Goal: Task Accomplishment & Management: Complete application form

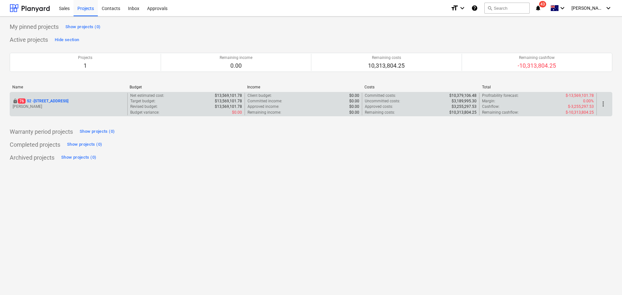
click at [61, 101] on p "[STREET_ADDRESS]" at bounding box center [43, 101] width 51 height 6
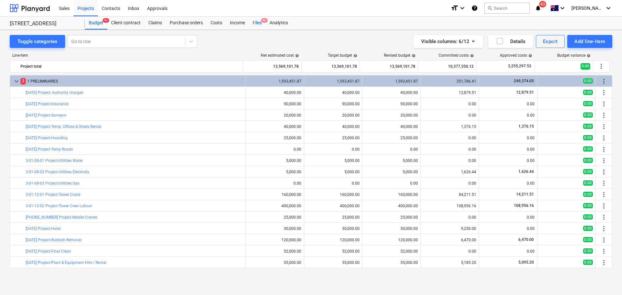
click at [266, 22] on span "9+" at bounding box center [264, 20] width 6 height 5
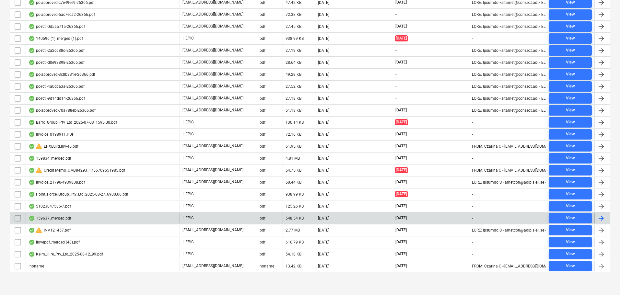
scroll to position [780, 0]
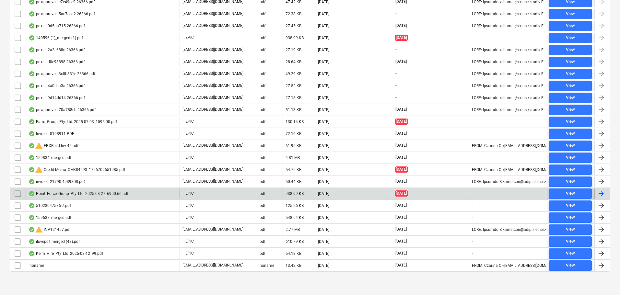
click at [84, 197] on div "Point_Force_Group_Pty_Ltd_2025-08-27_6900.66.pdf" at bounding box center [103, 194] width 154 height 10
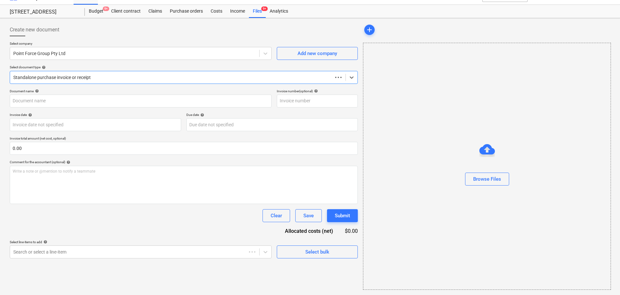
scroll to position [12, 0]
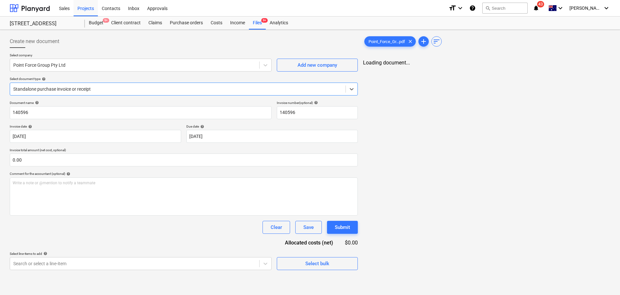
type input "140596"
type input "[DATE]"
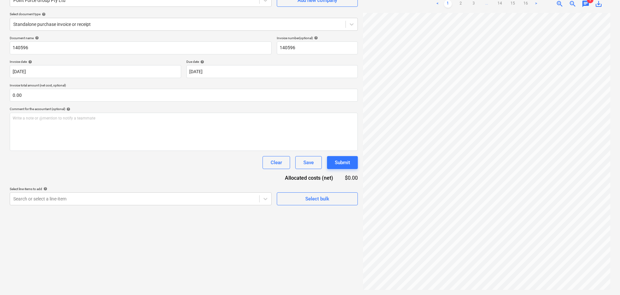
scroll to position [40, 0]
click at [584, 8] on div "< 1 2 3 ... 14 15 16 > zoom_in zoom_out chat 1 save_alt" at bounding box center [486, 4] width 247 height 18
click at [584, 5] on span "chat" at bounding box center [586, 4] width 8 height 8
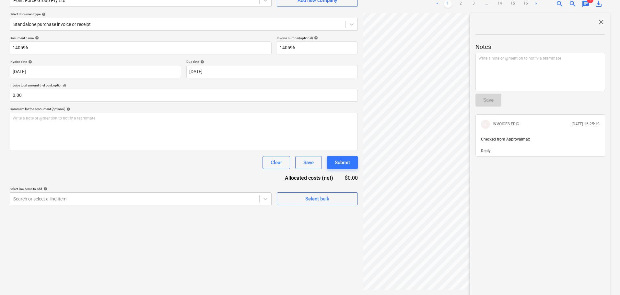
click at [598, 18] on div "close Notes Write a note or @mention to notify a teammate ﻿ Save IE INVOICES EP…" at bounding box center [540, 156] width 140 height 287
click at [597, 16] on div "close Notes Write a note or @mention to notify a teammate ﻿ Save IE INVOICES EP…" at bounding box center [540, 156] width 140 height 287
click at [597, 19] on span "close" at bounding box center [601, 22] width 8 height 8
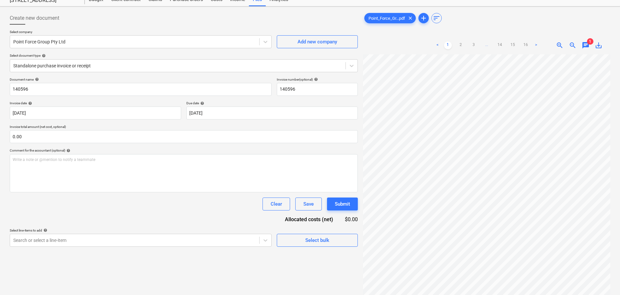
scroll to position [0, 0]
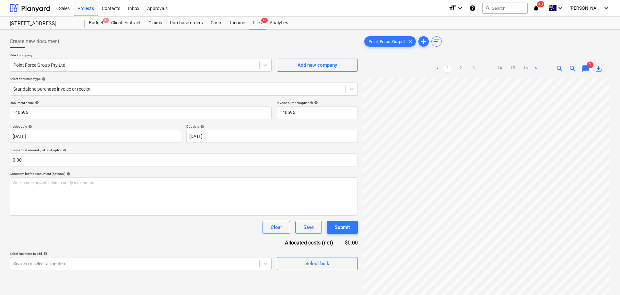
click at [510, 66] on link "15" at bounding box center [513, 69] width 8 height 8
click at [524, 68] on link "16" at bounding box center [526, 69] width 8 height 8
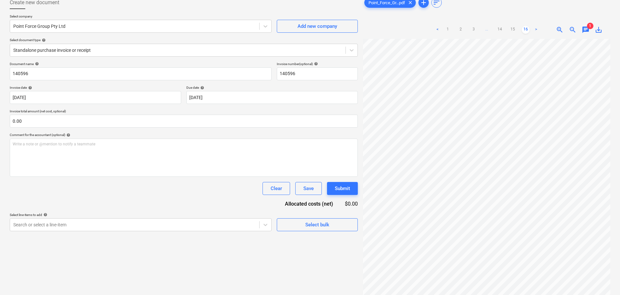
scroll to position [0, 0]
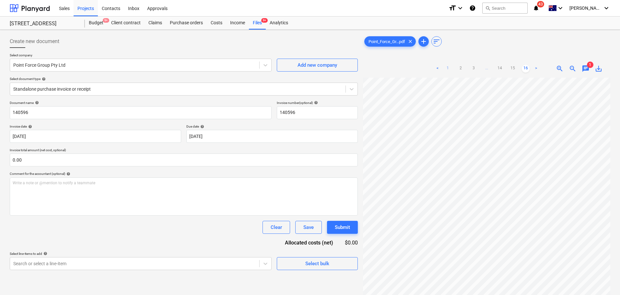
click at [446, 68] on link "1" at bounding box center [448, 69] width 8 height 8
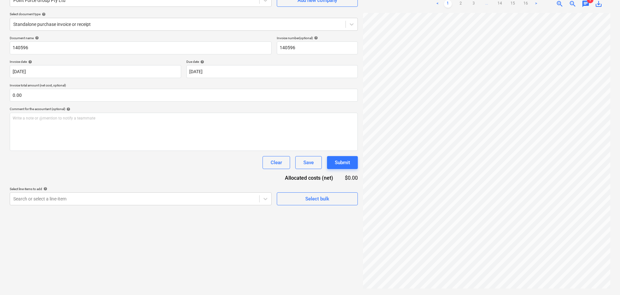
scroll to position [137, 0]
drag, startPoint x: 524, startPoint y: 290, endPoint x: 560, endPoint y: 285, distance: 36.3
click at [560, 287] on div "Point_Force_Gr...pdf clear add sort < 1 2 3 ... 14 15 16 > zoom_in zoom_out cha…" at bounding box center [486, 130] width 252 height 325
drag, startPoint x: 544, startPoint y: 290, endPoint x: 554, endPoint y: 288, distance: 9.7
click at [554, 289] on div "Point_Force_Gr...pdf clear add sort < 1 2 3 ... 14 15 16 > zoom_in zoom_out cha…" at bounding box center [486, 130] width 252 height 325
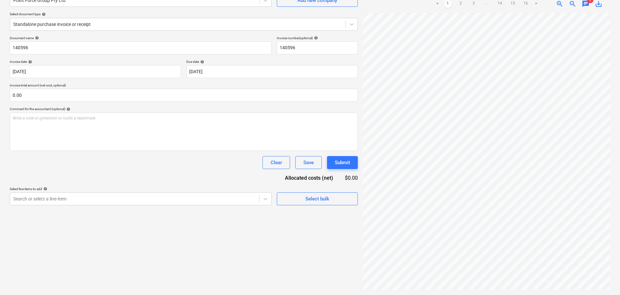
scroll to position [0, 0]
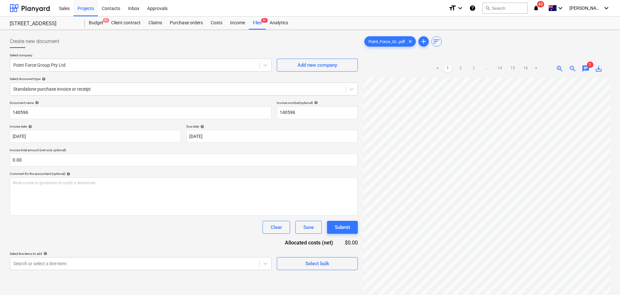
click at [472, 69] on link "3" at bounding box center [474, 69] width 8 height 8
click at [480, 69] on link "4" at bounding box center [480, 69] width 8 height 8
click at [514, 67] on link "14" at bounding box center [513, 69] width 8 height 8
click at [497, 73] on div "< 1 2 3 ... 13 14 15 16 >" at bounding box center [486, 69] width 119 height 18
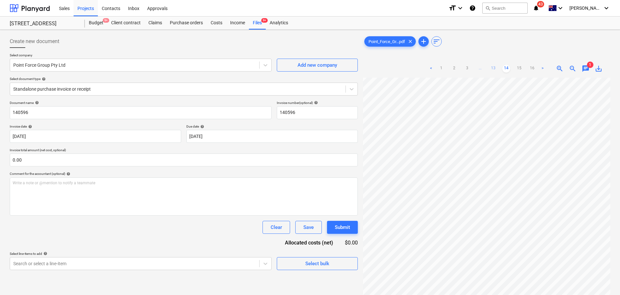
click at [496, 71] on link "13" at bounding box center [493, 69] width 8 height 8
click at [490, 72] on link "12" at bounding box center [487, 69] width 8 height 8
click at [480, 65] on link "11" at bounding box center [480, 69] width 8 height 8
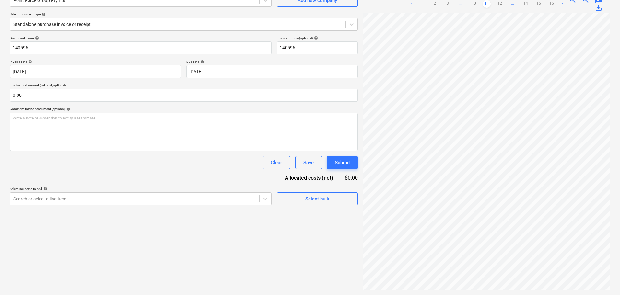
scroll to position [0, 0]
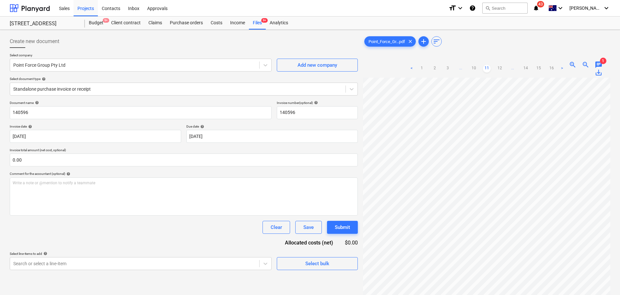
click at [480, 73] on div "< 1 2 3 ... 10 11 12 ... 14 15 16 >" at bounding box center [487, 69] width 158 height 18
click at [478, 71] on ul "< 1 2 3 ... 10 11 12 ... 14 15 16 >" at bounding box center [487, 69] width 158 height 8
click at [476, 69] on link "10" at bounding box center [474, 69] width 8 height 8
click at [475, 71] on link "9" at bounding box center [474, 69] width 8 height 8
drag, startPoint x: 472, startPoint y: 68, endPoint x: 468, endPoint y: 71, distance: 5.7
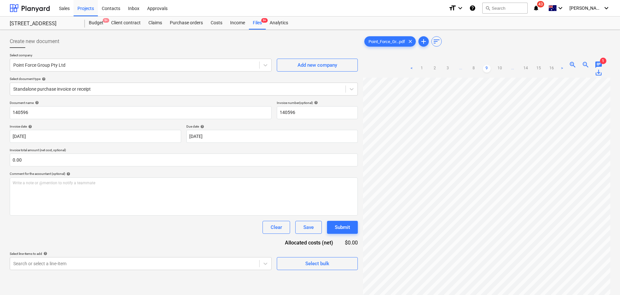
click at [472, 68] on link "8" at bounding box center [474, 69] width 8 height 8
click at [470, 68] on link "7" at bounding box center [474, 69] width 8 height 8
drag, startPoint x: 472, startPoint y: 64, endPoint x: 469, endPoint y: 70, distance: 7.0
click at [472, 65] on div "< 1 2 3 ... 6 7 8 ... 14 15 16 >" at bounding box center [487, 69] width 158 height 18
click at [469, 70] on ul "< 1 2 3 ... 6 7 8 ... 14 15 16 >" at bounding box center [487, 69] width 158 height 8
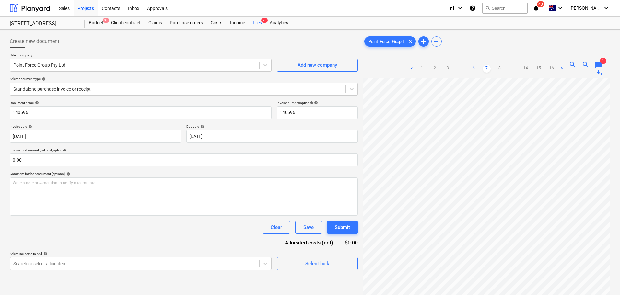
click at [472, 71] on link "6" at bounding box center [474, 69] width 8 height 8
click at [476, 69] on link "5" at bounding box center [474, 69] width 8 height 8
click at [468, 68] on link "4" at bounding box center [467, 69] width 8 height 8
click at [468, 65] on ul "< 1 2 3 4 5 ... 14 15 16 >" at bounding box center [487, 69] width 132 height 8
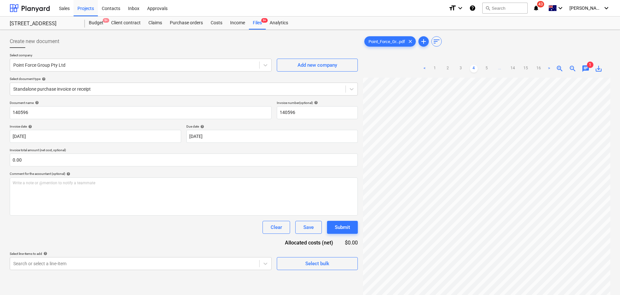
click at [465, 69] on ul "< 1 2 3 4 5 ... 14 15 16 >" at bounding box center [487, 69] width 132 height 8
click at [461, 72] on link "3" at bounding box center [461, 69] width 8 height 8
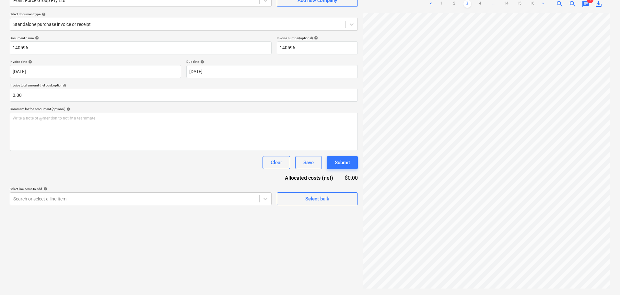
scroll to position [137, 6]
drag, startPoint x: 502, startPoint y: 292, endPoint x: 571, endPoint y: 289, distance: 69.1
click at [571, 289] on div "Point_Force_Gr...pdf clear add sort < 1 2 3 4 ... 14 15 16 > zoom_in zoom_out c…" at bounding box center [486, 130] width 252 height 325
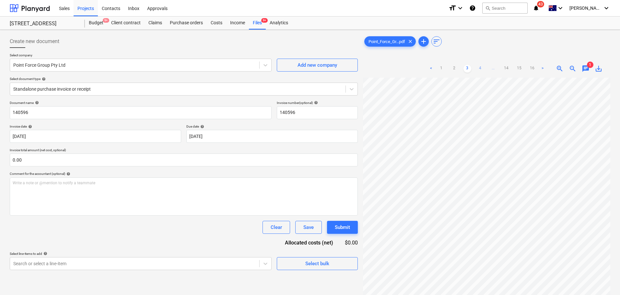
click at [482, 67] on link "4" at bounding box center [480, 69] width 8 height 8
click at [487, 73] on div "< 1 2 3 4 5 ... 14 15 16 >" at bounding box center [487, 69] width 132 height 18
click at [489, 70] on link "5" at bounding box center [487, 69] width 8 height 8
click at [102, 85] on div "Standalone purchase invoice or receipt" at bounding box center [177, 89] width 335 height 9
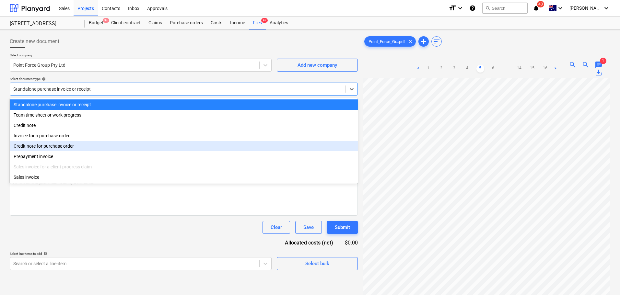
click at [142, 147] on div "Credit note for purchase order" at bounding box center [184, 146] width 348 height 10
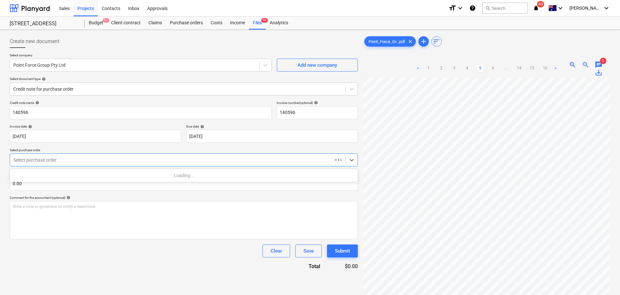
click at [52, 155] on div "Select purchase order" at bounding box center [184, 160] width 348 height 13
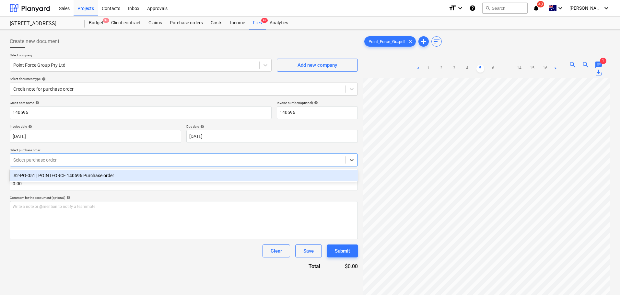
click at [73, 179] on div "S2-PO-051 | POINTFORCE 140596 Purchase order" at bounding box center [184, 175] width 348 height 10
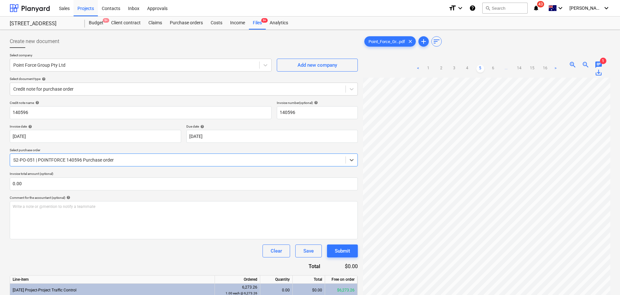
scroll to position [7, 0]
click at [427, 67] on link "1" at bounding box center [428, 69] width 8 height 8
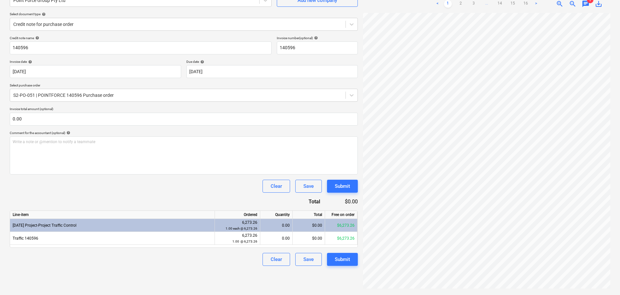
drag, startPoint x: 464, startPoint y: 295, endPoint x: 496, endPoint y: 293, distance: 31.8
click at [496, 293] on div "Create new document Select company Point Force Group Pty Ltd Add new company Se…" at bounding box center [310, 130] width 620 height 330
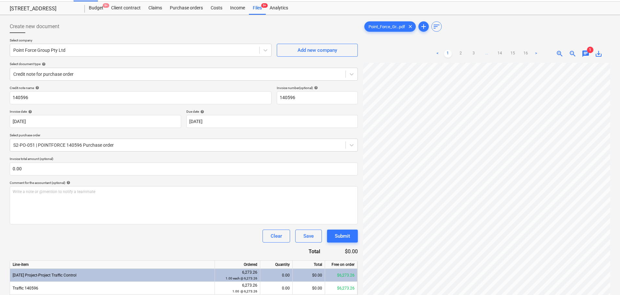
scroll to position [0, 0]
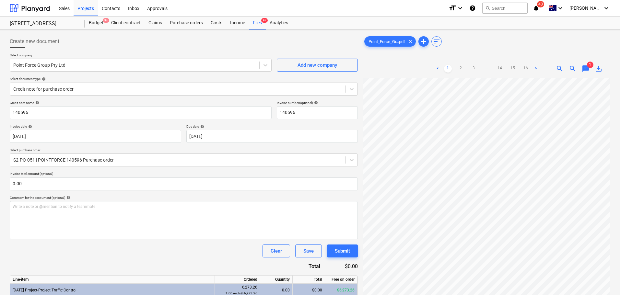
click at [461, 72] on link "2" at bounding box center [461, 69] width 8 height 8
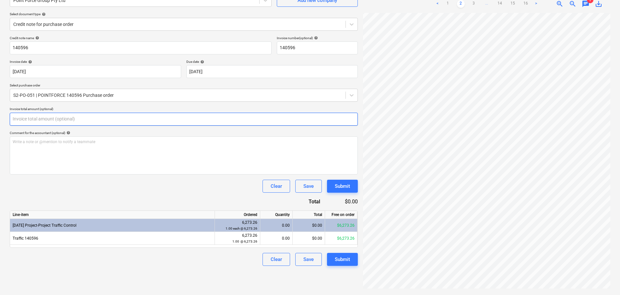
click at [38, 118] on input "text" at bounding box center [184, 119] width 348 height 13
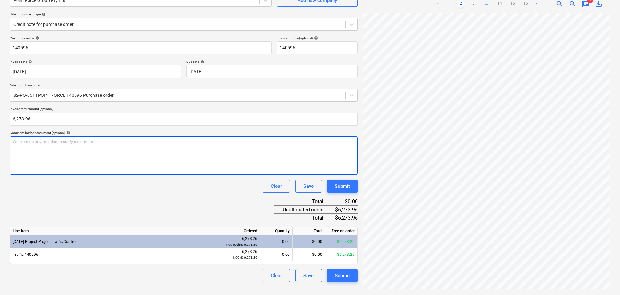
click at [83, 163] on div "Write a note or @mention to notify a teammate [PERSON_NAME]" at bounding box center [184, 155] width 348 height 38
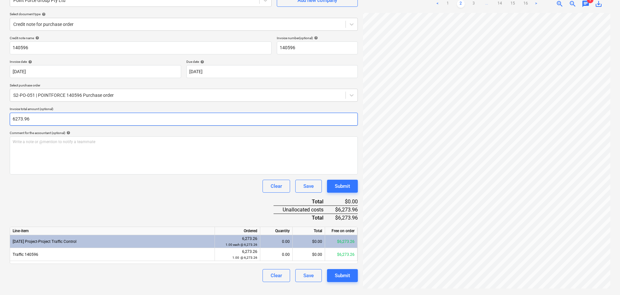
click at [42, 117] on input "6273.96" at bounding box center [184, 119] width 348 height 13
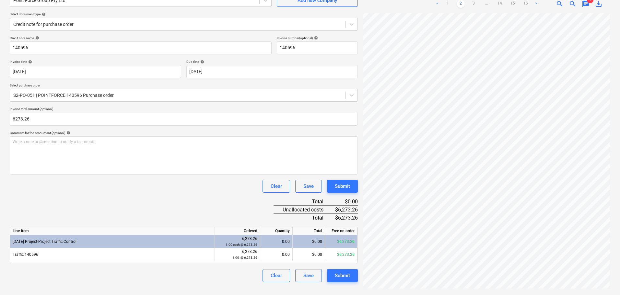
type input "6,273.26"
click at [61, 194] on div "Credit note name help 140596 Invoice number (optional) help 140596 Invoice date…" at bounding box center [184, 159] width 348 height 246
click at [305, 243] on div "$0.00" at bounding box center [309, 241] width 32 height 13
click at [289, 239] on div "0.00" at bounding box center [276, 241] width 27 height 13
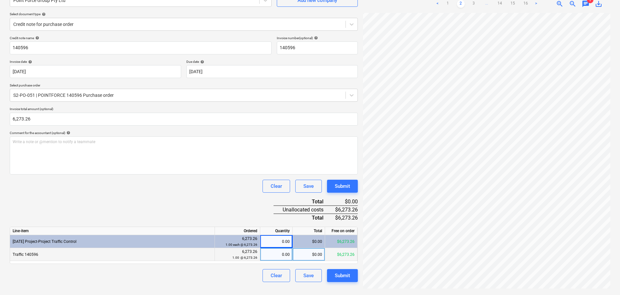
click at [283, 253] on div "0.00" at bounding box center [276, 254] width 27 height 13
type input "1"
click at [119, 184] on div "Clear Save Submit" at bounding box center [184, 186] width 348 height 13
click at [347, 278] on div "Submit" at bounding box center [342, 276] width 15 height 8
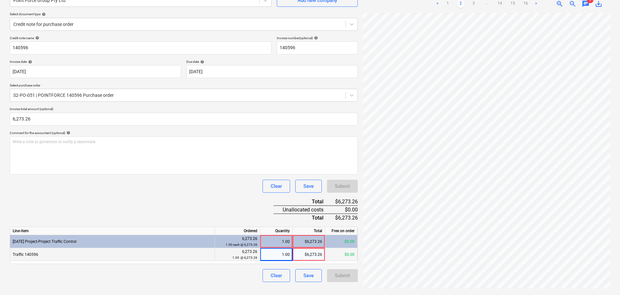
click at [283, 239] on div "1.00" at bounding box center [276, 241] width 27 height 13
click at [304, 242] on div "$6,273.26" at bounding box center [309, 241] width 32 height 13
click at [312, 258] on div "$6,273.26" at bounding box center [309, 254] width 32 height 13
click at [272, 241] on div "1.00" at bounding box center [276, 241] width 27 height 13
click at [320, 262] on div "Line-item Ordered Quantity Total Free on order [DATE] Project-Project Traffic C…" at bounding box center [184, 245] width 348 height 37
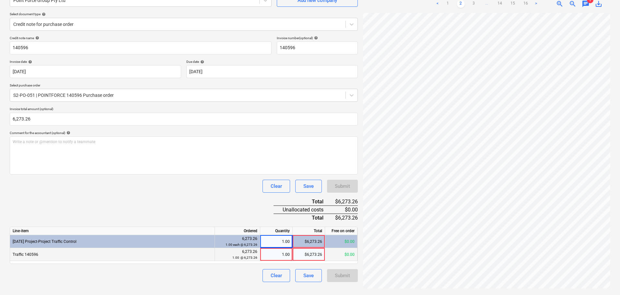
click at [317, 255] on div "$6,273.26" at bounding box center [309, 254] width 32 height 13
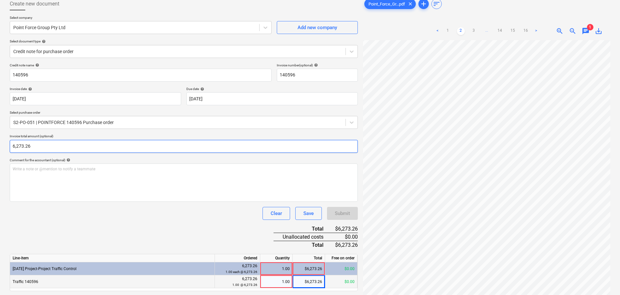
scroll to position [0, 0]
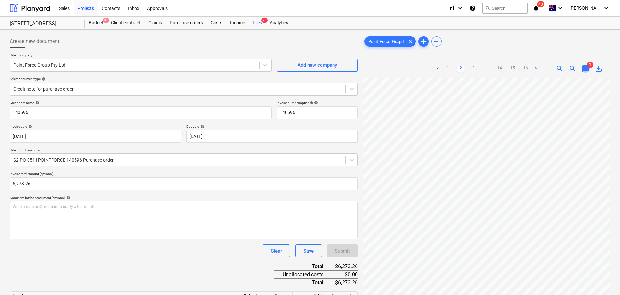
click at [588, 68] on span "chat" at bounding box center [586, 69] width 8 height 8
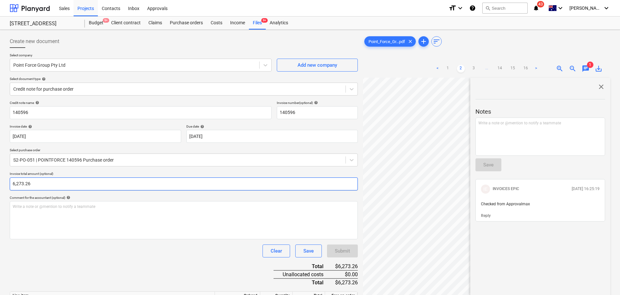
scroll to position [70, 0]
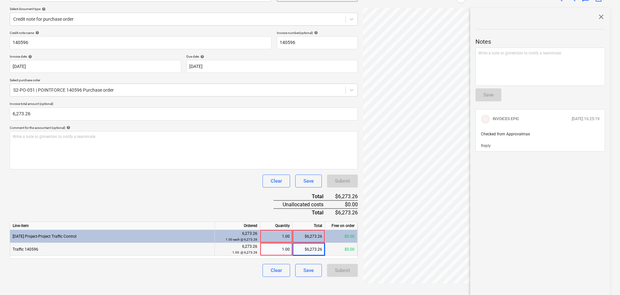
click at [347, 262] on div "Credit note name help 140596 Invoice number (optional) help 140596 Invoice date…" at bounding box center [184, 154] width 348 height 246
click at [306, 239] on div "$6,273.26" at bounding box center [309, 236] width 32 height 13
click at [316, 234] on div "$6,273.26" at bounding box center [309, 236] width 32 height 13
click at [316, 235] on div "$6,273.26" at bounding box center [309, 236] width 32 height 13
click at [304, 249] on div "$6,273.26" at bounding box center [309, 249] width 32 height 13
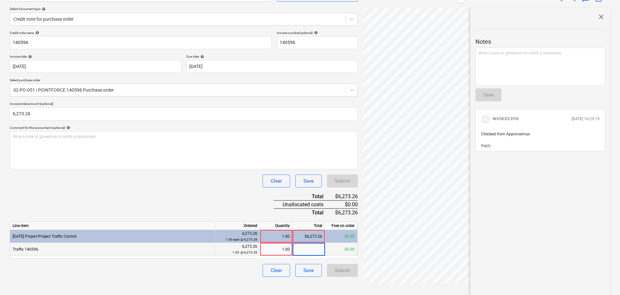
click at [111, 188] on div "Clear Save Submit" at bounding box center [184, 181] width 348 height 13
click at [316, 251] on div "$0.00" at bounding box center [309, 249] width 32 height 13
type input "6273.26"
click at [201, 198] on div "Credit note name help 140596 Invoice number (optional) help 140596 Invoice date…" at bounding box center [184, 154] width 348 height 246
click at [337, 268] on div "Submit" at bounding box center [342, 270] width 31 height 13
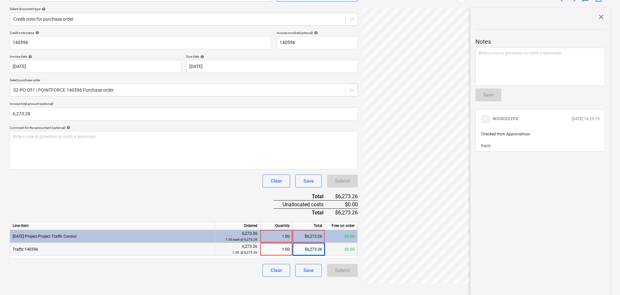
click at [337, 267] on div "Submit" at bounding box center [342, 270] width 31 height 13
click at [342, 173] on div "Credit note name help 140596 Invoice number (optional) help 140596 Invoice date…" at bounding box center [184, 154] width 348 height 246
click at [301, 182] on button "Save" at bounding box center [308, 181] width 27 height 13
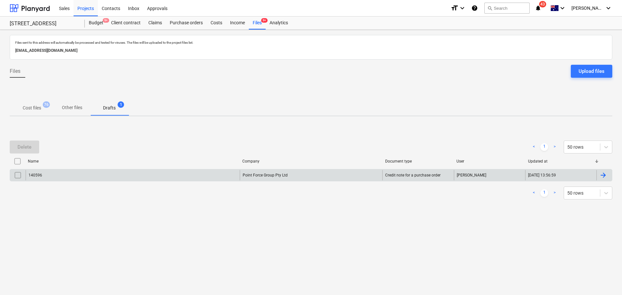
click at [243, 177] on div "Point Force Group Pty Ltd" at bounding box center [311, 175] width 143 height 10
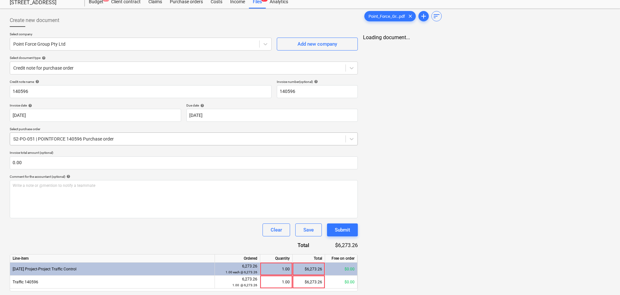
scroll to position [41, 0]
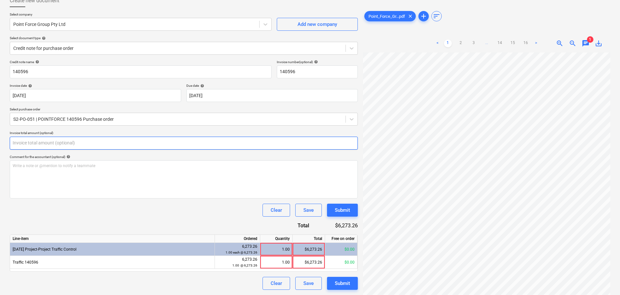
click at [41, 145] on input "text" at bounding box center [184, 143] width 348 height 13
paste input "[URL][DOMAIN_NAME]"
click at [41, 145] on input "[URL][DOMAIN_NAME]" at bounding box center [184, 143] width 348 height 13
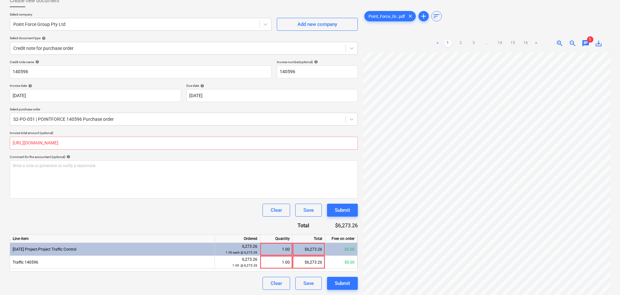
type input "0.00"
click at [101, 155] on div "Comment for the accountant (optional) help" at bounding box center [184, 157] width 348 height 4
click at [116, 141] on input "text" at bounding box center [184, 143] width 348 height 13
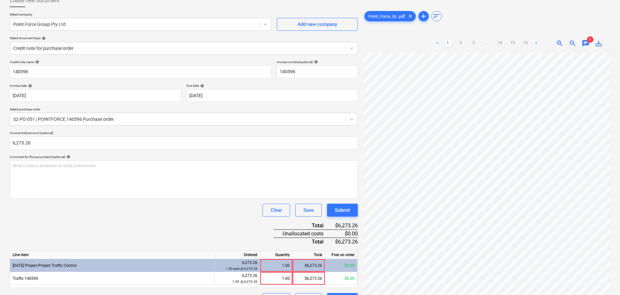
click at [114, 199] on div "Credit note name help 140596 Invoice number (optional) help 140596 Invoice date…" at bounding box center [184, 183] width 348 height 246
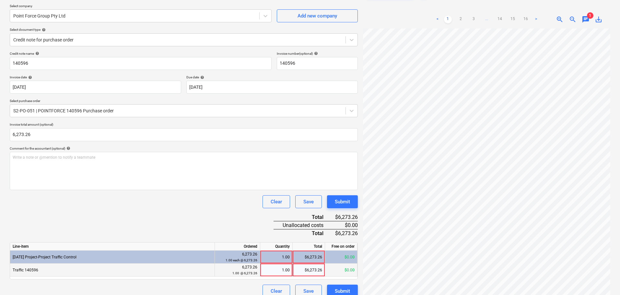
scroll to position [65, 0]
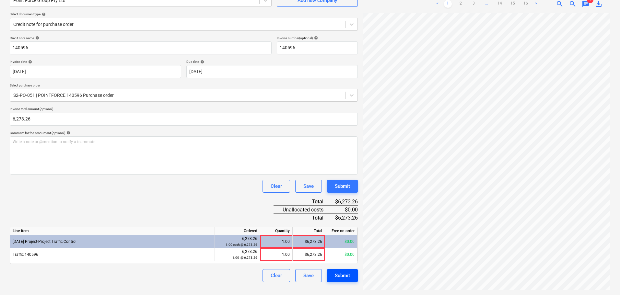
click at [347, 279] on div "Submit" at bounding box center [342, 276] width 15 height 8
click at [307, 237] on div "$6,273.26" at bounding box center [309, 241] width 32 height 13
click at [319, 241] on div "$6,273.26" at bounding box center [309, 241] width 32 height 13
click at [319, 239] on div "$6,273.26" at bounding box center [309, 241] width 32 height 13
drag, startPoint x: 305, startPoint y: 244, endPoint x: 352, endPoint y: 242, distance: 47.0
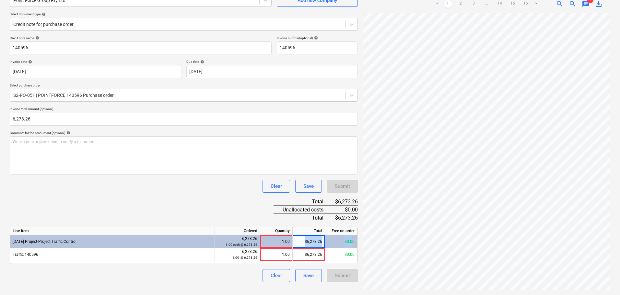
click at [0, 0] on div "[DATE] Project-Project Traffic Control 6,273.26 1.00 each @ 6,273.26 1.00 $6,27…" at bounding box center [0, 0] width 0 height 0
click at [146, 204] on div "Credit note name help 140596 Invoice number (optional) help 140596 Invoice date…" at bounding box center [184, 159] width 348 height 246
click at [145, 194] on div "Credit note name help 140596 Invoice number (optional) help 140596 Invoice date…" at bounding box center [184, 159] width 348 height 246
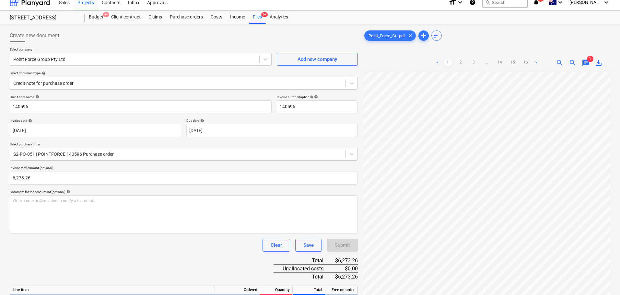
scroll to position [0, 0]
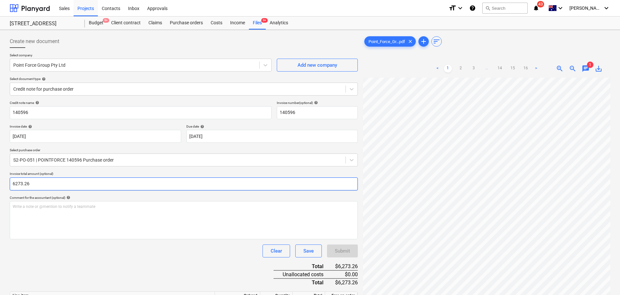
click at [61, 187] on input "6273.26" at bounding box center [184, 184] width 348 height 13
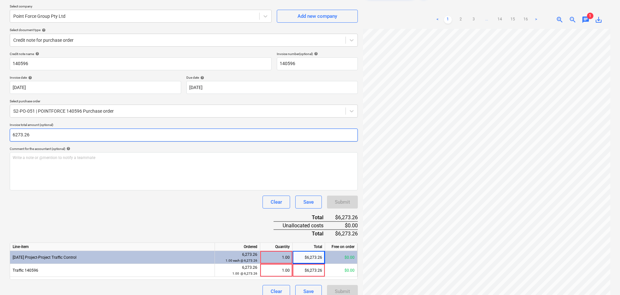
scroll to position [65, 0]
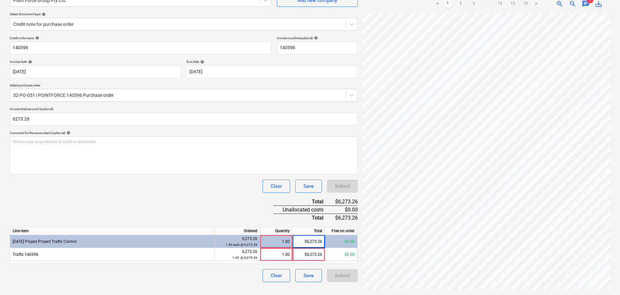
type input "6,273.26"
click at [282, 238] on div "1.00" at bounding box center [276, 241] width 27 height 13
click at [312, 243] on div "$6,273.26" at bounding box center [309, 241] width 32 height 13
click at [285, 242] on div "1.00" at bounding box center [276, 241] width 27 height 13
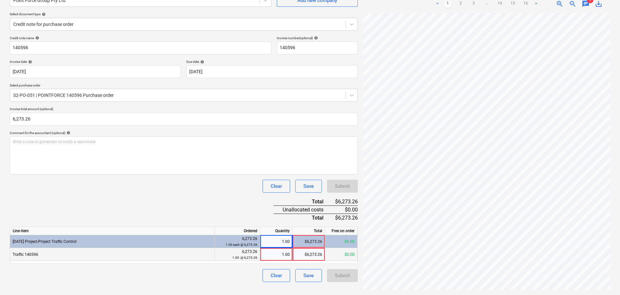
click at [287, 254] on div "1.00" at bounding box center [276, 254] width 27 height 13
type input "2"
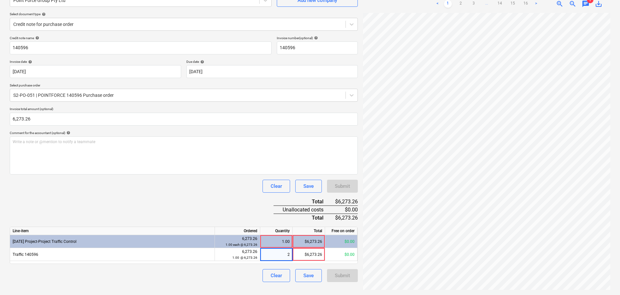
click at [251, 264] on div "Line-item Ordered Quantity Total Free on order [DATE] Project-Project Traffic C…" at bounding box center [184, 245] width 348 height 37
click at [289, 253] on div "2.00" at bounding box center [276, 254] width 27 height 13
type input "1"
click at [251, 279] on div "Clear Save Submit" at bounding box center [184, 275] width 348 height 13
click at [334, 181] on div "Submit" at bounding box center [342, 186] width 31 height 13
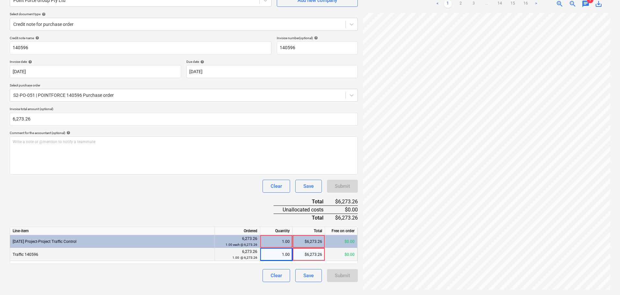
drag, startPoint x: 350, startPoint y: 282, endPoint x: 331, endPoint y: 224, distance: 60.9
click at [349, 281] on div "Submit" at bounding box center [342, 275] width 31 height 13
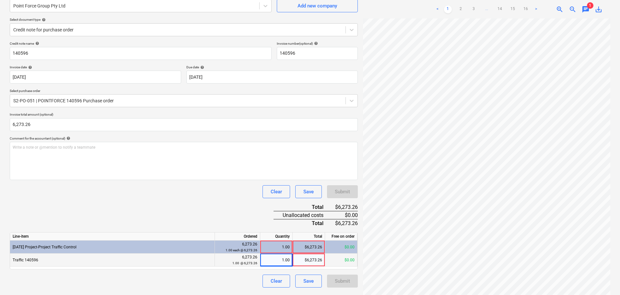
scroll to position [0, 0]
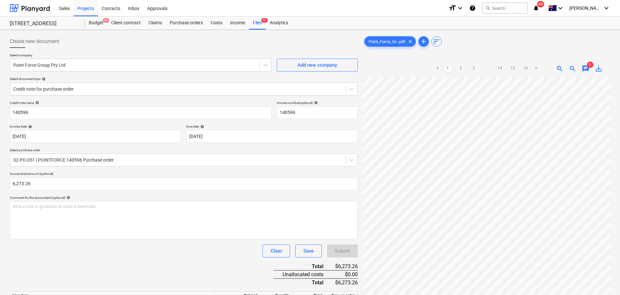
click at [357, 192] on div "Credit note name help 140596 Invoice number (optional) help 140596 Invoice date…" at bounding box center [184, 224] width 348 height 246
click at [53, 90] on div at bounding box center [177, 89] width 329 height 6
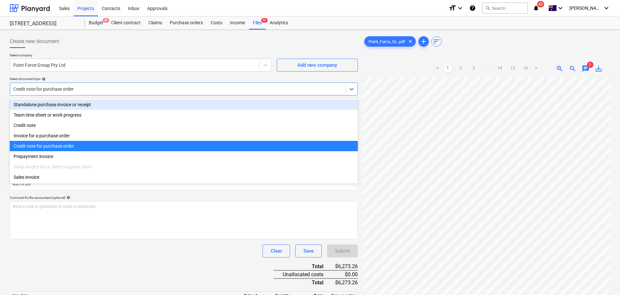
click at [76, 82] on p "Select document type help" at bounding box center [184, 80] width 348 height 6
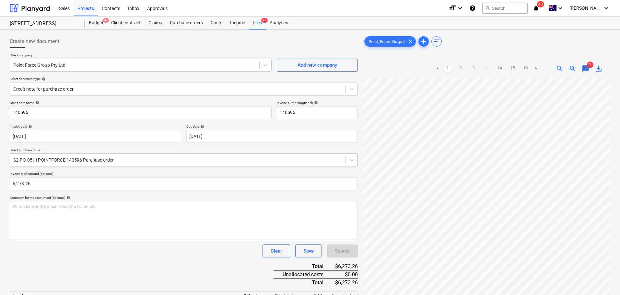
click at [65, 167] on div "S2-PO-051 | POINTFORCE 140596 Purchase order" at bounding box center [184, 160] width 348 height 13
click at [88, 168] on div "Credit note name help 140596 Invoice number (optional) help 140596 Invoice date…" at bounding box center [184, 224] width 348 height 246
click at [106, 166] on div "S2-PO-051 | POINTFORCE 140596 Purchase order" at bounding box center [184, 160] width 348 height 13
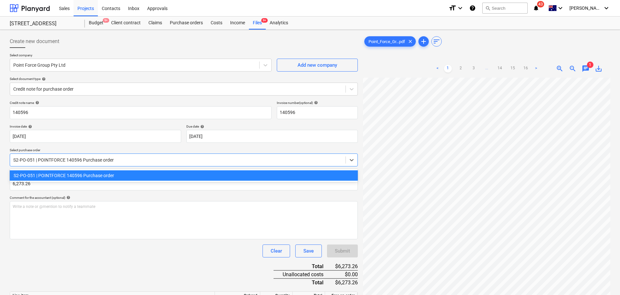
drag, startPoint x: 106, startPoint y: 174, endPoint x: 99, endPoint y: 191, distance: 17.9
click at [105, 174] on div "S2-PO-051 | POINTFORCE 140596 Purchase order" at bounding box center [184, 175] width 348 height 10
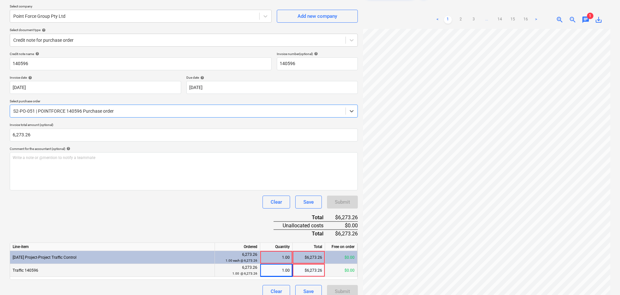
scroll to position [65, 0]
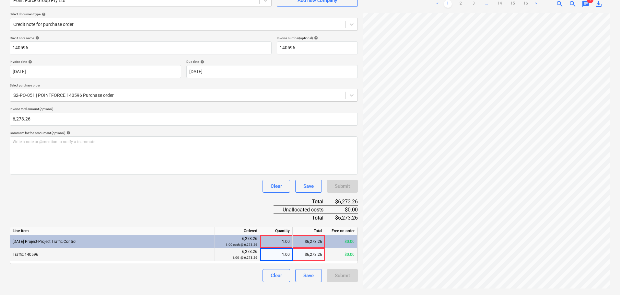
drag, startPoint x: 437, startPoint y: 292, endPoint x: 476, endPoint y: 291, distance: 39.2
click at [476, 291] on div "Point_Force_Gr...pdf clear add sort < 1 2 3 ... 14 15 16 > zoom_in zoom_out cha…" at bounding box center [486, 130] width 252 height 325
click at [284, 254] on div "1.00" at bounding box center [276, 254] width 27 height 13
type input "0"
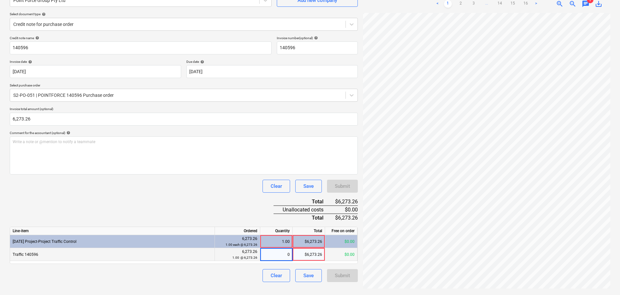
click at [238, 212] on div "Credit note name help 140596 Invoice number (optional) help 140596 Invoice date…" at bounding box center [184, 159] width 348 height 246
click at [315, 254] on div "$0.00" at bounding box center [309, 254] width 32 height 13
type input "6273.26"
click at [157, 164] on div "Write a note or @mention to notify a teammate [PERSON_NAME]" at bounding box center [184, 155] width 348 height 38
click at [162, 216] on div "Credit note name help 140596 Invoice number (optional) help 140596 Invoice date…" at bounding box center [184, 159] width 348 height 246
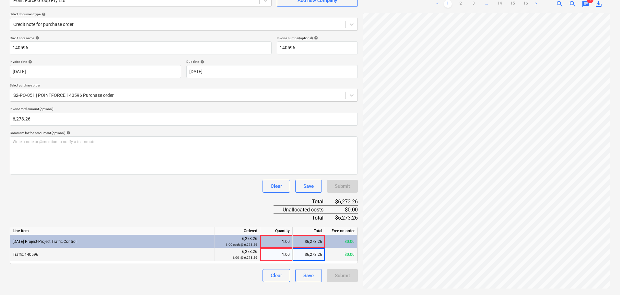
click at [348, 182] on div "Submit" at bounding box center [342, 186] width 31 height 13
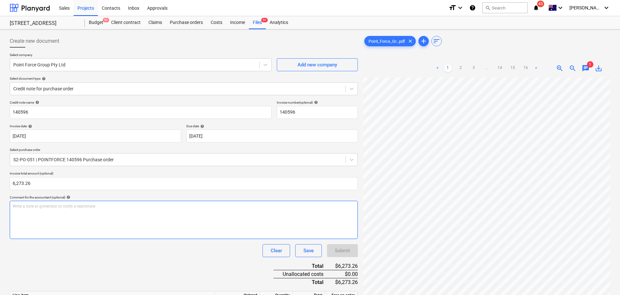
scroll to position [0, 0]
click at [94, 161] on div at bounding box center [177, 160] width 329 height 6
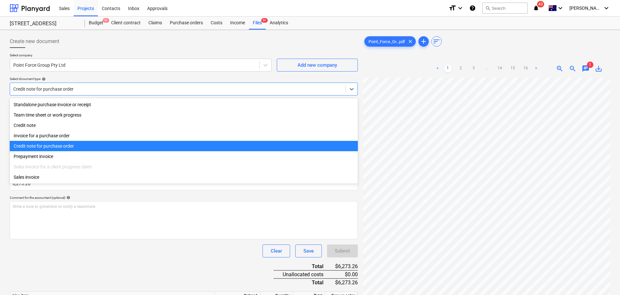
click at [69, 90] on div at bounding box center [177, 89] width 329 height 6
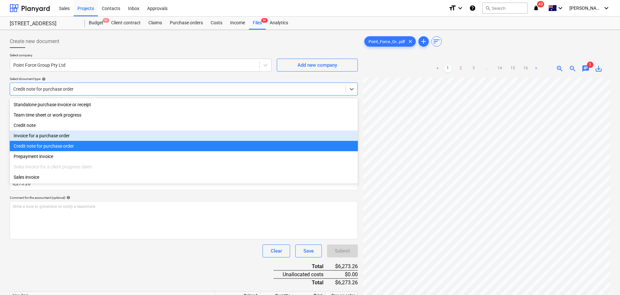
click at [72, 138] on div "Invoice for a purchase order" at bounding box center [184, 136] width 348 height 10
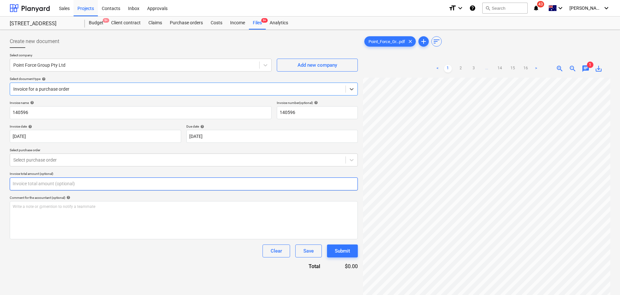
click at [81, 178] on input "text" at bounding box center [184, 184] width 348 height 13
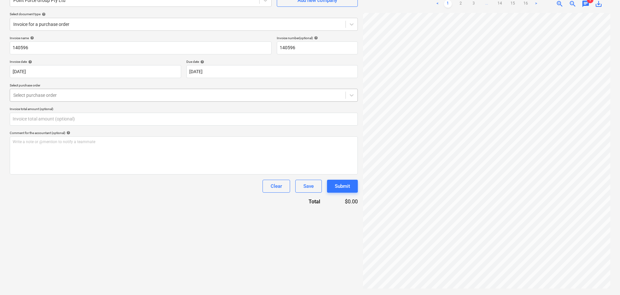
type input "0.00"
click at [111, 93] on div at bounding box center [177, 95] width 329 height 6
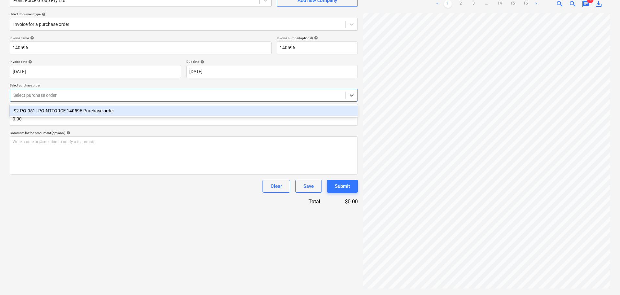
click at [117, 110] on div "S2-PO-051 | POINTFORCE 140596 Purchase order" at bounding box center [184, 111] width 348 height 10
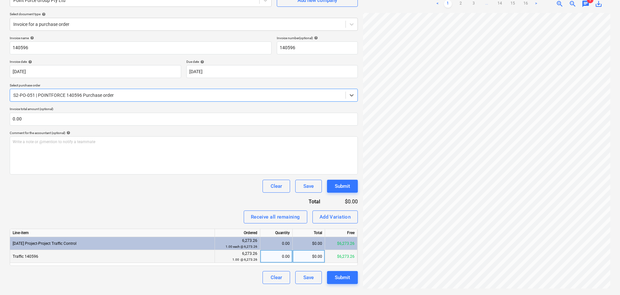
click at [283, 255] on div "0.00" at bounding box center [276, 256] width 27 height 13
type input "1"
click at [227, 206] on div "Invoice name help 140596 Invoice number (optional) help 140596 Invoice date hel…" at bounding box center [184, 160] width 348 height 248
click at [309, 255] on div "$6,273.26" at bounding box center [309, 256] width 32 height 13
click at [309, 255] on input "6273.26" at bounding box center [309, 256] width 32 height 13
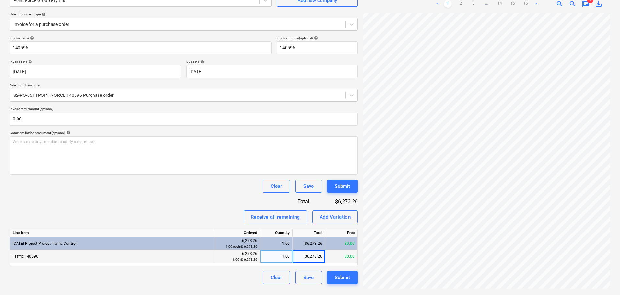
click at [92, 126] on div "Invoice name help 140596 Invoice number (optional) help 140596 Invoice date hel…" at bounding box center [184, 160] width 348 height 248
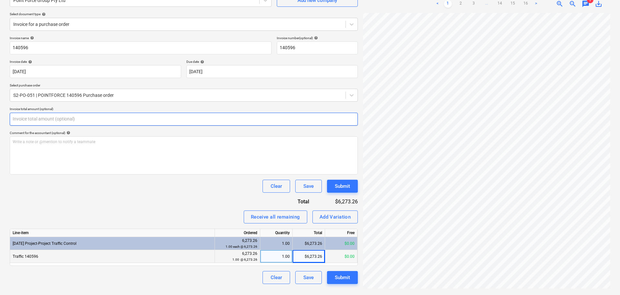
click at [84, 118] on input "text" at bounding box center [184, 119] width 348 height 13
paste input "6273.26"
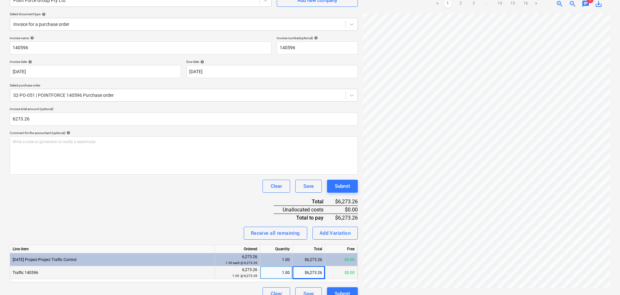
type input "6,273.26"
click at [127, 221] on div "Invoice name help 140596 Invoice number (optional) help 140596 Invoice date hel…" at bounding box center [184, 168] width 348 height 264
click at [346, 188] on div "Submit" at bounding box center [342, 186] width 15 height 8
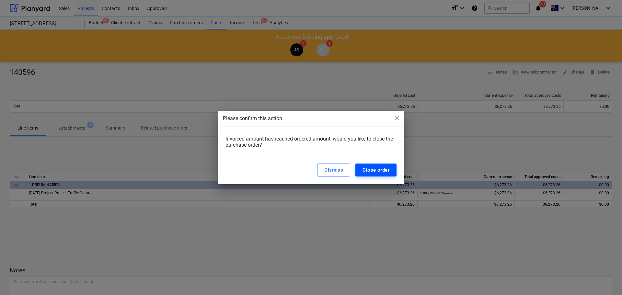
click at [391, 168] on button "Close order" at bounding box center [375, 170] width 41 height 13
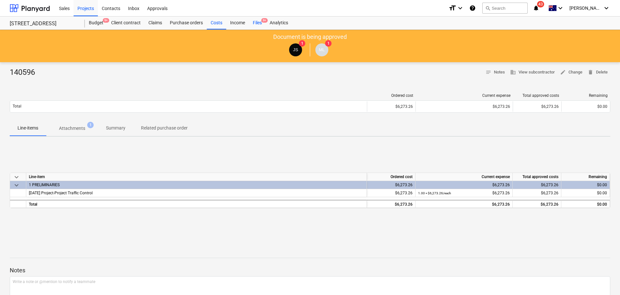
click at [260, 21] on div "Files 9+" at bounding box center [257, 23] width 17 height 13
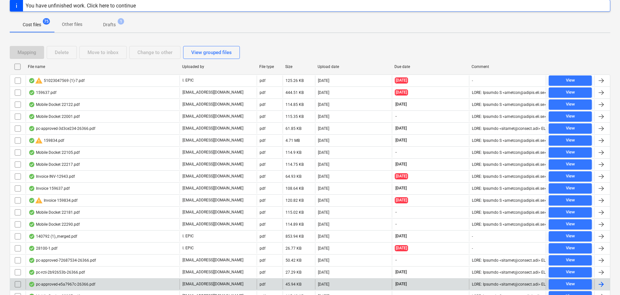
scroll to position [97, 0]
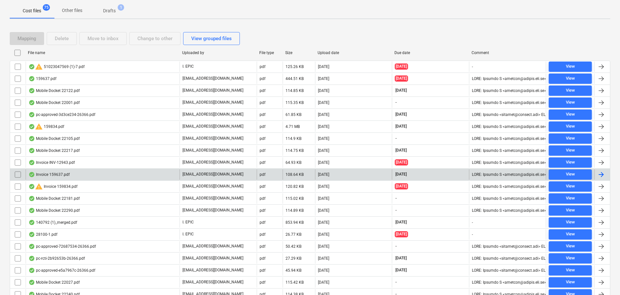
click at [42, 179] on div "Invoice 159637.pdf" at bounding box center [103, 174] width 154 height 10
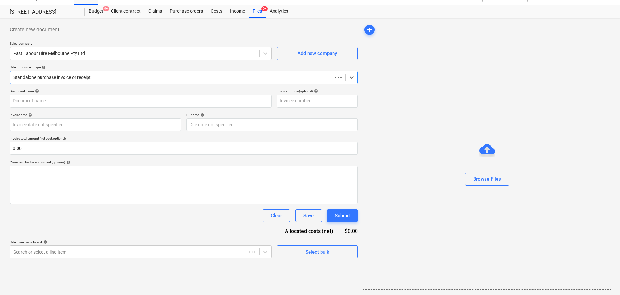
scroll to position [12, 0]
type input "159637"
type input "[DATE]"
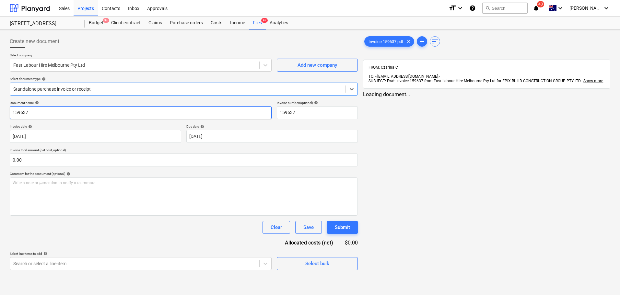
scroll to position [0, 0]
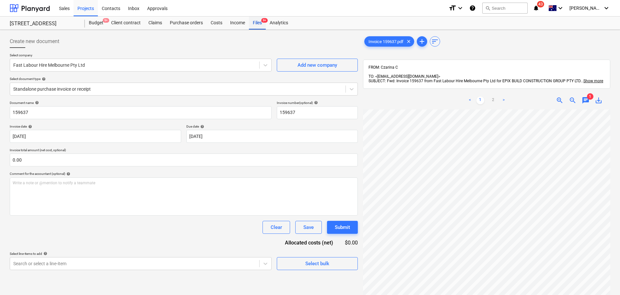
click at [260, 25] on div "Files 9+" at bounding box center [257, 23] width 17 height 13
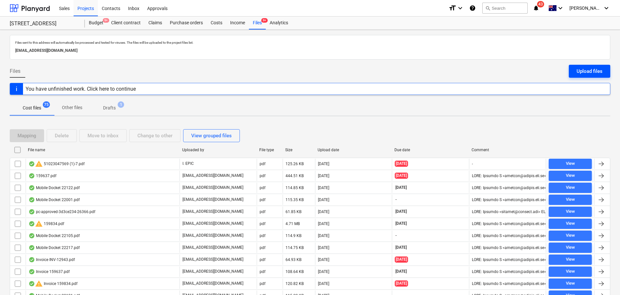
click at [599, 68] on div "Upload files" at bounding box center [589, 71] width 26 height 8
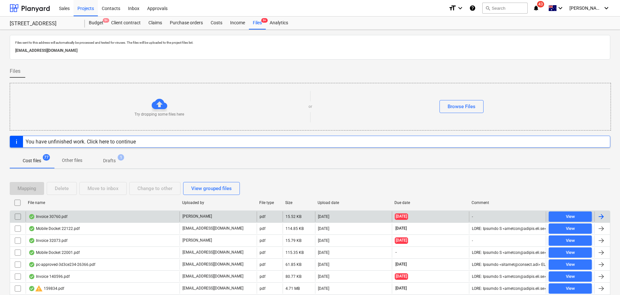
click at [131, 216] on div "Invoice 30760.pdf" at bounding box center [103, 217] width 154 height 10
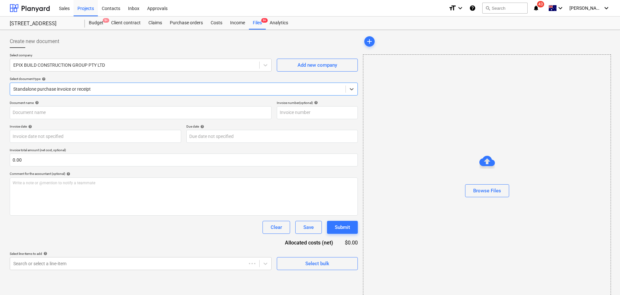
type input "30760"
type input "[DATE]"
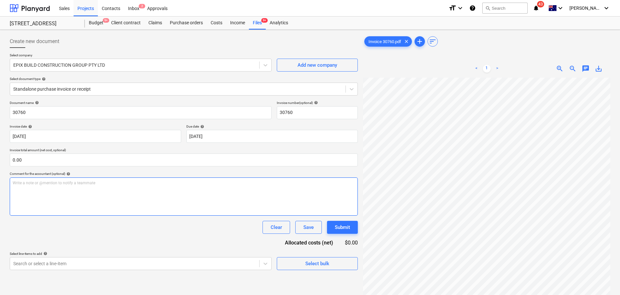
click at [323, 193] on div "Create new document Select company EPIX BUILD CONSTRUCTION GROUP PTY LTD Add ne…" at bounding box center [310, 194] width 606 height 325
click at [358, 190] on div "Create new document Select company EPIX BUILD CONSTRUCTION GROUP PTY LTD Add ne…" at bounding box center [310, 194] width 606 height 325
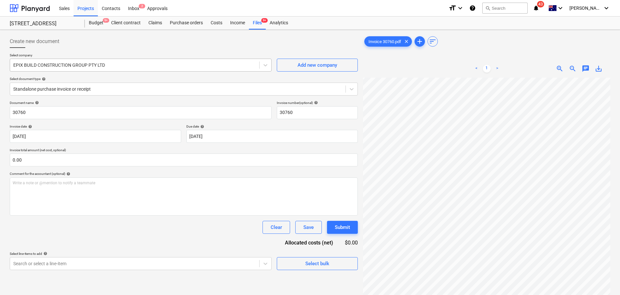
click at [157, 64] on div at bounding box center [134, 65] width 243 height 6
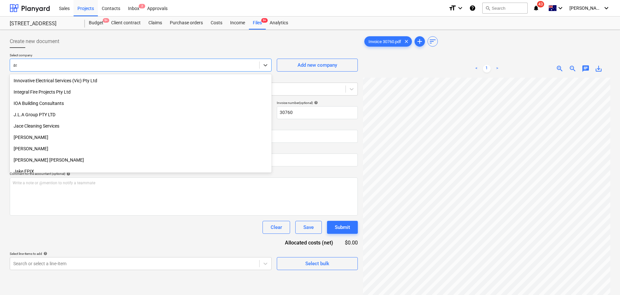
scroll to position [742, 0]
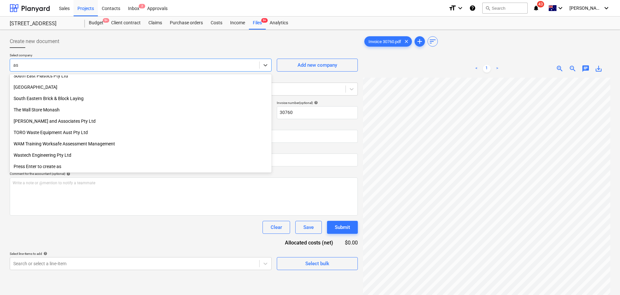
type input "asc"
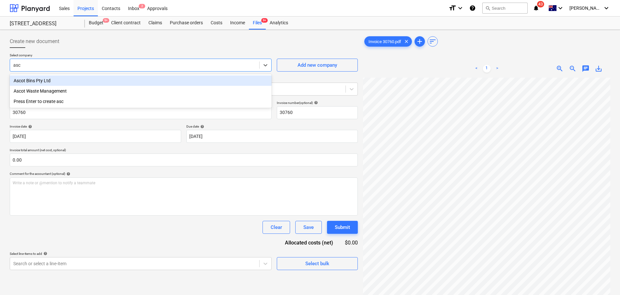
click at [141, 79] on div "Ascot Bins Pty Ltd" at bounding box center [141, 80] width 262 height 10
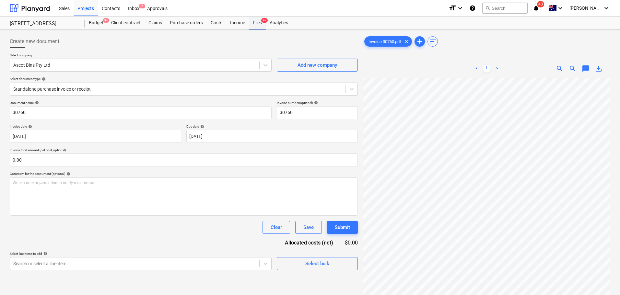
click at [256, 25] on div "Files 9+" at bounding box center [257, 23] width 17 height 13
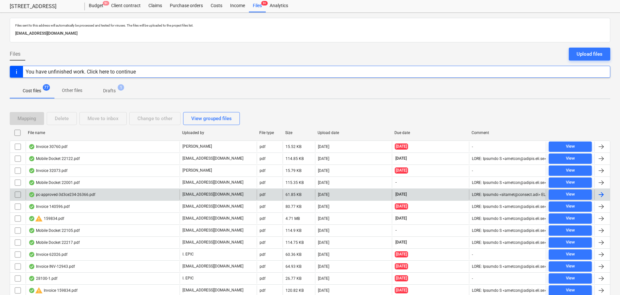
scroll to position [32, 0]
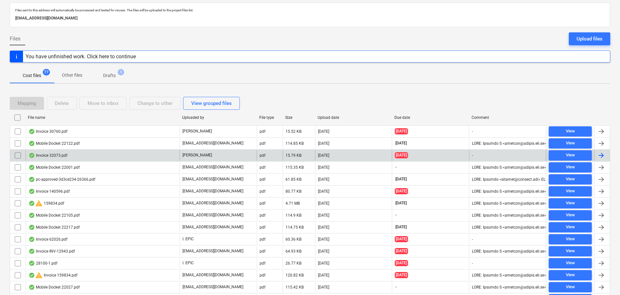
click at [83, 160] on div "Invoice 32073.pdf" at bounding box center [103, 155] width 154 height 10
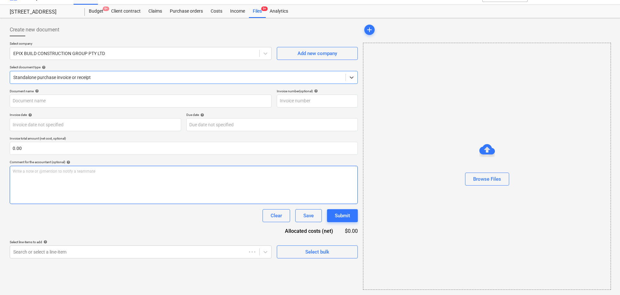
type input "32073"
type input "[DATE]"
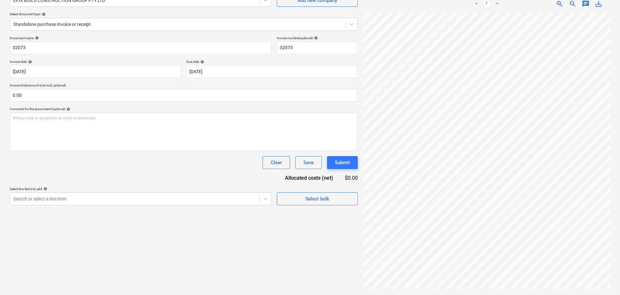
scroll to position [109, 0]
click at [496, 291] on div "Invoice 32073.pdf clear add sort < 1 > zoom_in zoom_out chat 0 save_alt" at bounding box center [486, 130] width 252 height 325
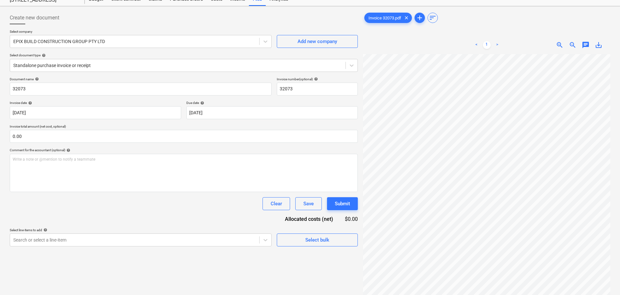
scroll to position [0, 0]
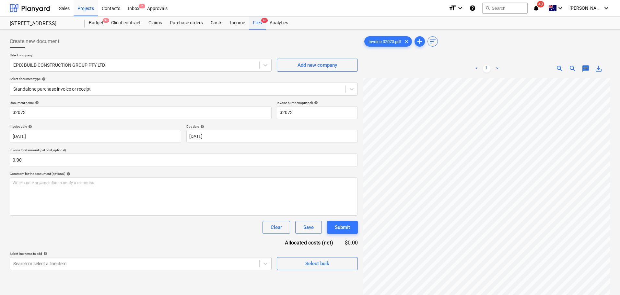
click at [257, 25] on div "Files 9+" at bounding box center [257, 23] width 17 height 13
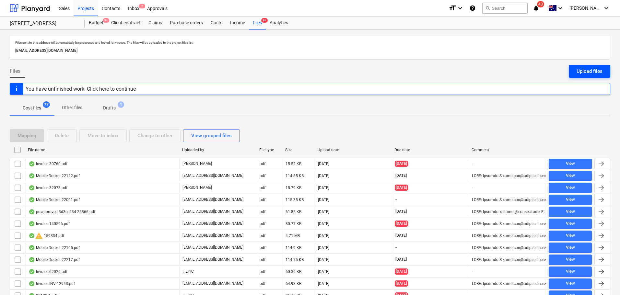
click at [577, 74] on div "Upload files" at bounding box center [589, 71] width 26 height 8
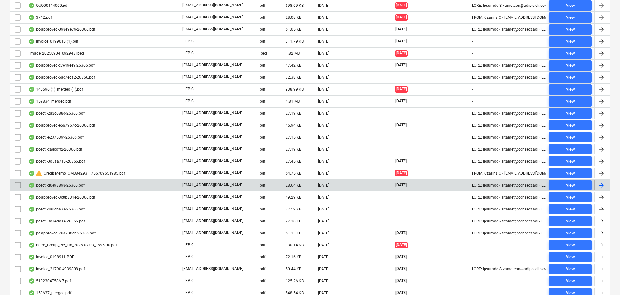
scroll to position [874, 0]
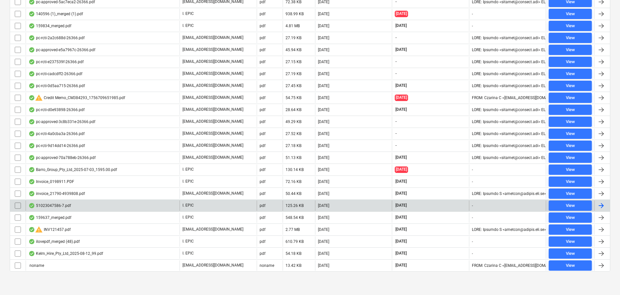
click at [55, 202] on div "51023047586-7.pdf" at bounding box center [103, 206] width 154 height 10
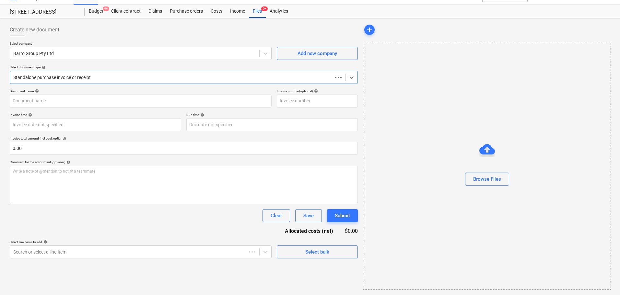
scroll to position [12, 0]
type input "51023047558"
type input "[DATE]"
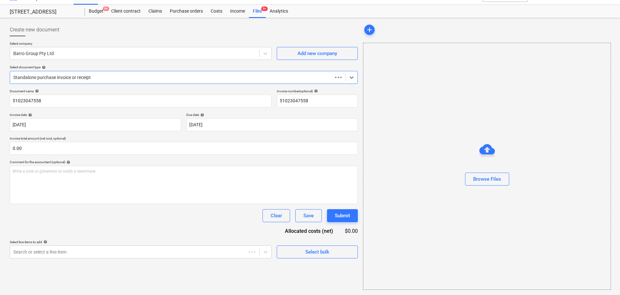
scroll to position [0, 0]
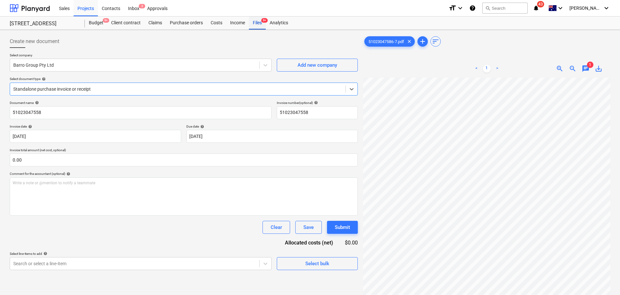
click at [262, 24] on div "Files 9+" at bounding box center [257, 23] width 17 height 13
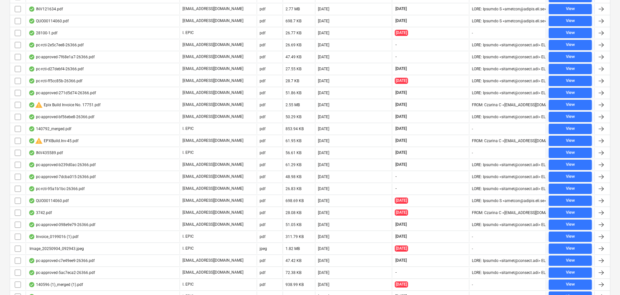
scroll to position [821, 0]
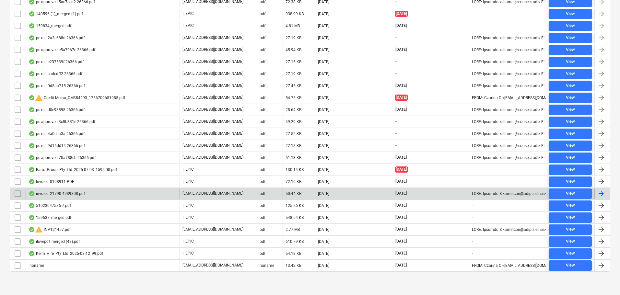
click at [57, 190] on div "invoice_21790-4939808.pdf" at bounding box center [103, 194] width 154 height 10
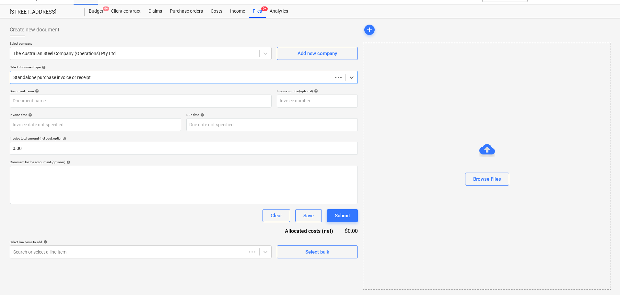
scroll to position [12, 0]
type input "4939808"
type input "[DATE]"
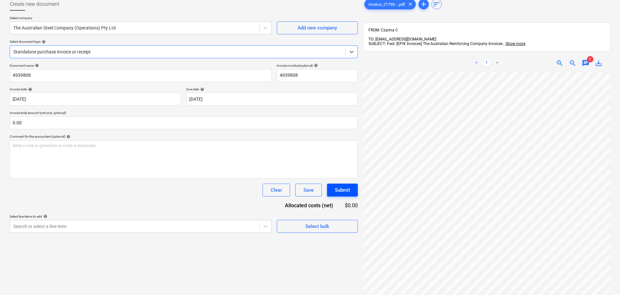
scroll to position [92, 0]
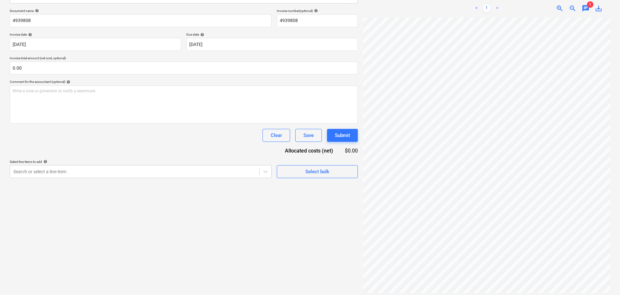
drag, startPoint x: 445, startPoint y: 291, endPoint x: 527, endPoint y: 288, distance: 82.7
click at [527, 290] on div "invoice_21790-...pdf clear add sort FROM: Czarina C TO: [EMAIL_ADDRESS][DOMAIN_…" at bounding box center [486, 118] width 252 height 357
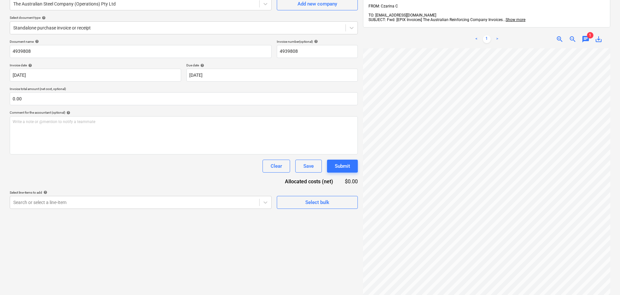
scroll to position [0, 0]
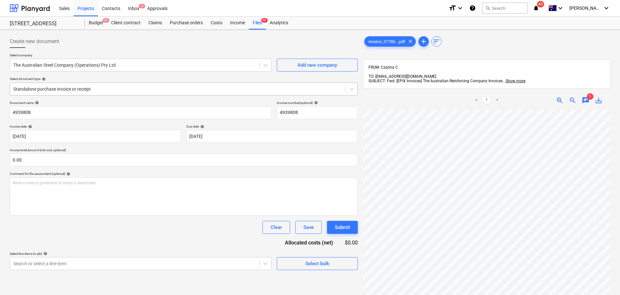
click at [186, 92] on div at bounding box center [177, 89] width 329 height 6
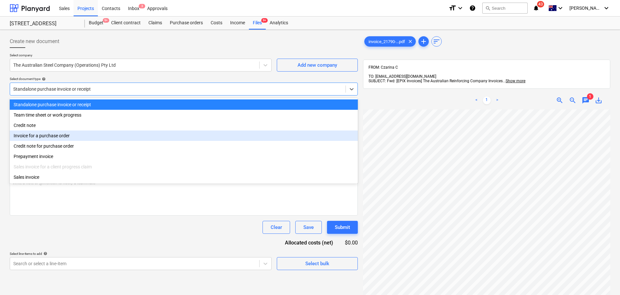
click at [153, 140] on div "Invoice for a purchase order" at bounding box center [184, 136] width 348 height 10
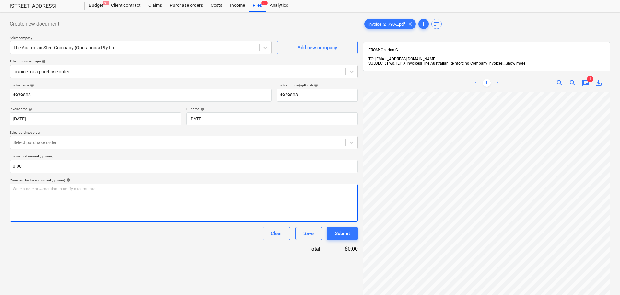
scroll to position [137, 46]
click at [52, 89] on input "4939808" at bounding box center [141, 95] width 262 height 13
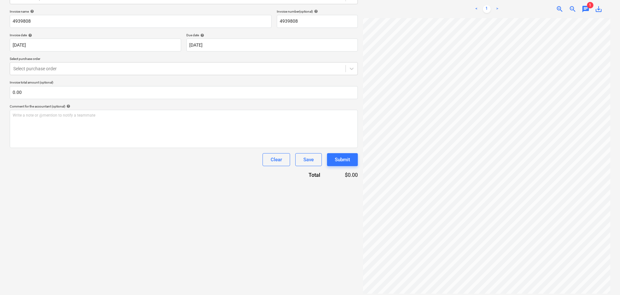
scroll to position [0, 0]
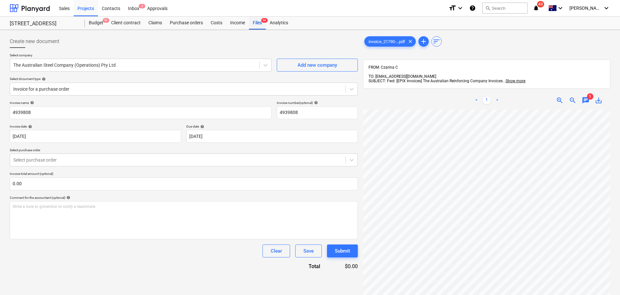
click at [263, 25] on div "Files 9+" at bounding box center [257, 23] width 17 height 13
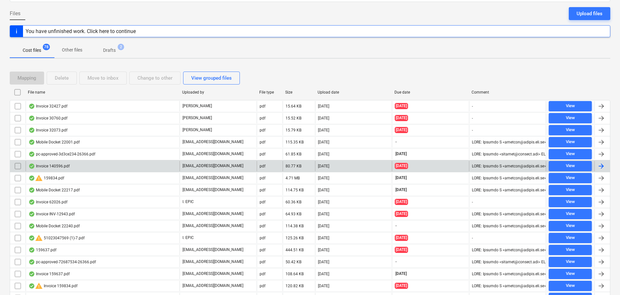
scroll to position [57, 0]
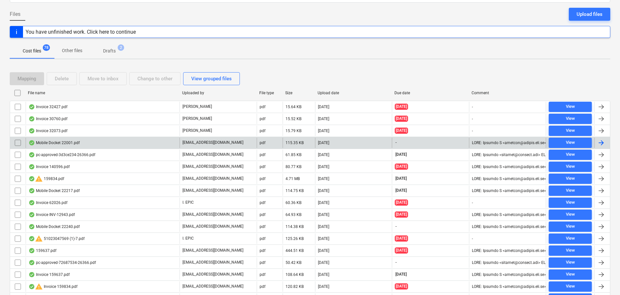
click at [91, 145] on div "Mobile Docket 22001.pdf" at bounding box center [103, 143] width 154 height 10
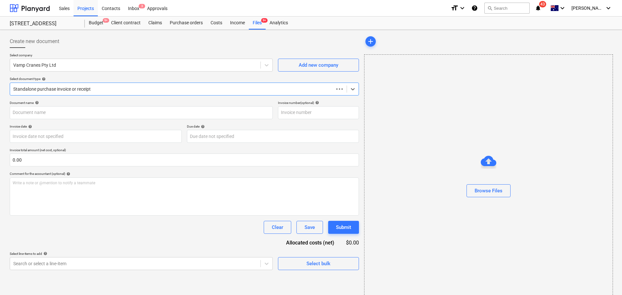
type input "Mobile Docket 22001.pdf"
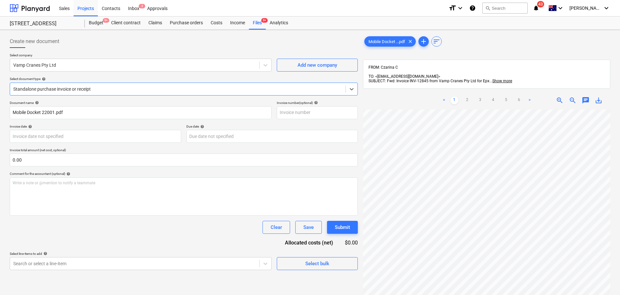
scroll to position [113, 0]
click at [263, 22] on span "9+" at bounding box center [264, 20] width 6 height 5
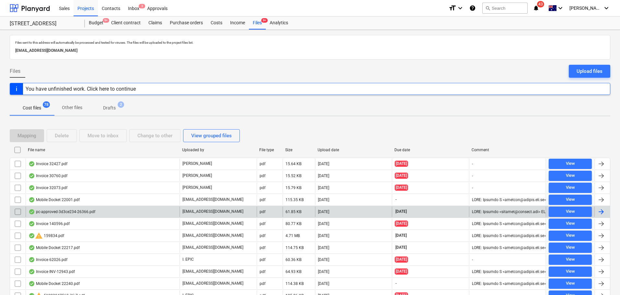
click at [59, 214] on div "pc-approved-3d3ce234-26366.pdf" at bounding box center [62, 211] width 67 height 5
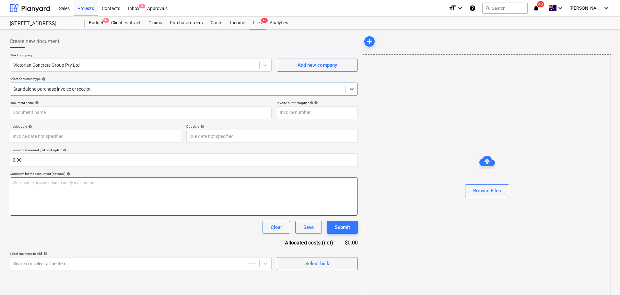
type input "VCG PC11"
type input "[DATE]"
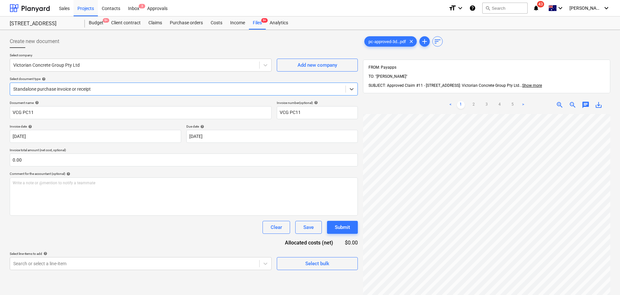
click at [52, 92] on div at bounding box center [177, 89] width 329 height 6
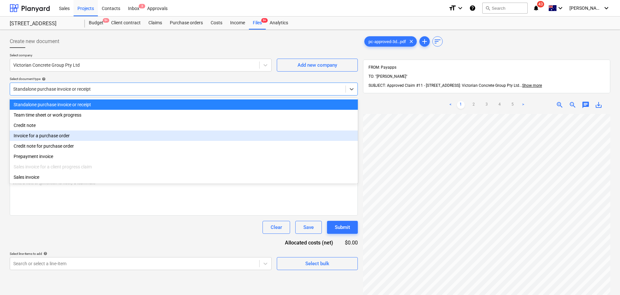
click at [78, 138] on div "Invoice for a purchase order" at bounding box center [184, 136] width 348 height 10
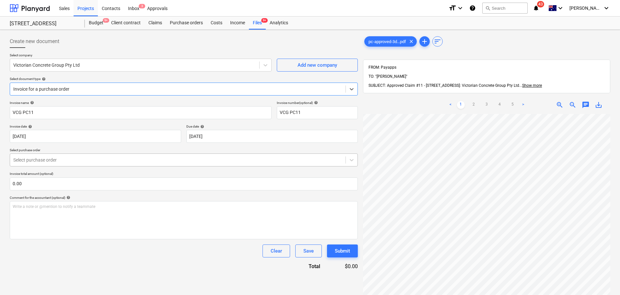
click at [39, 162] on div at bounding box center [177, 160] width 329 height 6
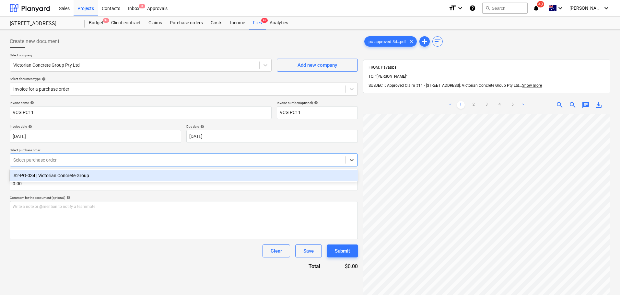
click at [47, 174] on div "S2-PO-034 | Victorian Concrete Group" at bounding box center [184, 175] width 348 height 10
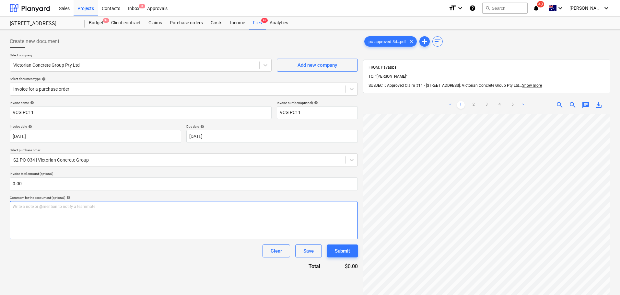
click at [40, 224] on div "Write a note or @mention to notify a teammate [PERSON_NAME]" at bounding box center [184, 220] width 348 height 38
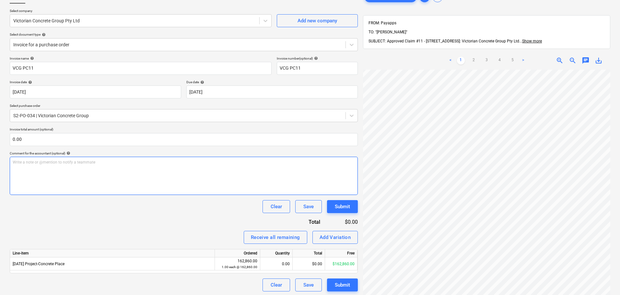
scroll to position [92, 0]
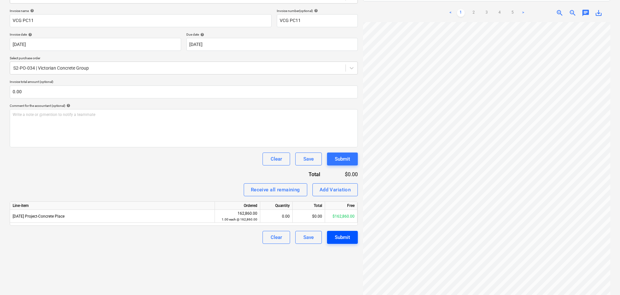
click at [343, 235] on div "Submit" at bounding box center [342, 237] width 15 height 8
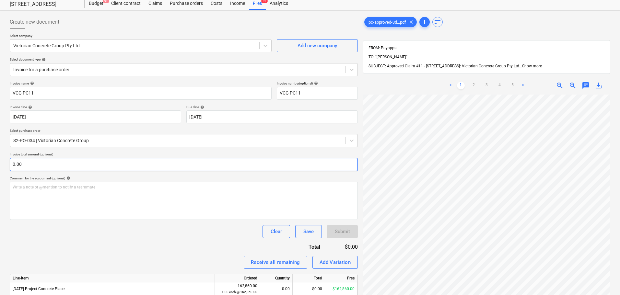
scroll to position [0, 0]
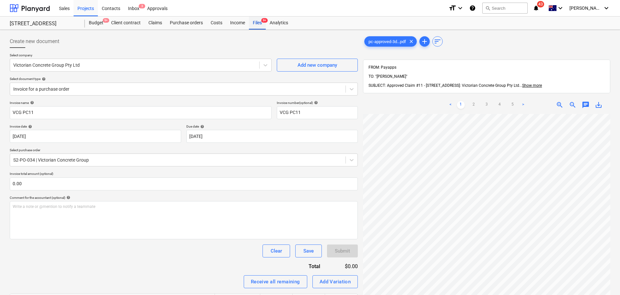
click at [261, 23] on div "Files 9+" at bounding box center [257, 23] width 17 height 13
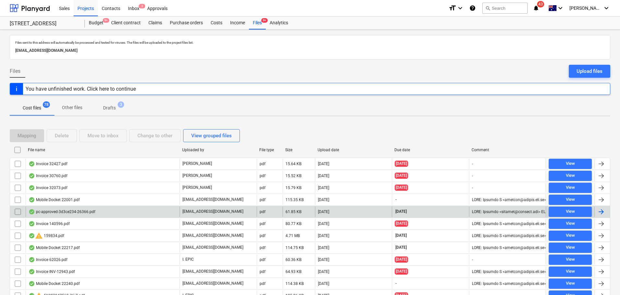
click at [64, 212] on div "pc-approved-3d3ce234-26366.pdf" at bounding box center [62, 211] width 67 height 5
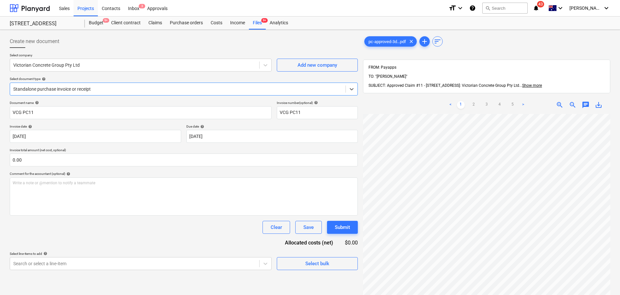
click at [43, 91] on div at bounding box center [177, 89] width 329 height 6
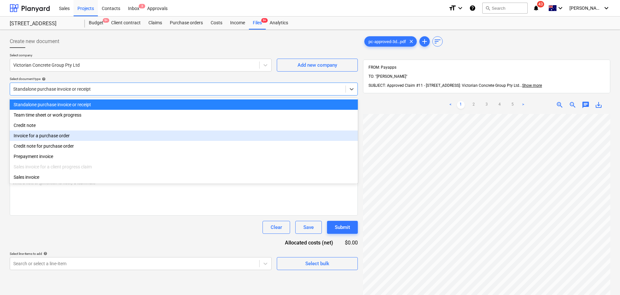
click at [84, 137] on div "Invoice for a purchase order" at bounding box center [184, 136] width 348 height 10
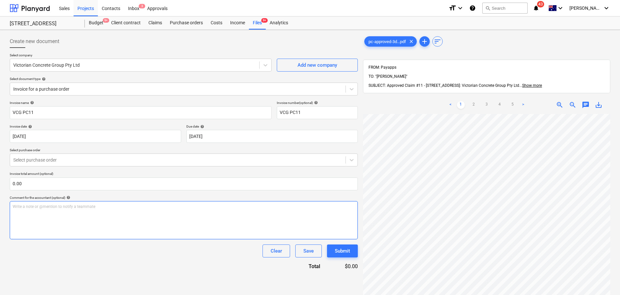
click at [65, 214] on div "Write a note or @mention to notify a teammate [PERSON_NAME]" at bounding box center [184, 220] width 348 height 38
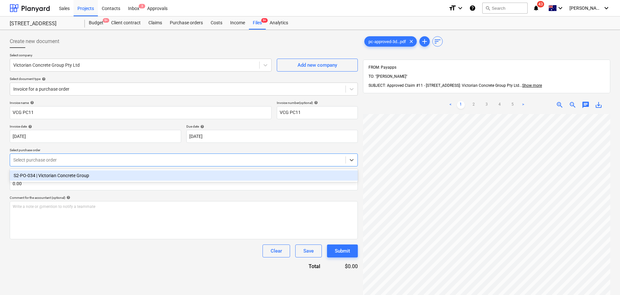
click at [56, 163] on div at bounding box center [177, 160] width 329 height 6
click at [60, 173] on div "S2-PO-034 | Victorian Concrete Group" at bounding box center [184, 175] width 348 height 10
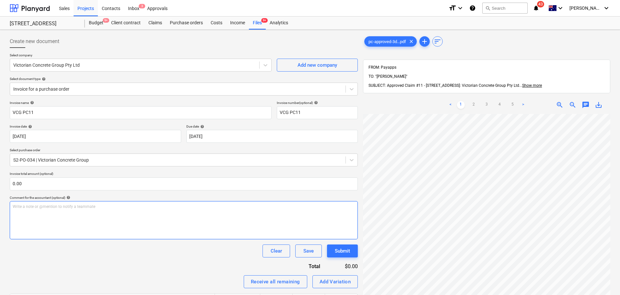
click at [57, 232] on div "Write a note or @mention to notify a teammate [PERSON_NAME]" at bounding box center [184, 220] width 348 height 38
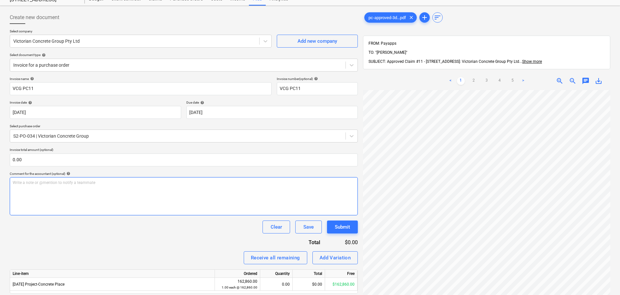
scroll to position [92, 0]
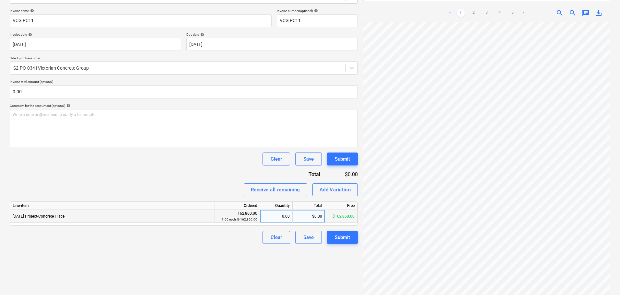
click at [312, 218] on div "$0.00" at bounding box center [309, 216] width 32 height 13
click at [278, 212] on div "0.00" at bounding box center [276, 216] width 27 height 13
type input "1"
click at [316, 219] on div "$162,860.00" at bounding box center [309, 216] width 32 height 13
type input "0"
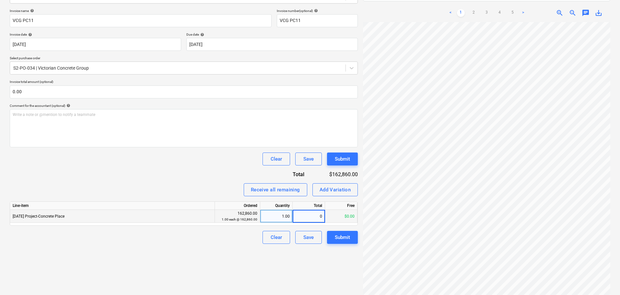
click at [160, 279] on div "Create new document Select company Victorian Concrete Group Pty Ltd Add new com…" at bounding box center [183, 120] width 353 height 361
click at [337, 235] on div "Submit" at bounding box center [342, 237] width 15 height 8
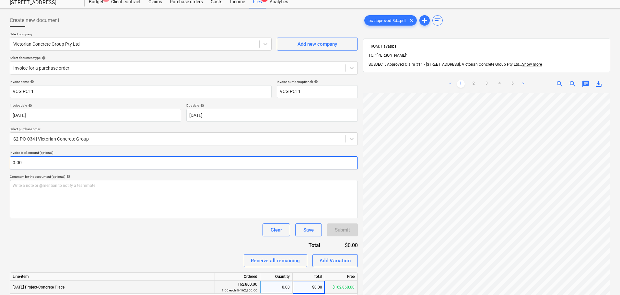
scroll to position [0, 0]
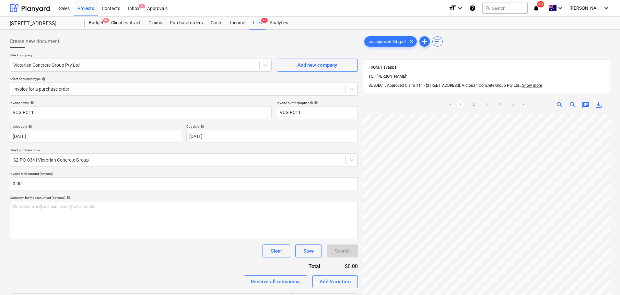
click at [293, 153] on p "Select purchase order" at bounding box center [184, 151] width 348 height 6
click at [254, 25] on div "Files 9+" at bounding box center [257, 23] width 17 height 13
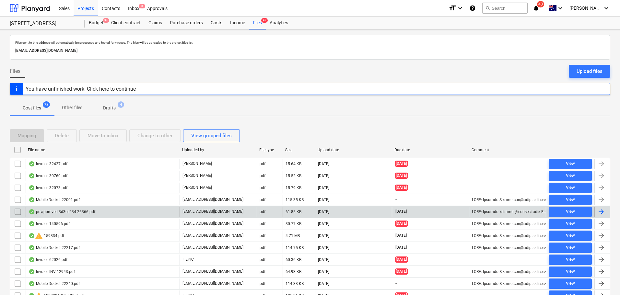
click at [107, 216] on div "pc-approved-3d3ce234-26366.pdf" at bounding box center [103, 212] width 154 height 10
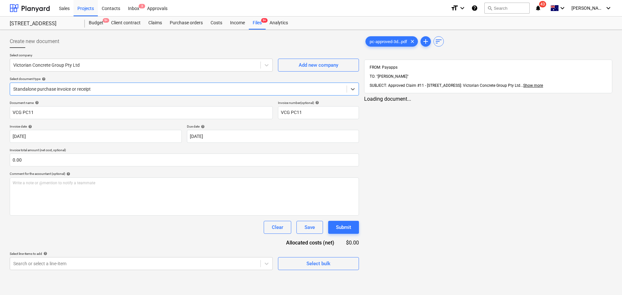
click at [258, 30] on div "Create new document Select company Victorian Concrete Group Pty Ltd Add new com…" at bounding box center [311, 162] width 622 height 265
click at [258, 24] on div "Files 9+" at bounding box center [257, 23] width 17 height 13
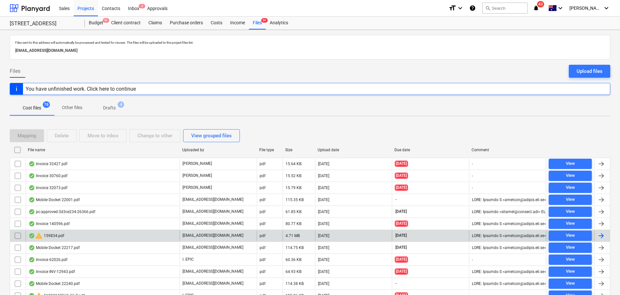
click at [76, 233] on div "warning 159834.pdf" at bounding box center [103, 236] width 154 height 10
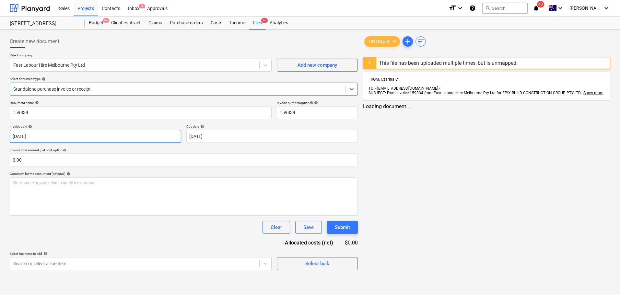
type input "159834"
type input "[DATE]"
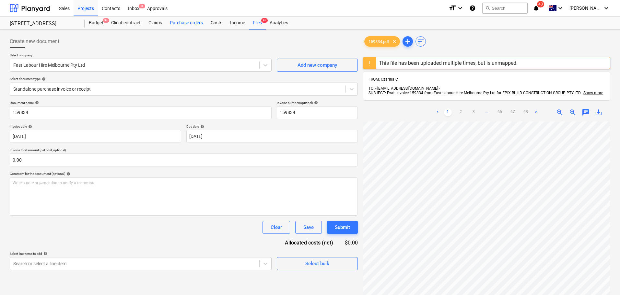
click at [175, 22] on div "Purchase orders" at bounding box center [186, 23] width 41 height 13
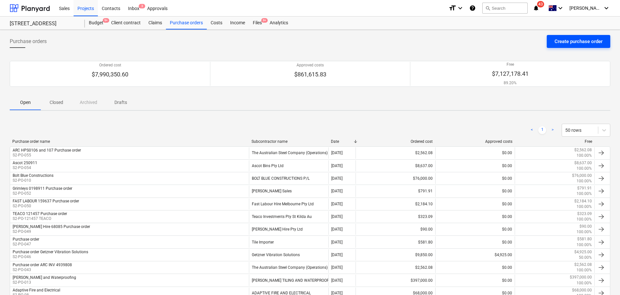
click at [587, 42] on div "Create purchase order" at bounding box center [578, 41] width 48 height 8
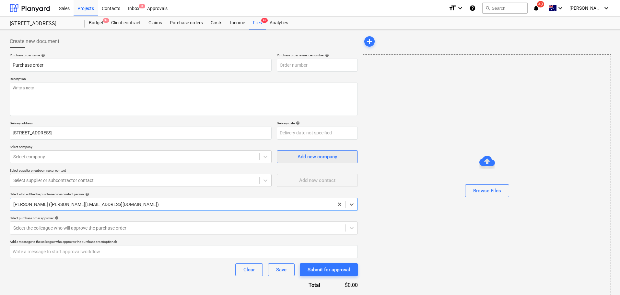
type textarea "x"
type input "S2-PO-057"
click at [302, 63] on input "S2-PO-057" at bounding box center [317, 65] width 81 height 13
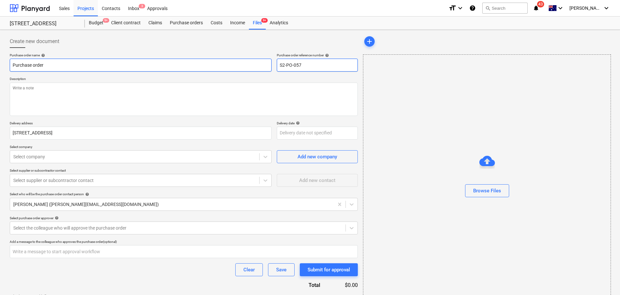
drag, startPoint x: 307, startPoint y: 66, endPoint x: 229, endPoint y: 72, distance: 77.7
click at [217, 64] on div "Purchase order name help Purchase order Purchase order reference number help S2…" at bounding box center [184, 62] width 348 height 18
paste input "FQ000679"
type textarea "x"
type input "FQ000679"
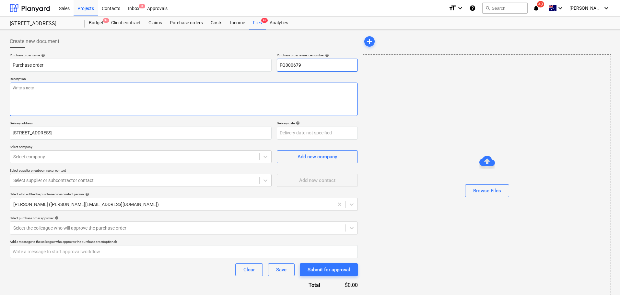
type textarea "x"
type input "FQ000679"
click at [86, 110] on textarea at bounding box center [184, 99] width 348 height 33
type textarea "x"
type textarea "W"
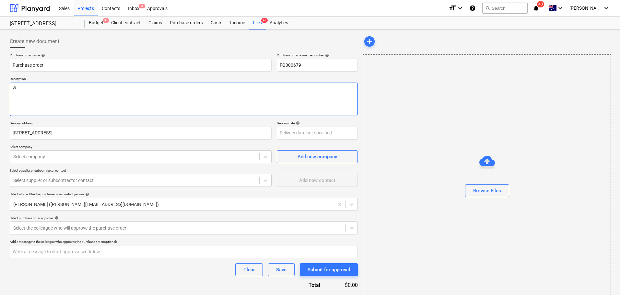
type textarea "x"
type textarea "Wa"
type textarea "x"
type textarea "Wate"
type textarea "x"
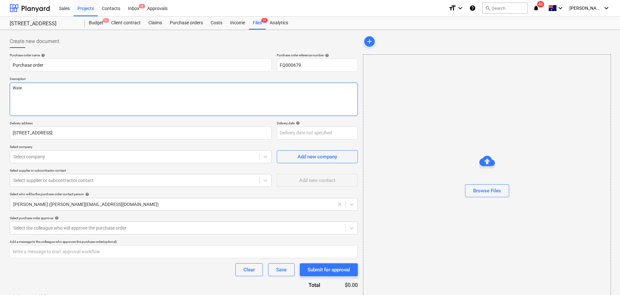
type textarea "Watew"
type textarea "x"
type textarea "Watewr"
type textarea "x"
type textarea "Watewr"
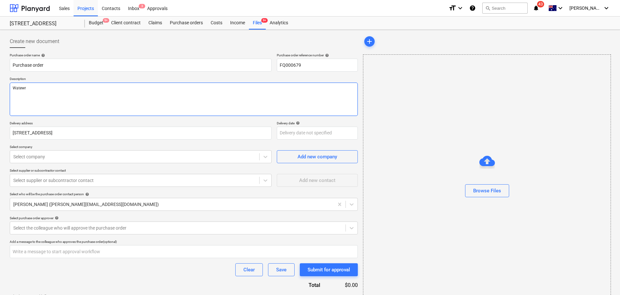
type textarea "x"
type textarea "Watewr"
type textarea "x"
type textarea "Watew"
type textarea "x"
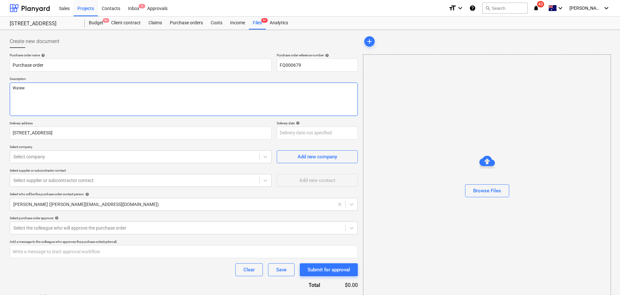
type textarea "Wate"
type textarea "x"
type textarea "Water n"
type textarea "x"
type textarea "Water nb"
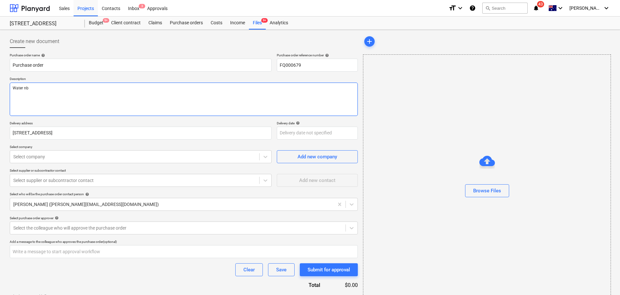
type textarea "x"
type textarea "Water n"
type textarea "x"
type textarea "Water"
type textarea "x"
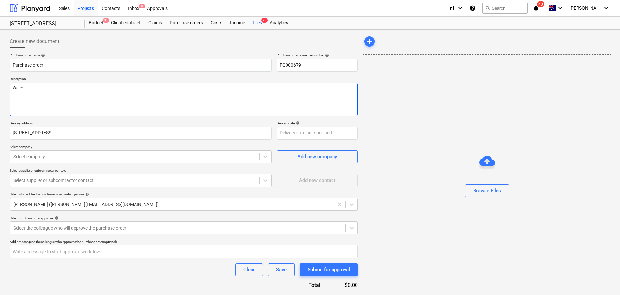
type textarea "Water b"
type textarea "x"
type textarea "Water ba"
type textarea "x"
type textarea "Water bar"
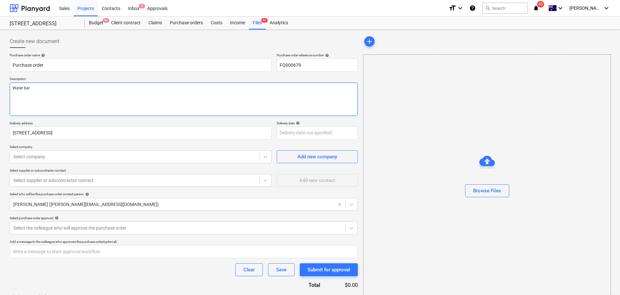
type textarea "x"
type textarea "Water [PERSON_NAME]"
type textarea "x"
type textarea "Water barrie"
type textarea "x"
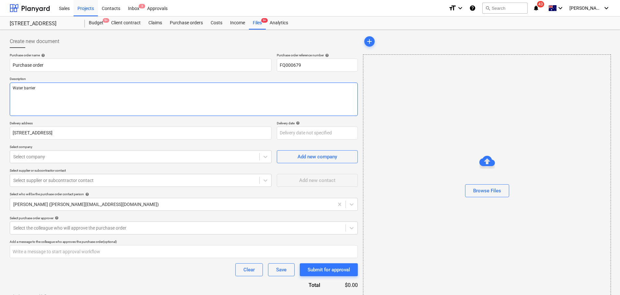
type textarea "Water barrier"
type textarea "x"
type textarea "Water barrier P"
type textarea "x"
type textarea "Water barrier PO"
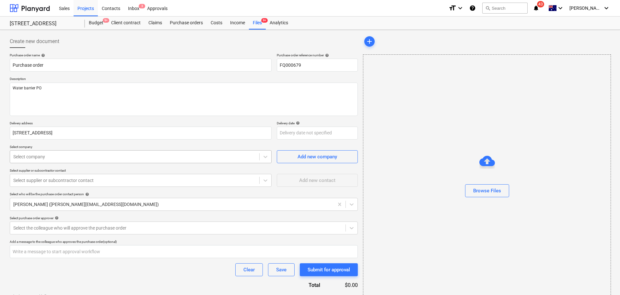
type textarea "x"
click at [81, 153] on div "Select company" at bounding box center [134, 156] width 249 height 9
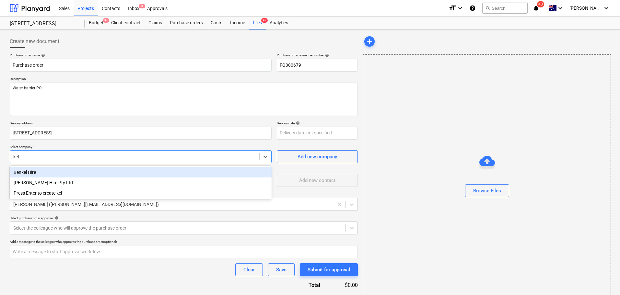
type input "[PERSON_NAME]"
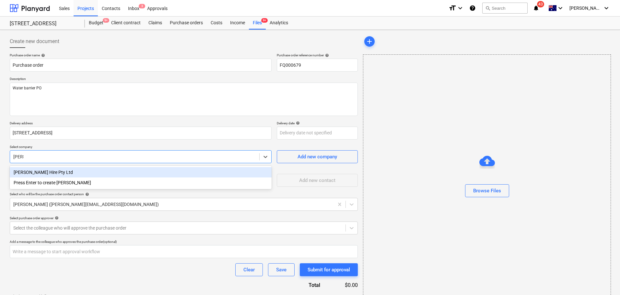
click at [84, 172] on div "[PERSON_NAME] Hire Pty Ltd" at bounding box center [141, 172] width 262 height 10
type textarea "x"
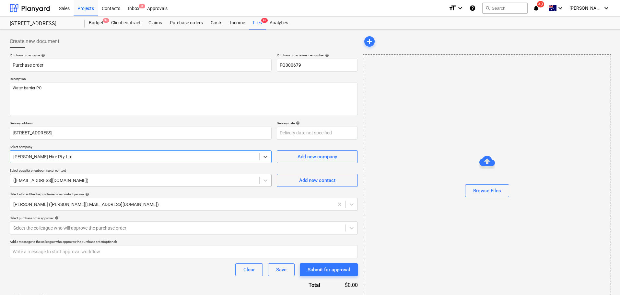
click at [59, 178] on div at bounding box center [134, 180] width 243 height 6
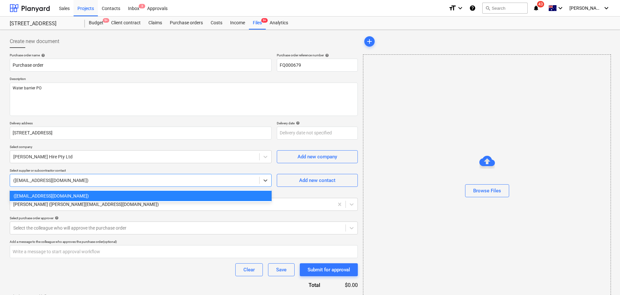
click at [59, 178] on div at bounding box center [134, 180] width 243 height 6
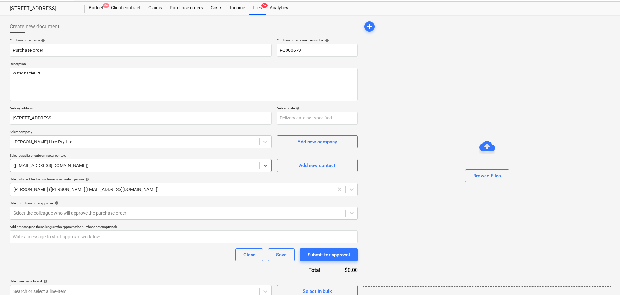
scroll to position [23, 0]
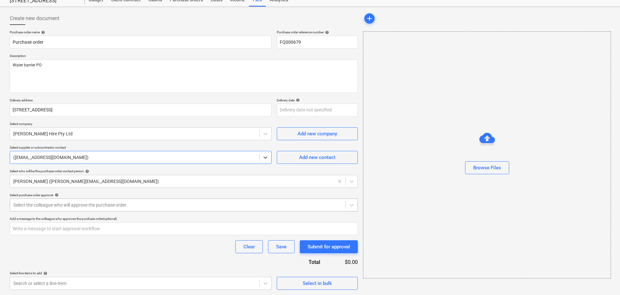
click at [81, 203] on div at bounding box center [177, 205] width 329 height 6
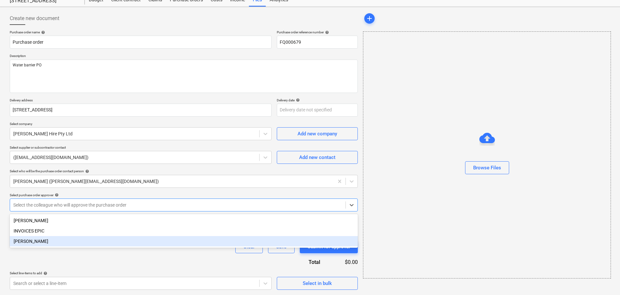
click at [76, 242] on div "[PERSON_NAME]" at bounding box center [184, 241] width 348 height 10
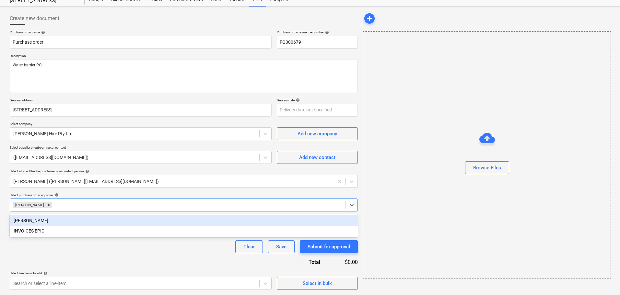
click at [37, 259] on div "Purchase order name help Purchase order Purchase order reference number help FQ…" at bounding box center [184, 160] width 348 height 260
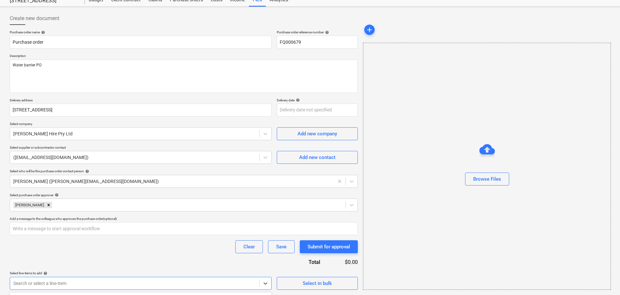
scroll to position [119, 0]
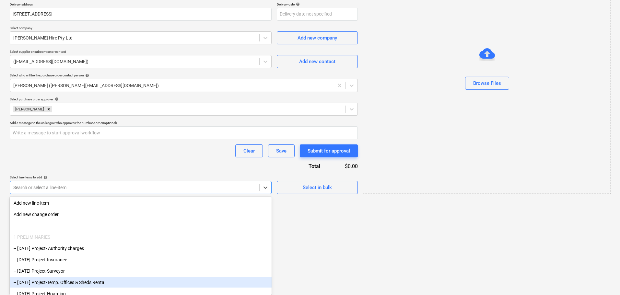
click at [54, 176] on body "Sales Projects Contacts Inbox 3 Approvals format_size keyboard_arrow_down help …" at bounding box center [310, 28] width 620 height 295
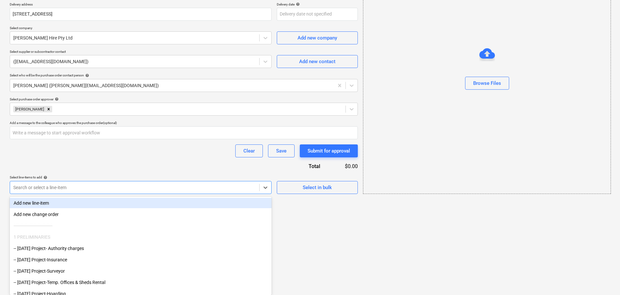
click at [58, 101] on div "Purchase order name help Purchase order Purchase order reference number help FQ…" at bounding box center [184, 64] width 348 height 260
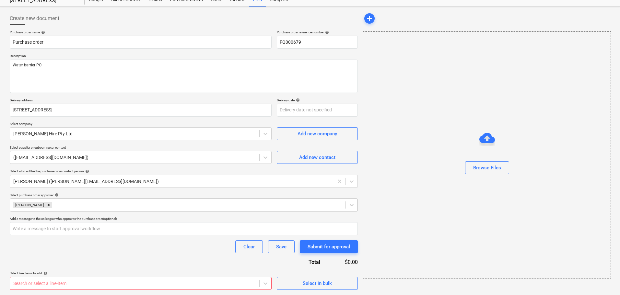
click at [57, 208] on div at bounding box center [197, 205] width 289 height 6
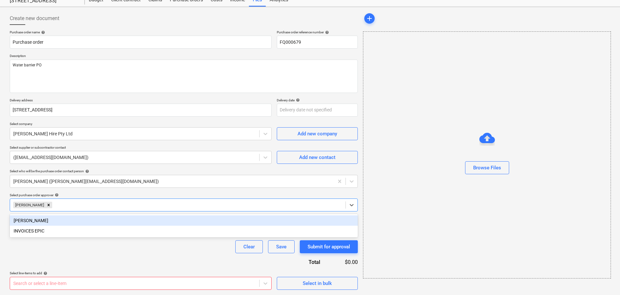
click at [52, 225] on div "[PERSON_NAME]" at bounding box center [184, 220] width 348 height 10
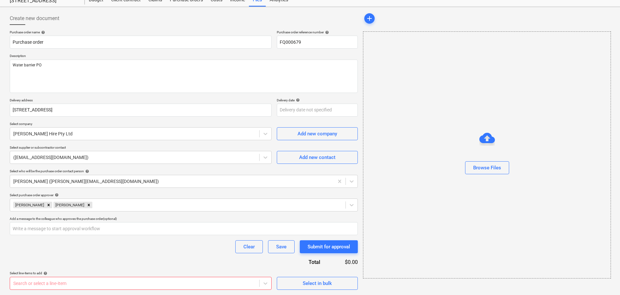
click at [72, 258] on div "Purchase order name help Purchase order Purchase order reference number help FQ…" at bounding box center [184, 160] width 348 height 260
click at [88, 206] on icon "Remove Jacob Salta" at bounding box center [89, 205] width 2 height 2
type textarea "x"
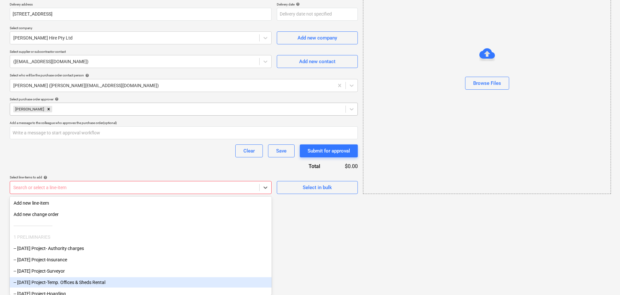
click at [44, 176] on body "Sales Projects Contacts Inbox 3 Approvals format_size keyboard_arrow_down help …" at bounding box center [310, 28] width 620 height 295
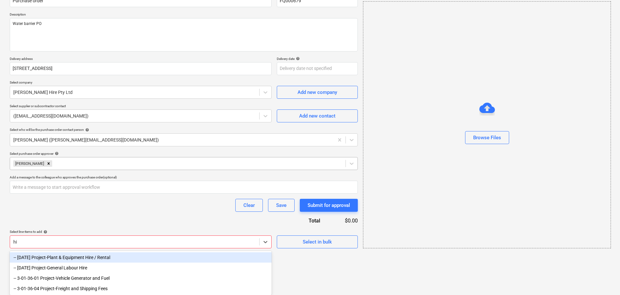
scroll to position [44, 0]
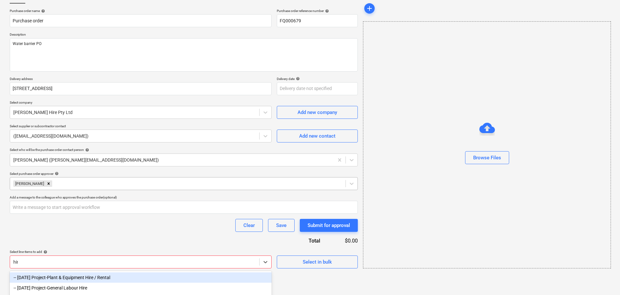
type input "hire"
type textarea "x"
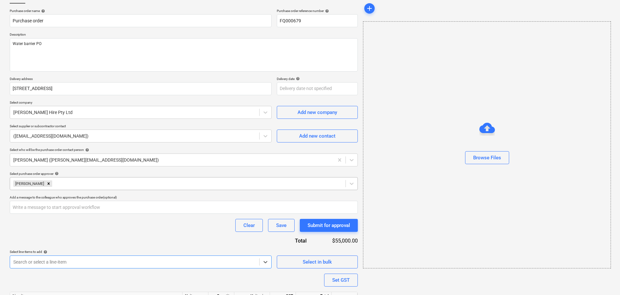
scroll to position [84, 0]
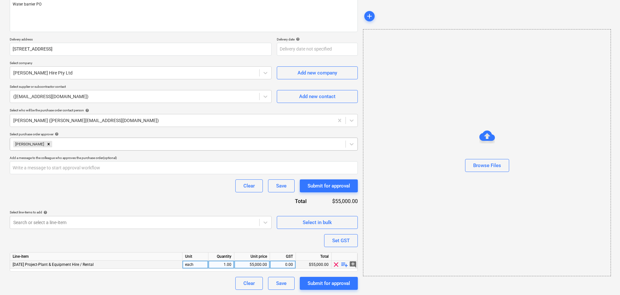
click at [343, 265] on span "playlist_add" at bounding box center [345, 265] width 8 height 8
type textarea "x"
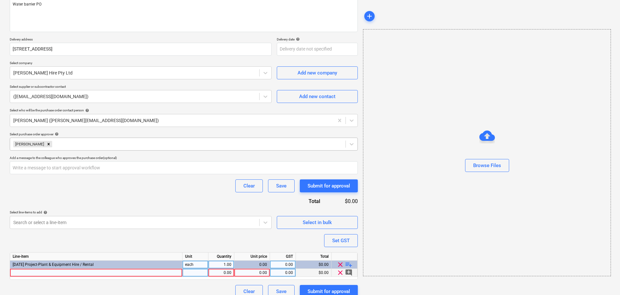
click at [86, 272] on div at bounding box center [96, 273] width 172 height 8
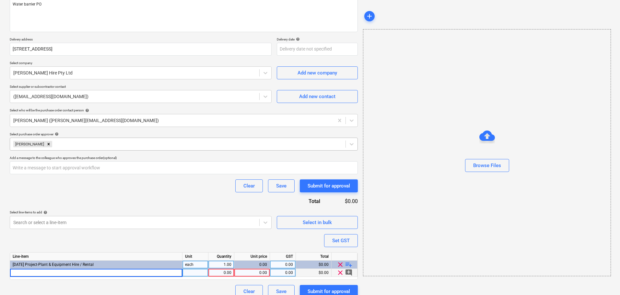
type input "K"
type input "Water Barrier hire"
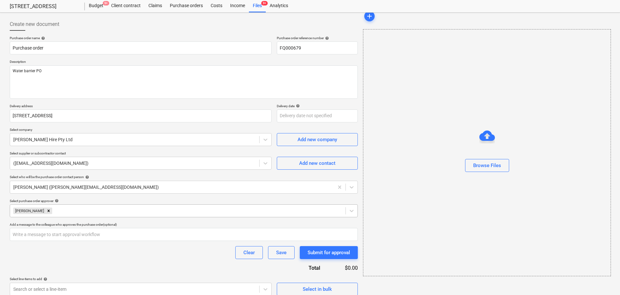
scroll to position [0, 0]
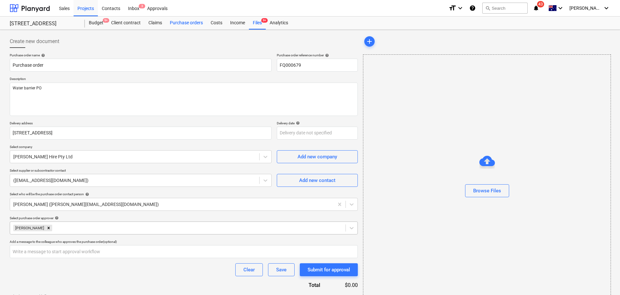
click at [172, 25] on div "Purchase orders" at bounding box center [186, 23] width 41 height 13
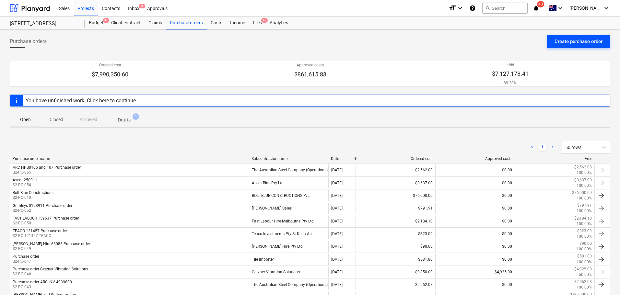
click at [556, 45] on div "Create purchase order" at bounding box center [578, 41] width 48 height 8
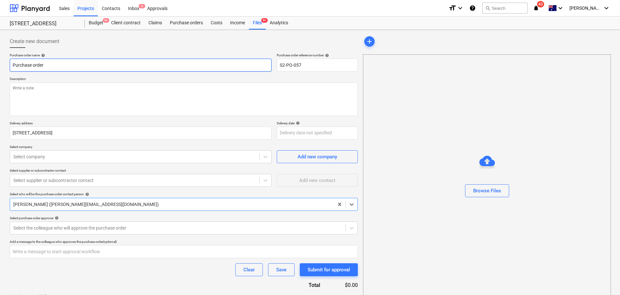
click at [53, 66] on input "Purchase order" at bounding box center [141, 65] width 262 height 13
click at [329, 60] on input "S2-PO-057" at bounding box center [317, 65] width 81 height 13
drag, startPoint x: 304, startPoint y: 64, endPoint x: 220, endPoint y: 66, distance: 83.6
click at [220, 66] on div "Purchase order name help Purchase order Purchase order reference number help S2…" at bounding box center [184, 62] width 348 height 18
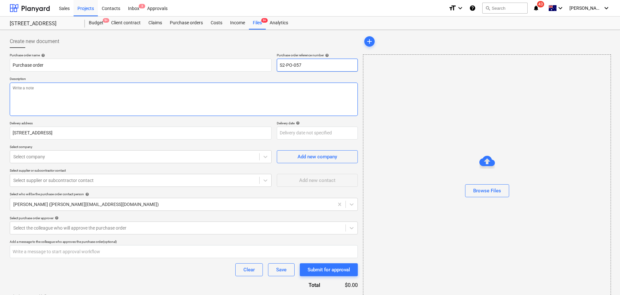
paste input "$1,252.50"
type textarea "x"
type input "$1,252.50"
type textarea "x"
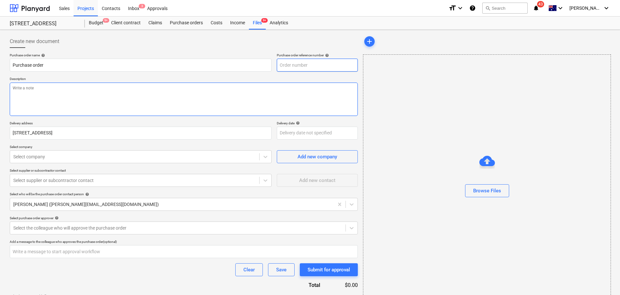
type input "S2-PO-058"
type textarea "x"
type input "S2-PO-058"
click at [74, 115] on textarea at bounding box center [184, 99] width 348 height 33
type textarea "x"
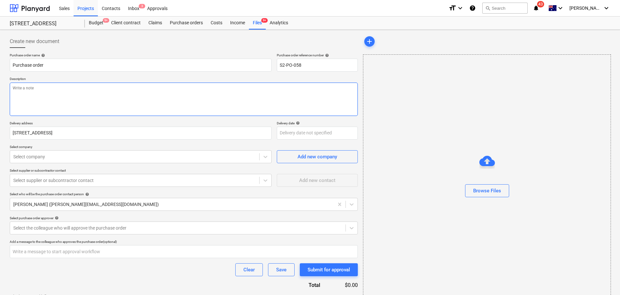
type textarea "Q"
type textarea "x"
type textarea "Qu"
type textarea "x"
type textarea "Quo"
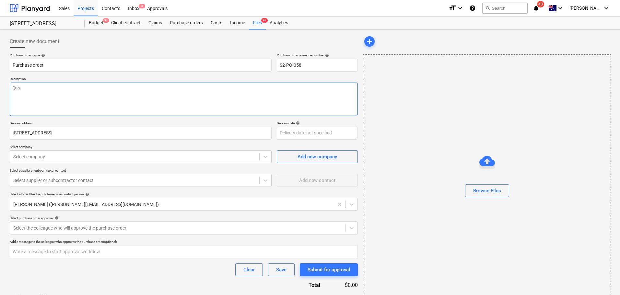
type textarea "x"
type textarea "Quot"
type textarea "x"
type textarea "Quote"
click at [110, 104] on textarea "Quote" at bounding box center [184, 99] width 348 height 33
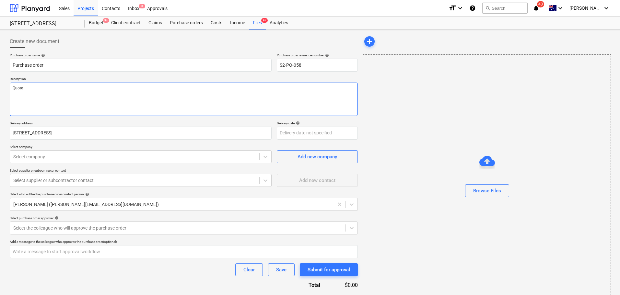
paste textarea "FQ000679"
type textarea "x"
type textarea "QuoteFQ000679"
click at [23, 89] on textarea "QuoteFQ000679" at bounding box center [184, 99] width 348 height 33
type textarea "x"
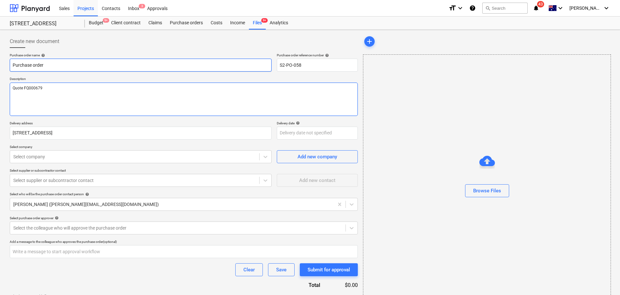
type textarea "Quote FQ000679"
click at [13, 64] on input "Purchase order" at bounding box center [141, 65] width 262 height 13
type textarea "x"
type input "KPurchase order"
type textarea "x"
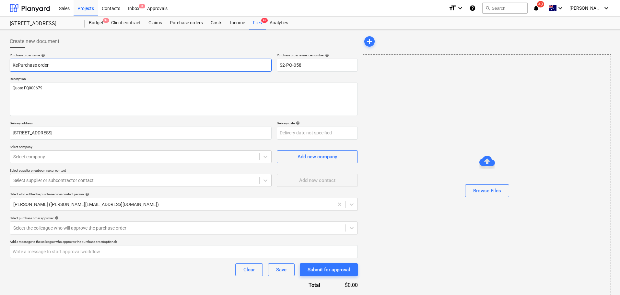
type input "KelPurchase order"
type textarea "x"
type input "KelmPurchase order"
type textarea "x"
type input "[PERSON_NAME] Purchase order"
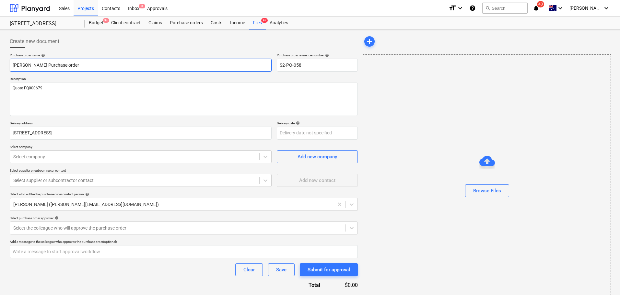
type textarea "x"
type input "[PERSON_NAME] WPurchase order"
type textarea "x"
type input "[PERSON_NAME] WatPurchase order"
type textarea "x"
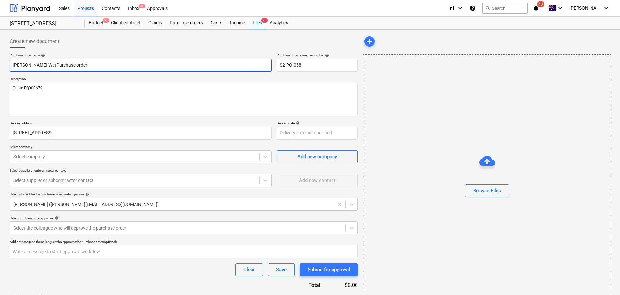
type input "[PERSON_NAME] WatePurchase order"
type textarea "x"
type input "[PERSON_NAME] WaterPurchase order"
type textarea "x"
type input "[PERSON_NAME] Water Purchase order"
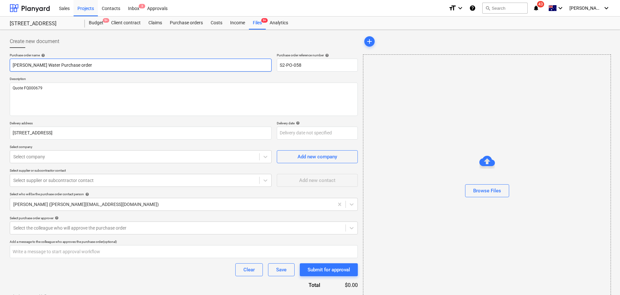
type textarea "x"
type input "[PERSON_NAME] Water BPurchase order"
type textarea "x"
type input "[PERSON_NAME] Water BaPurchase order"
type textarea "x"
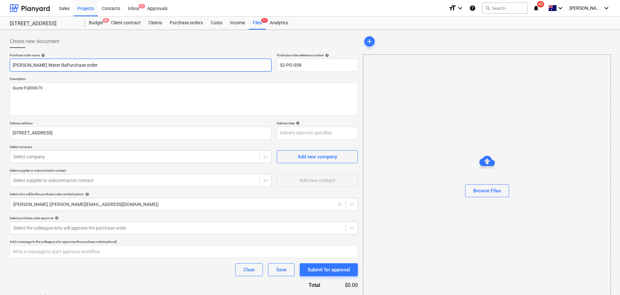
type input "[PERSON_NAME] Water BarPurchase order"
type textarea "x"
type input "[PERSON_NAME] Water BarrPurchase order"
type textarea "x"
type input "[PERSON_NAME] Water BarriPurchase order"
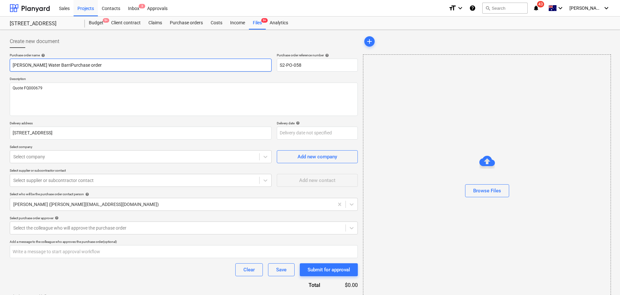
type textarea "x"
type input "[PERSON_NAME] Water BarriePurchase order"
type textarea "x"
type input "[PERSON_NAME] Water BarrierPurchase order"
type textarea "x"
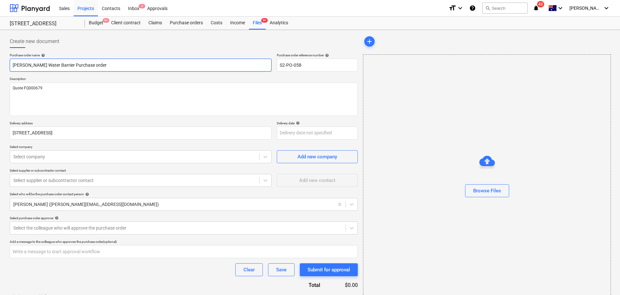
type input "[PERSON_NAME] Water Barrier Purchase order"
type textarea "x"
drag, startPoint x: 145, startPoint y: 80, endPoint x: 156, endPoint y: 90, distance: 15.2
click at [145, 80] on p "Description" at bounding box center [184, 80] width 348 height 6
click at [91, 166] on div "Purchase order name help [PERSON_NAME] Water Barrier Purchase order Purchase or…" at bounding box center [184, 183] width 348 height 260
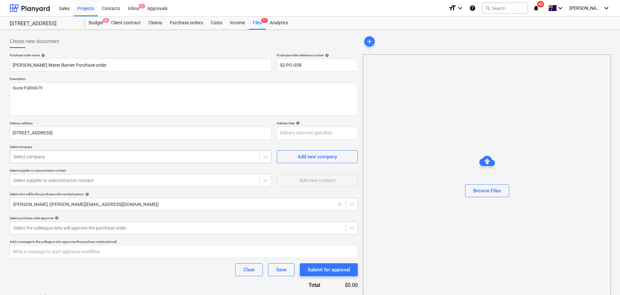
click at [97, 160] on div "Select company" at bounding box center [134, 156] width 249 height 9
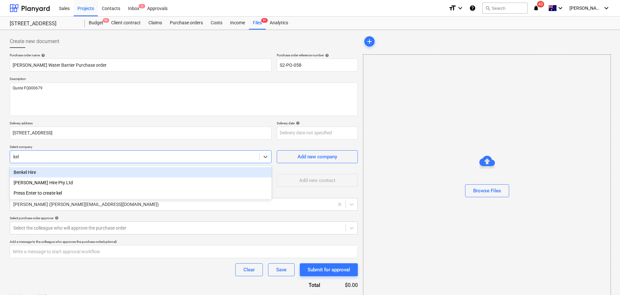
type input "[PERSON_NAME]"
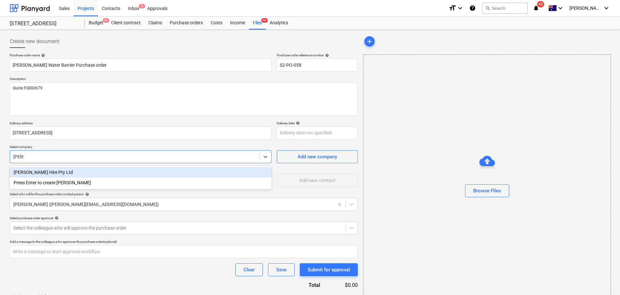
click at [90, 176] on div "[PERSON_NAME] Hire Pty Ltd" at bounding box center [141, 172] width 262 height 10
type textarea "x"
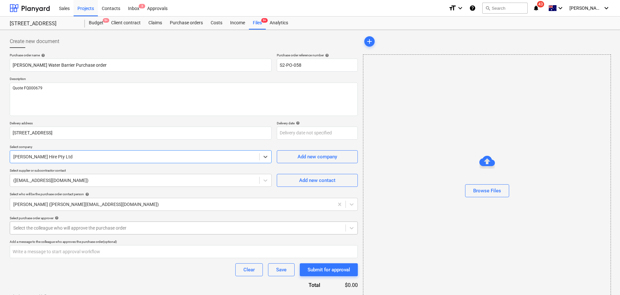
click at [70, 225] on div at bounding box center [177, 228] width 329 height 6
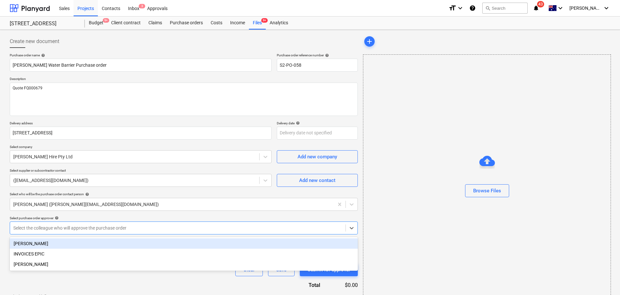
click at [58, 245] on div "[PERSON_NAME]" at bounding box center [184, 243] width 348 height 10
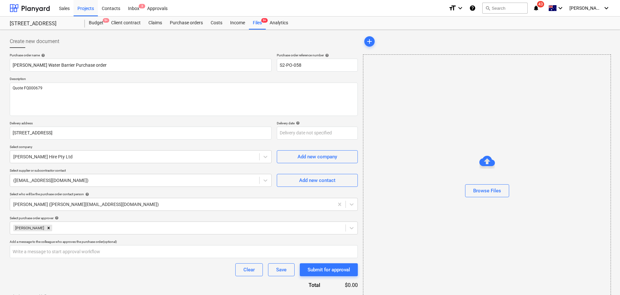
click at [50, 282] on div "Purchase order name help [PERSON_NAME] Water Barrier Purchase order Purchase or…" at bounding box center [184, 183] width 348 height 260
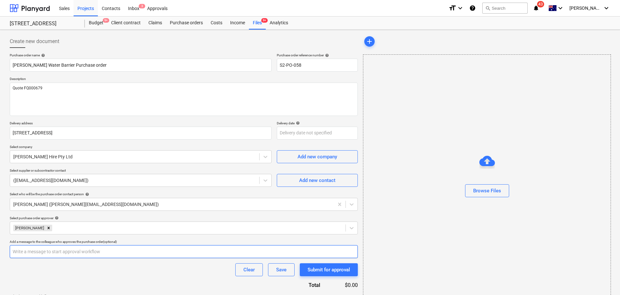
click at [39, 257] on input "text" at bounding box center [184, 251] width 348 height 13
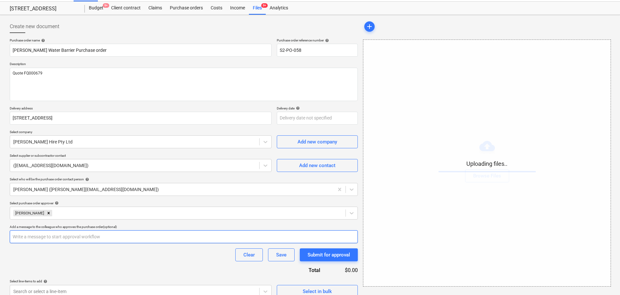
scroll to position [23, 0]
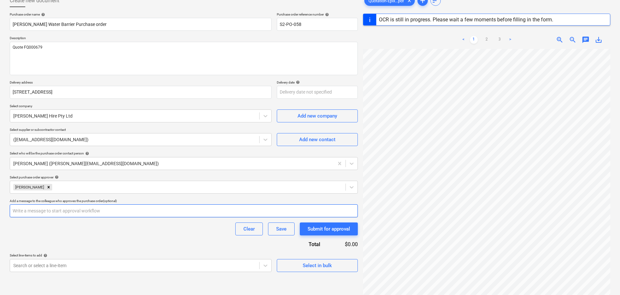
scroll to position [77, 0]
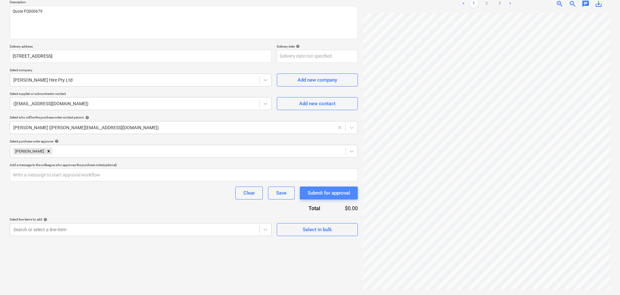
click at [331, 198] on button "Submit for approval" at bounding box center [329, 193] width 58 height 13
drag, startPoint x: 115, startPoint y: 264, endPoint x: 114, endPoint y: 261, distance: 3.6
click at [115, 263] on div "Create new document Purchase order name help [PERSON_NAME] Water Barrier Purcha…" at bounding box center [183, 124] width 353 height 337
click at [91, 218] on body "Sales Projects Contacts Inbox 3 Approvals format_size keyboard_arrow_down help …" at bounding box center [310, 70] width 620 height 295
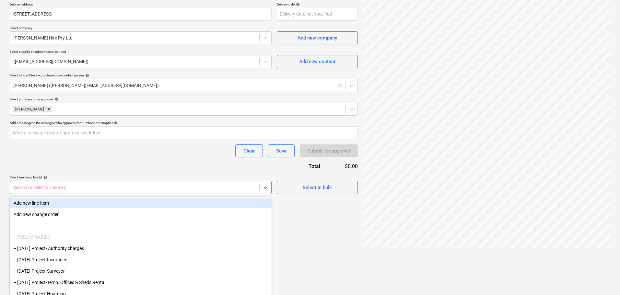
type textarea "x"
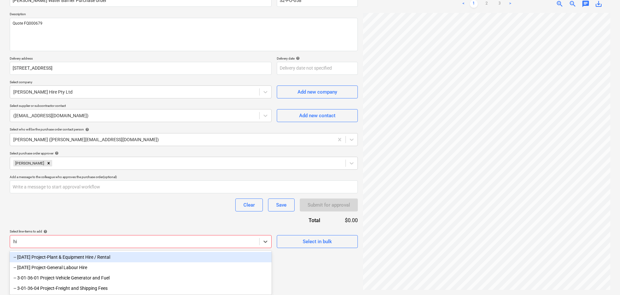
scroll to position [65, 0]
type input "hire"
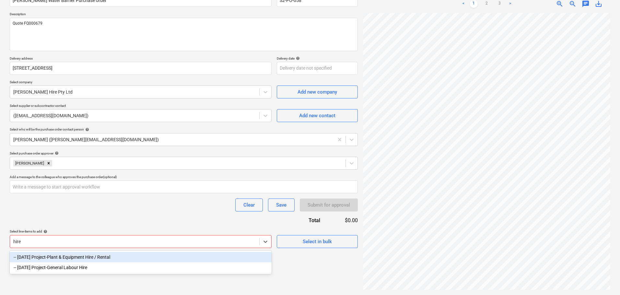
click at [89, 258] on div "-- [DATE] Project-Plant & Equipment Hire / Rental" at bounding box center [141, 257] width 262 height 10
type textarea "x"
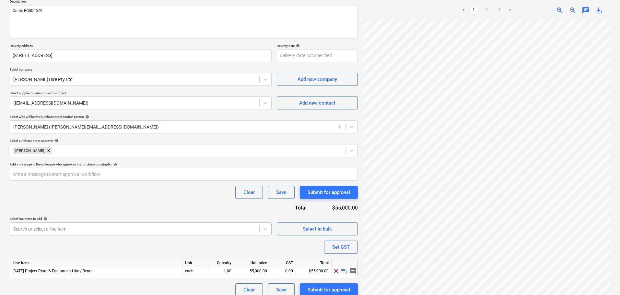
scroll to position [84, 0]
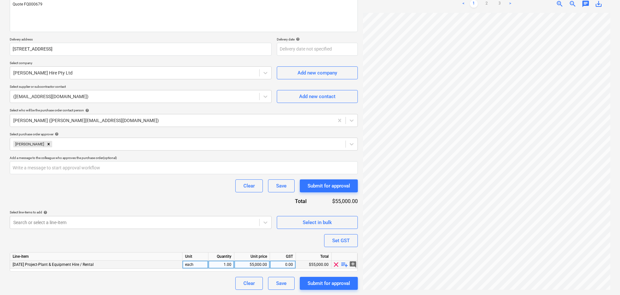
click at [343, 266] on span "playlist_add" at bounding box center [345, 265] width 8 height 8
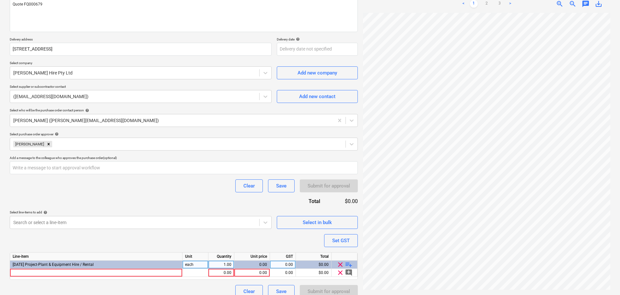
type textarea "x"
click at [60, 269] on div at bounding box center [96, 273] width 172 height 8
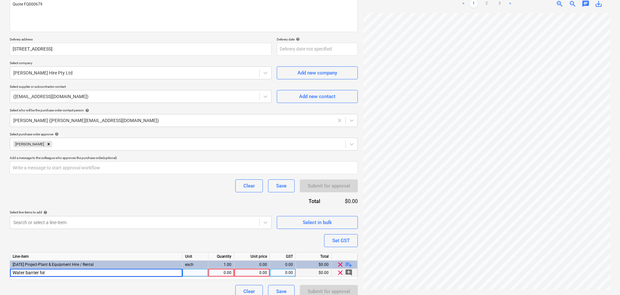
type input "Water barrier hire"
type textarea "x"
click at [265, 274] on div "0.00" at bounding box center [252, 273] width 30 height 8
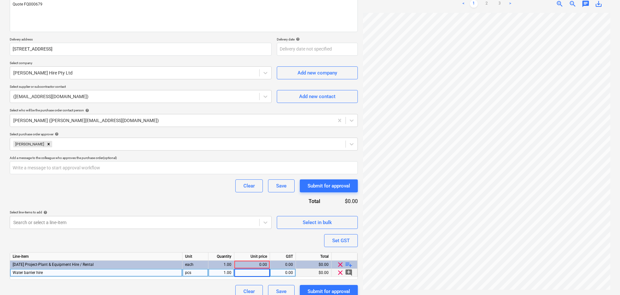
type input "$1,252.50"
type textarea "x"
click at [189, 247] on div "Purchase order name help [PERSON_NAME] Water Barrier Purchase order Purchase or…" at bounding box center [184, 133] width 348 height 329
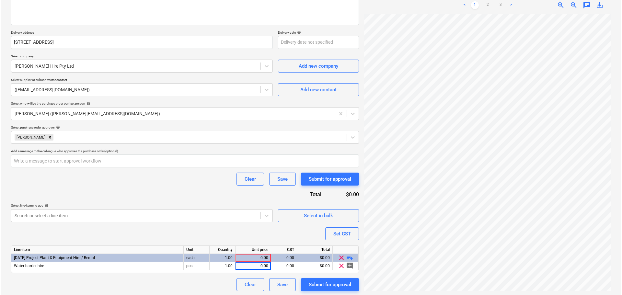
scroll to position [92, 0]
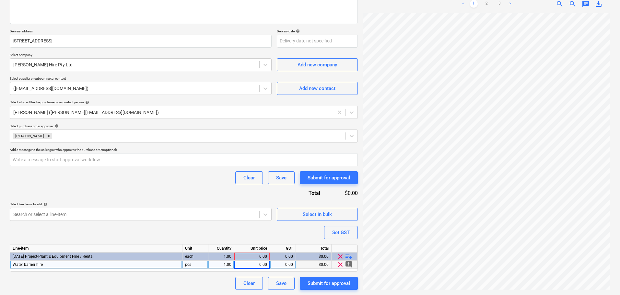
click at [256, 266] on div "0.00" at bounding box center [252, 265] width 30 height 8
click at [252, 263] on input "$1,252.50" at bounding box center [251, 265] width 35 height 8
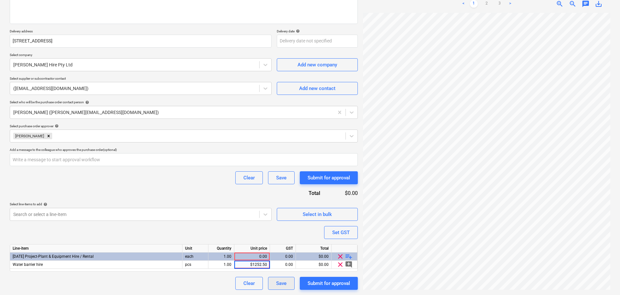
type input "1252.50"
click at [243, 237] on div "Purchase order name help [PERSON_NAME] Water Barrier Purchase order Purchase or…" at bounding box center [184, 125] width 348 height 329
click at [348, 286] on div "Submit for approval" at bounding box center [328, 283] width 42 height 8
type textarea "x"
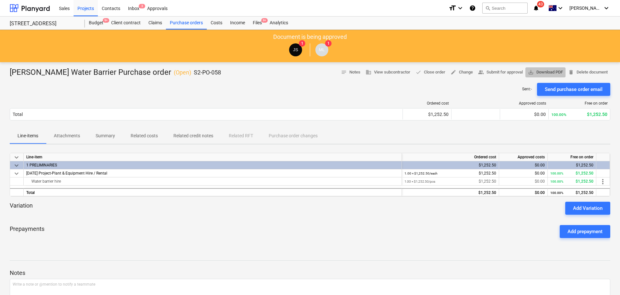
click at [536, 72] on span "save_alt Download PDF" at bounding box center [545, 72] width 35 height 7
click at [86, 121] on div "Ordered cost Approved costs Free on order Total $1,252.50 $0.00 100.00% $1,252.…" at bounding box center [310, 112] width 600 height 22
click at [191, 21] on div "Purchase orders" at bounding box center [186, 23] width 41 height 13
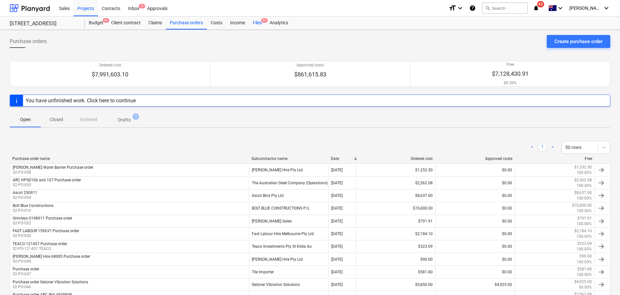
click at [256, 27] on div "Files 9+" at bounding box center [257, 23] width 17 height 13
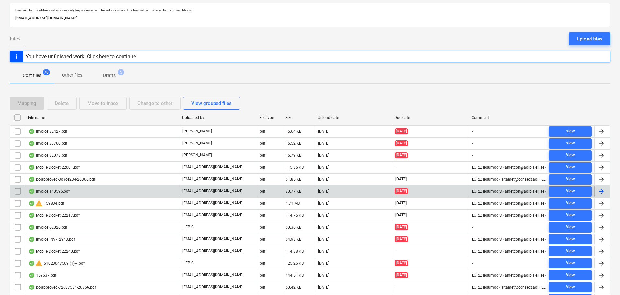
click at [81, 191] on div "Invoice 140596.pdf" at bounding box center [103, 191] width 154 height 10
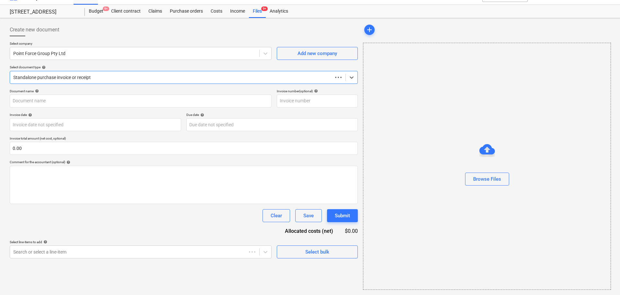
scroll to position [12, 0]
type input "140596"
type input "[DATE]"
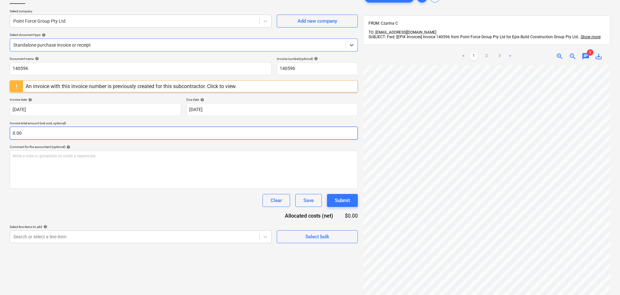
scroll to position [0, 0]
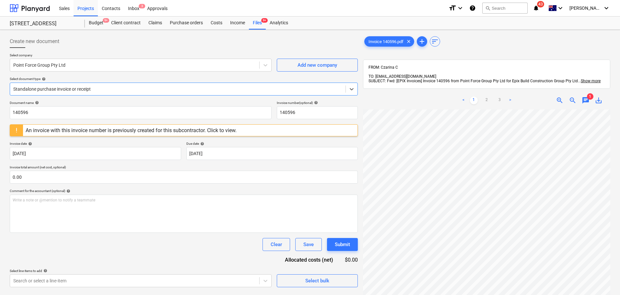
click at [582, 97] on span "chat" at bounding box center [586, 101] width 8 height 8
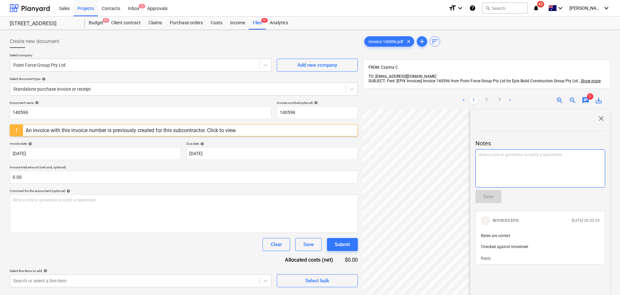
click at [518, 152] on p "Write a note or @mention to notify a teammate [PERSON_NAME]" at bounding box center [540, 155] width 124 height 6
click at [509, 45] on div "Invoice 140596.pdf clear add sort" at bounding box center [486, 41] width 247 height 13
click at [597, 115] on span "close" at bounding box center [601, 119] width 8 height 8
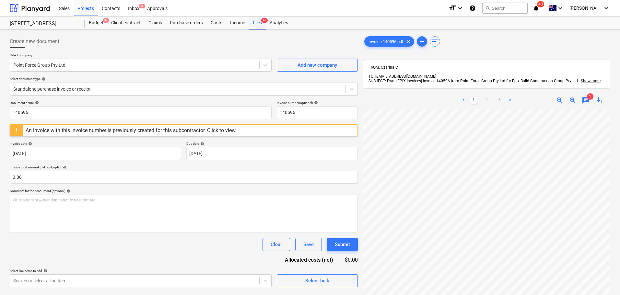
click at [260, 24] on div "Files 9+" at bounding box center [257, 23] width 17 height 13
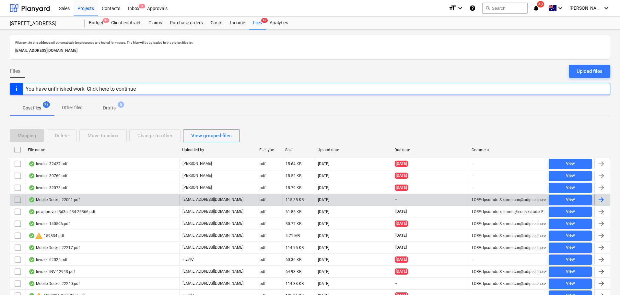
click at [37, 201] on div "Mobile Docket 22001.pdf" at bounding box center [54, 199] width 51 height 5
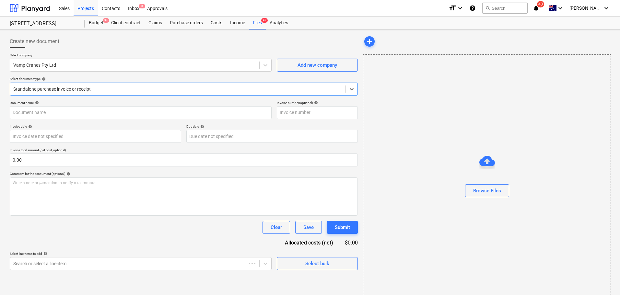
type input "Mobile Docket 22001.pdf"
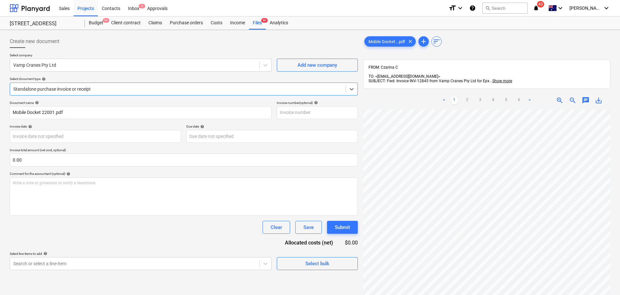
scroll to position [113, 0]
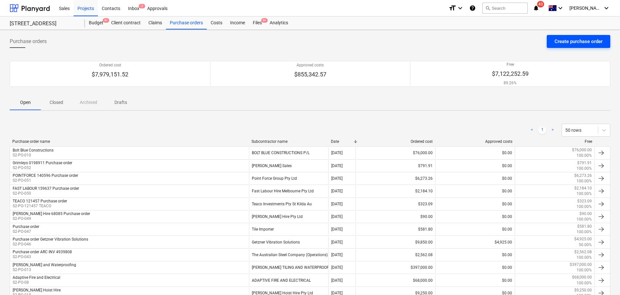
click at [570, 42] on div "Create purchase order" at bounding box center [578, 41] width 48 height 8
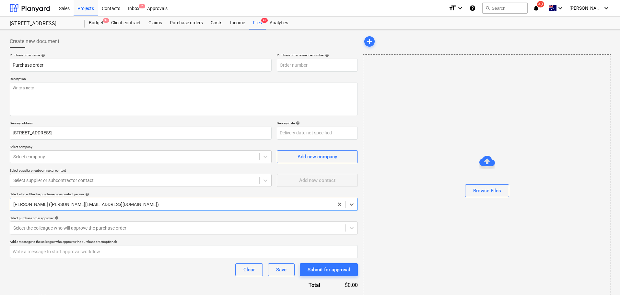
type textarea "x"
type input "S2-PO-054"
click at [121, 63] on input "Purchase order" at bounding box center [141, 65] width 262 height 13
click at [11, 65] on input "Purchase order" at bounding box center [141, 65] width 262 height 13
type textarea "x"
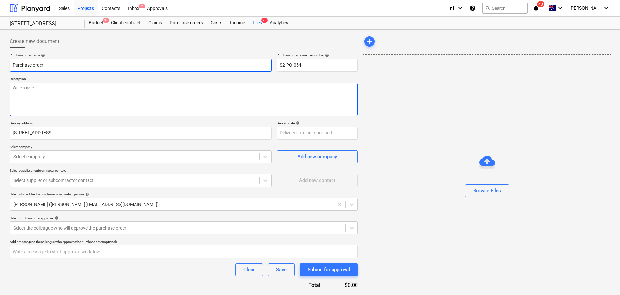
type input "3Purchase order"
type textarea "x"
type input "30Purchase order"
type textarea "x"
type input "307Purchase order"
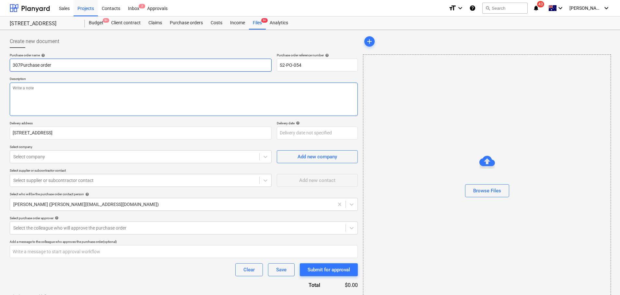
type textarea "x"
type input "3076Purchase order"
type textarea "x"
type input "30760Purchase order"
type textarea "x"
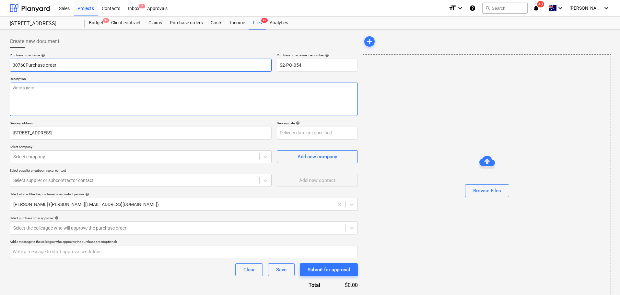
type input "3076Purchase order"
type textarea "x"
type input "307Purchase order"
type textarea "x"
type input "30Purchase order"
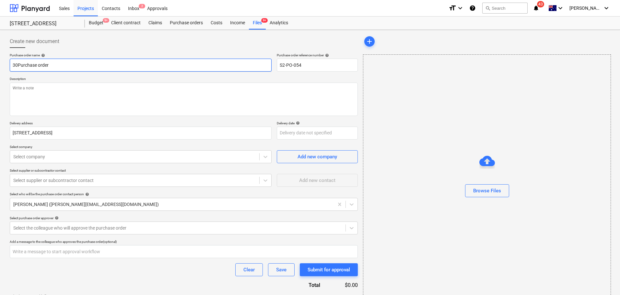
click at [55, 61] on input "30Purchase order" at bounding box center [141, 65] width 262 height 13
drag, startPoint x: 55, startPoint y: 61, endPoint x: 13, endPoint y: 58, distance: 41.9
click at [13, 58] on div "Purchase order name help 30Purchase order" at bounding box center [141, 62] width 262 height 18
type textarea "x"
type input "A"
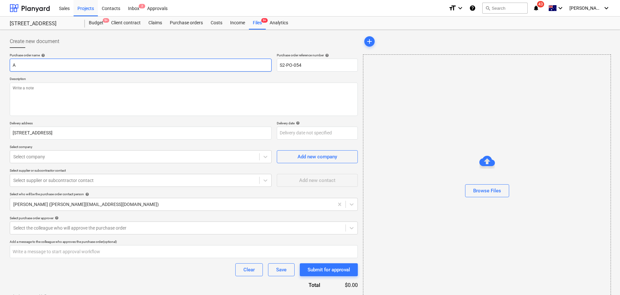
type textarea "x"
type input "As"
type textarea "x"
type input "Asc"
type textarea "x"
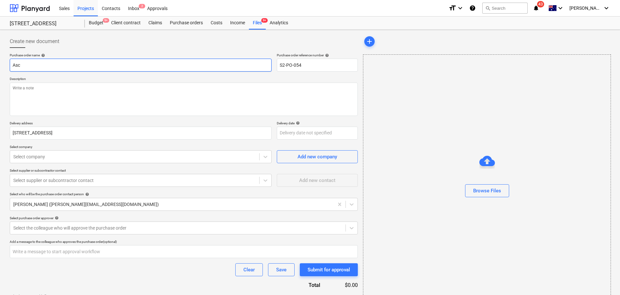
type input "Asco"
type textarea "x"
type input "Ascot"
type textarea "x"
type input "Ascot"
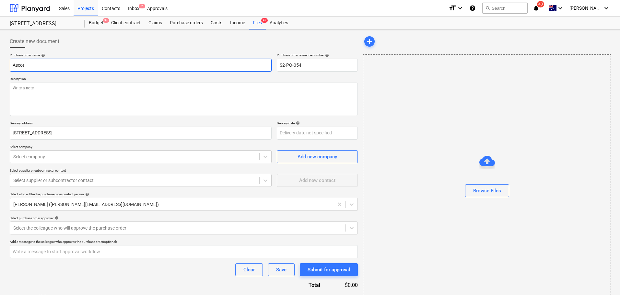
type textarea "x"
type input "Ascot 2"
type textarea "x"
type input "Ascot 25"
type textarea "x"
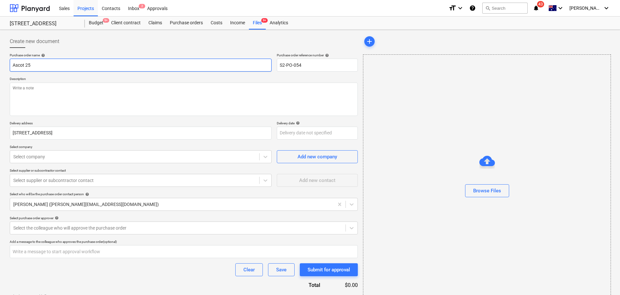
type input "Ascot 250"
type textarea "x"
type input "Ascot 2509"
type textarea "x"
type input "Ascot 25091"
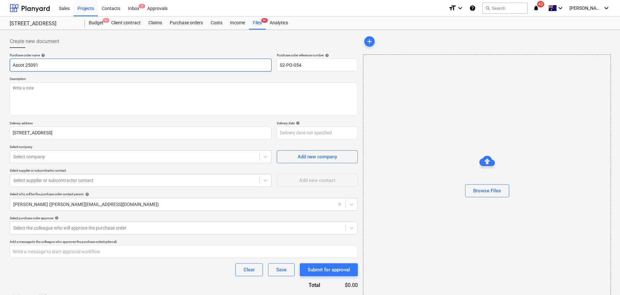
type textarea "x"
type input "Ascot 250911"
click at [177, 93] on textarea at bounding box center [184, 99] width 348 height 33
click at [120, 78] on p "Description" at bounding box center [184, 80] width 348 height 6
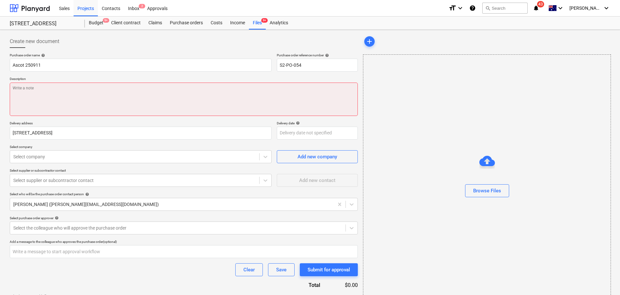
type textarea "x"
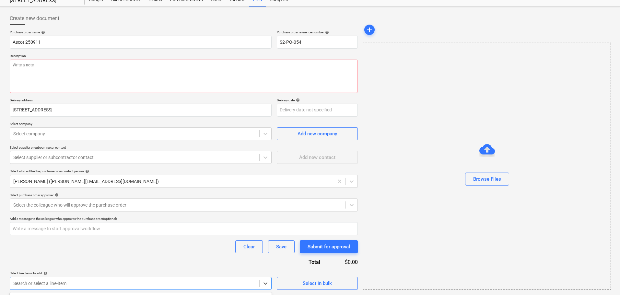
scroll to position [119, 0]
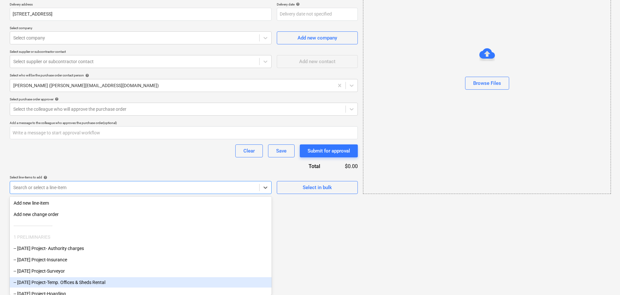
click at [184, 176] on body "Sales Projects Contacts Inbox 2 Approvals format_size keyboard_arrow_down help …" at bounding box center [310, 28] width 620 height 295
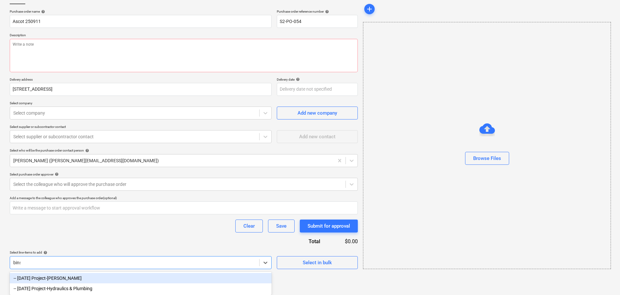
scroll to position [34, 0]
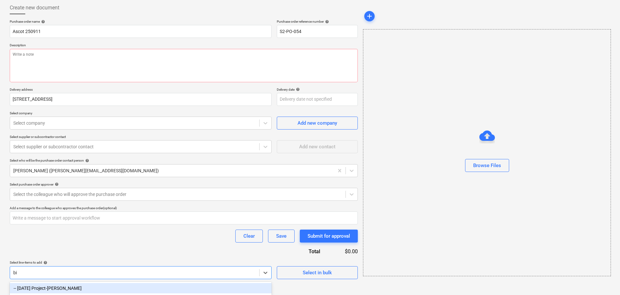
type input "b"
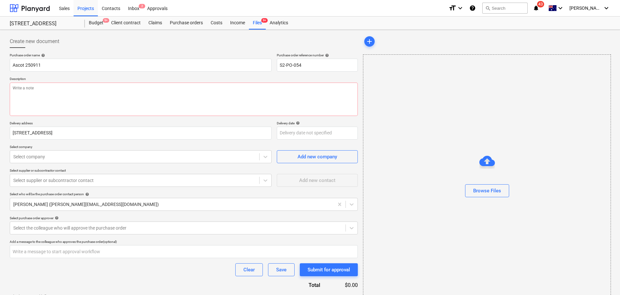
scroll to position [14, 0]
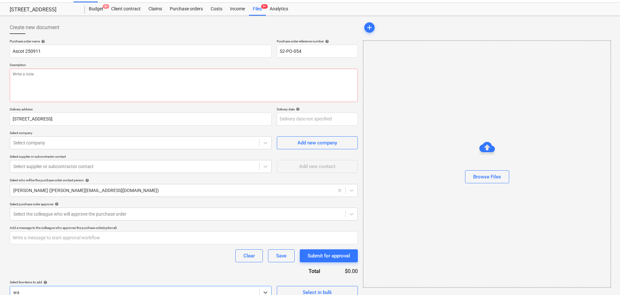
type input "w"
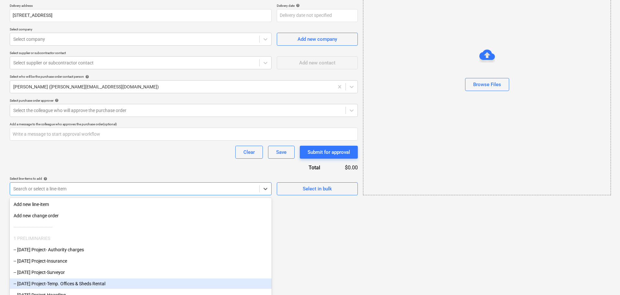
scroll to position [119, 0]
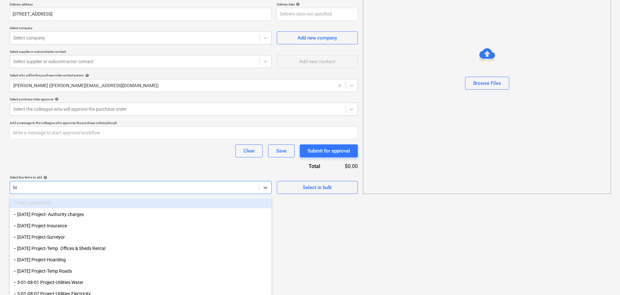
type input "bin"
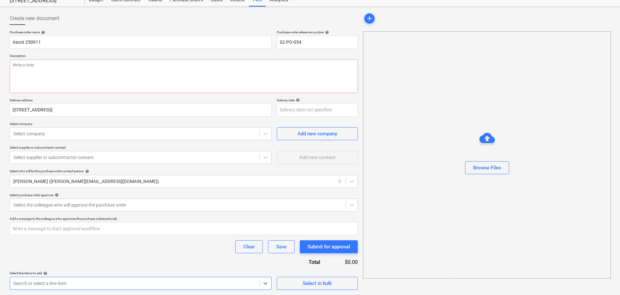
click at [216, 259] on div "Purchase order name help Ascot 250911 Purchase order reference number help S2-P…" at bounding box center [184, 160] width 348 height 260
click at [123, 272] on body "Sales Projects Contacts Inbox 2 Approvals format_size keyboard_arrow_down help …" at bounding box center [310, 124] width 620 height 295
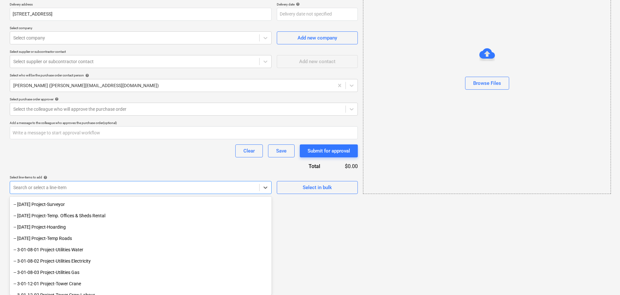
scroll to position [227, 0]
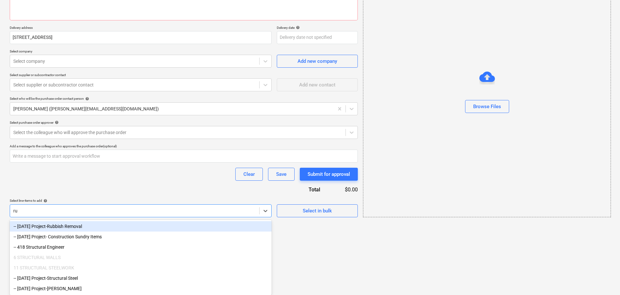
type input "rub"
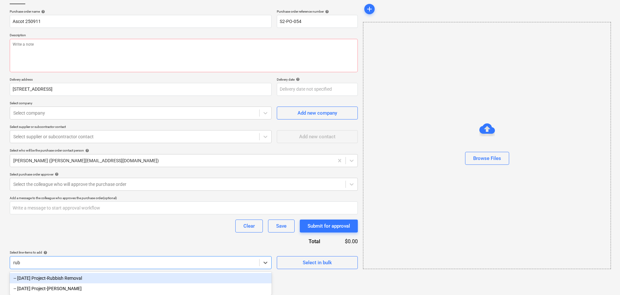
click at [85, 275] on div "-- 3-01-14 Project-Rubbish Removal" at bounding box center [141, 278] width 262 height 10
type textarea "x"
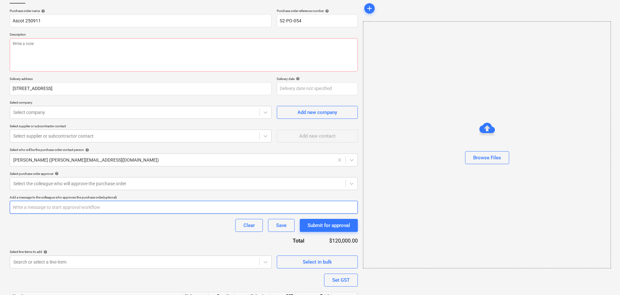
click at [93, 202] on input "text" at bounding box center [184, 207] width 348 height 13
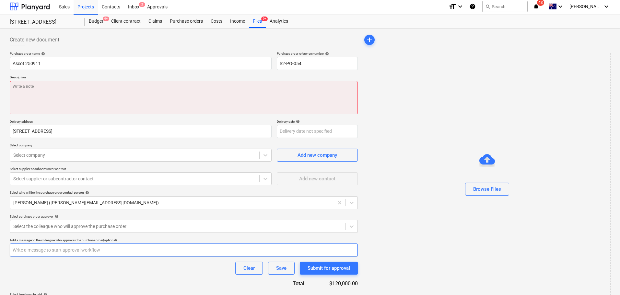
scroll to position [0, 0]
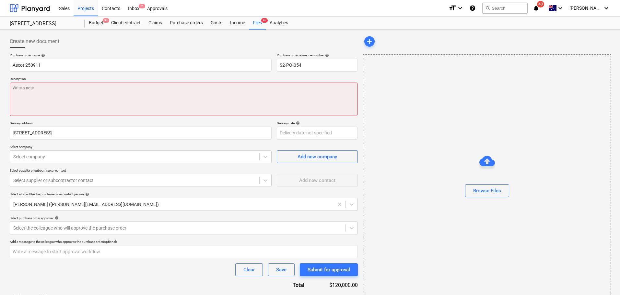
click at [74, 109] on textarea at bounding box center [184, 99] width 348 height 33
type textarea "x"
type textarea "3"
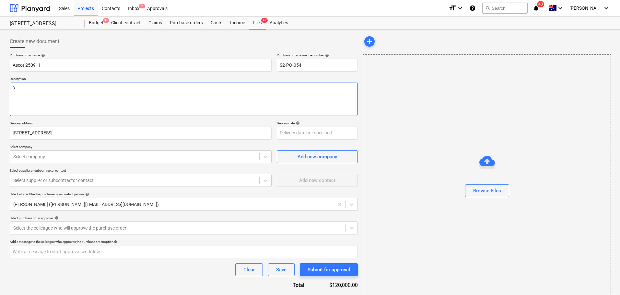
type textarea "x"
type textarea "3x"
type textarea "x"
type textarea "3x"
type textarea "x"
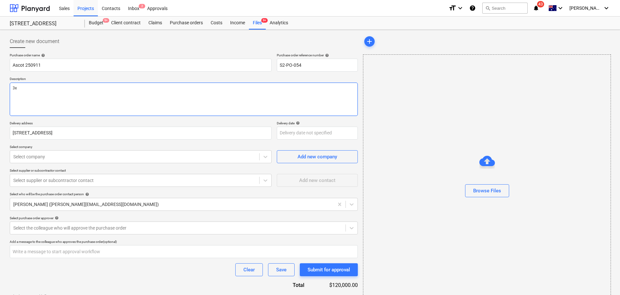
type textarea "3x a"
type textarea "x"
type textarea "3x as"
type textarea "x"
type textarea "3x asc"
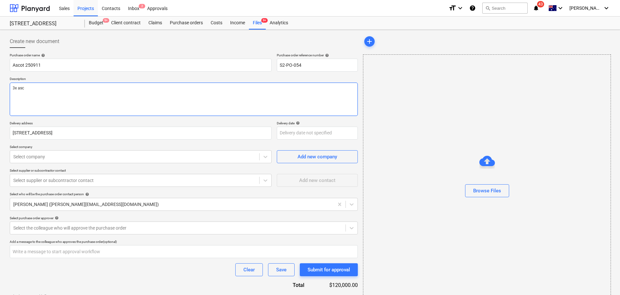
type textarea "x"
type textarea "3x asco"
type textarea "x"
type textarea "3x ascot"
type textarea "x"
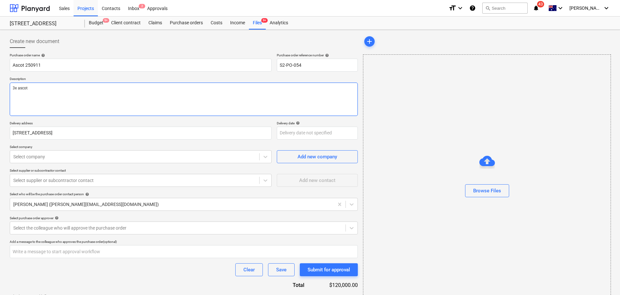
type textarea "3x ascot"
type textarea "x"
type textarea "3x ascot i"
type textarea "x"
type textarea "3x ascot in"
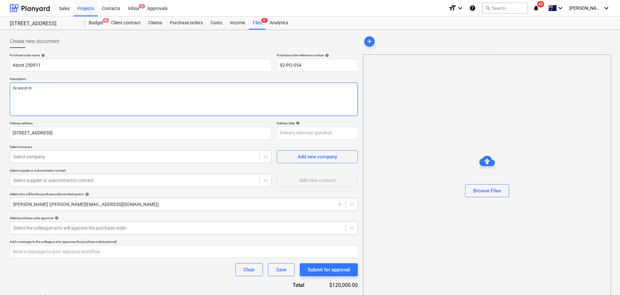
type textarea "x"
type textarea "3x ascot inv"
type textarea "x"
type textarea "3x ascot invo"
type textarea "x"
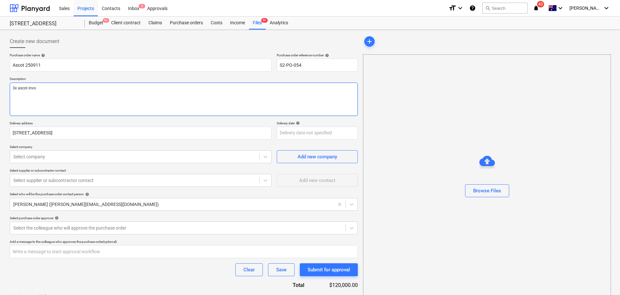
type textarea "3x ascot invoi"
type textarea "x"
type textarea "3x ascot invoic"
type textarea "x"
type textarea "3x ascot invoice"
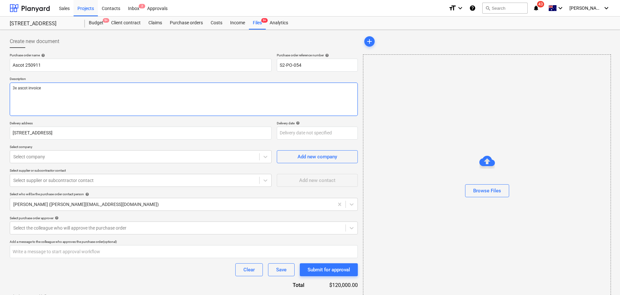
type textarea "x"
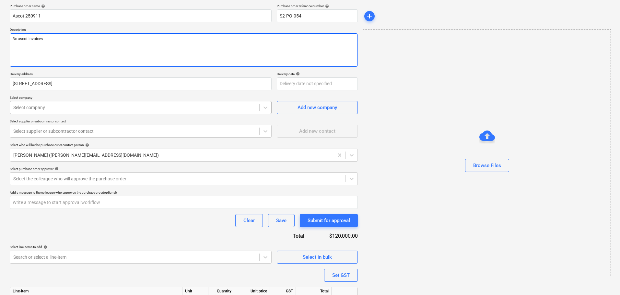
scroll to position [84, 0]
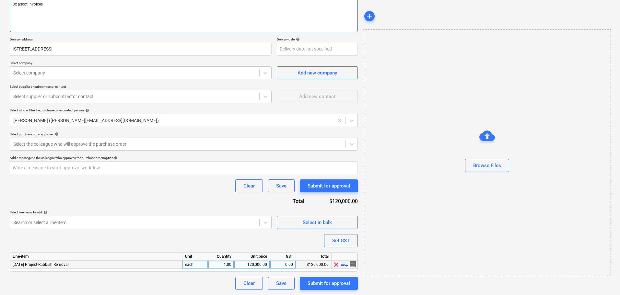
type textarea "3x ascot invoices"
click at [341, 266] on span "playlist_add" at bounding box center [345, 265] width 8 height 8
type textarea "x"
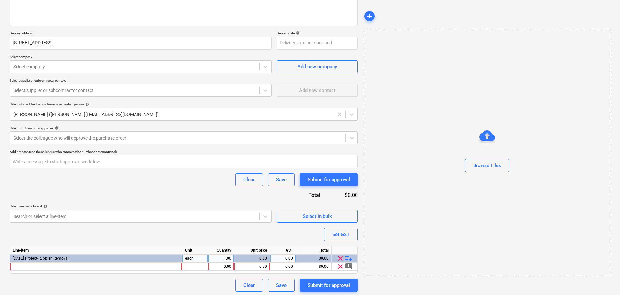
scroll to position [92, 0]
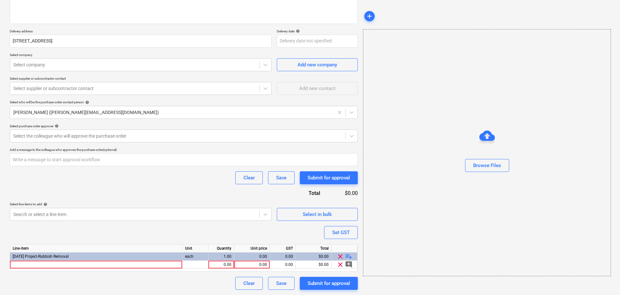
click at [247, 269] on div "Line-item Unit Quantity Unit price GST Total 3-01-14 Project-Rubbish Removal ea…" at bounding box center [184, 258] width 348 height 28
click at [248, 262] on div "0.00" at bounding box center [252, 265] width 30 height 8
type input "825"
click at [154, 268] on div at bounding box center [96, 265] width 172 height 8
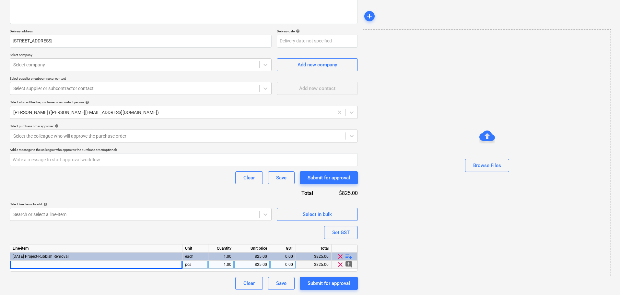
type textarea "x"
click at [58, 264] on div at bounding box center [96, 265] width 172 height 8
type input "30"
type textarea "x"
type input "30760"
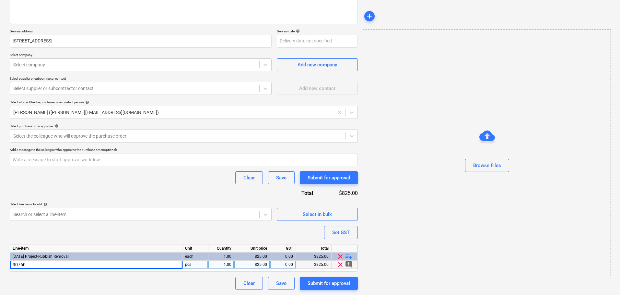
click at [133, 167] on div "Purchase order name help Ascot 250911 Purchase order reference number help S2-P…" at bounding box center [184, 125] width 348 height 329
click at [163, 92] on div "Select supplier or subcontractor contact" at bounding box center [134, 88] width 249 height 9
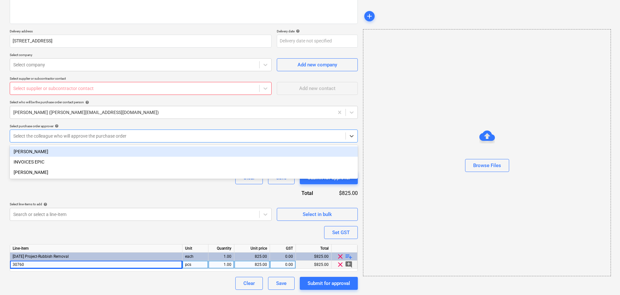
click at [156, 135] on div at bounding box center [177, 136] width 329 height 6
click at [139, 151] on div "[PERSON_NAME]" at bounding box center [184, 151] width 348 height 10
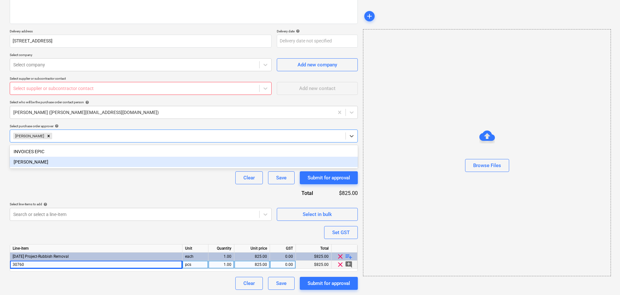
click at [158, 200] on div "Purchase order name help Ascot 250911 Purchase order reference number help S2-P…" at bounding box center [184, 125] width 348 height 329
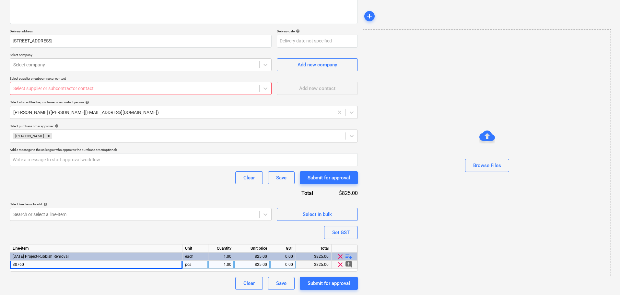
click at [176, 222] on div "Purchase order name help Ascot 250911 Purchase order reference number help S2-P…" at bounding box center [184, 125] width 348 height 329
click at [162, 203] on body "Sales Projects Contacts Inbox 2 Approvals format_size keyboard_arrow_down help …" at bounding box center [310, 55] width 620 height 295
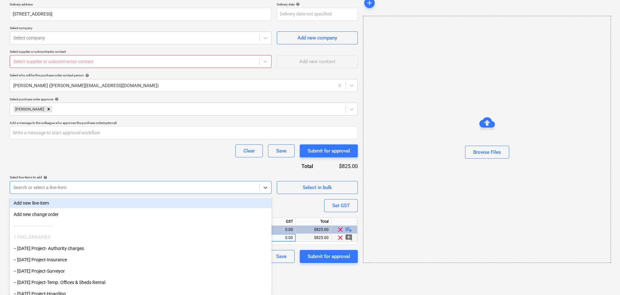
click at [160, 170] on div "Purchase order name help Ascot 250911 Purchase order reference number help S2-P…" at bounding box center [184, 98] width 348 height 329
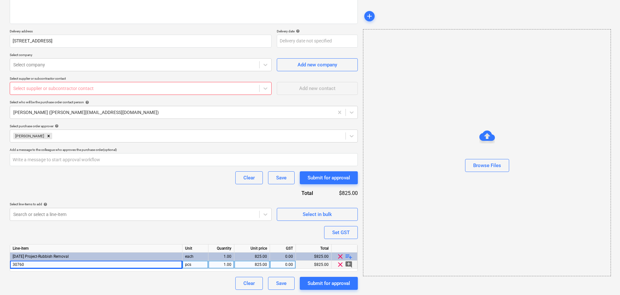
click at [348, 257] on span "playlist_add" at bounding box center [349, 257] width 8 height 8
type textarea "x"
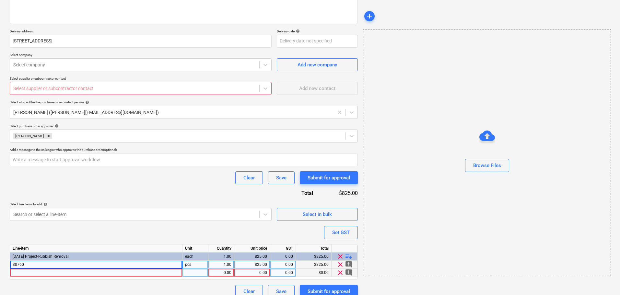
click at [173, 275] on div at bounding box center [96, 273] width 172 height 8
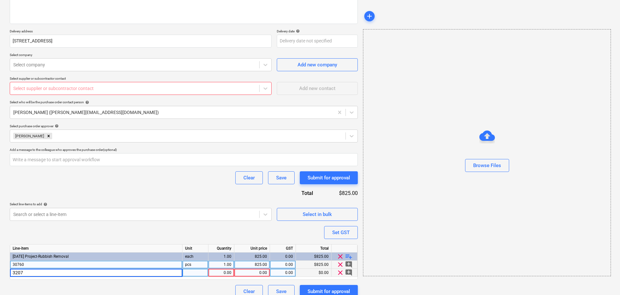
type input "32073"
click at [264, 275] on div "0.00" at bounding box center [252, 273] width 30 height 8
type textarea "x"
type input "4950"
click at [255, 249] on div "Unit price" at bounding box center [252, 249] width 36 height 8
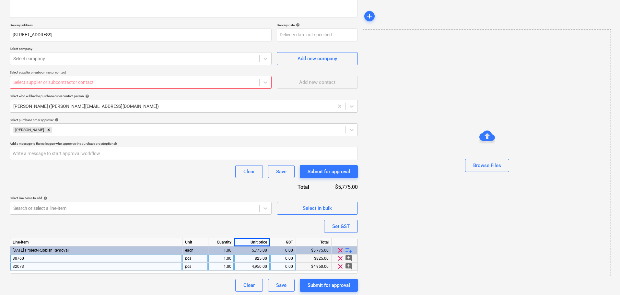
scroll to position [100, 0]
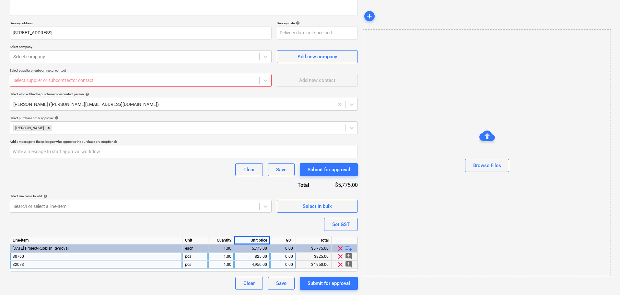
click at [346, 249] on span "playlist_add" at bounding box center [349, 249] width 8 height 8
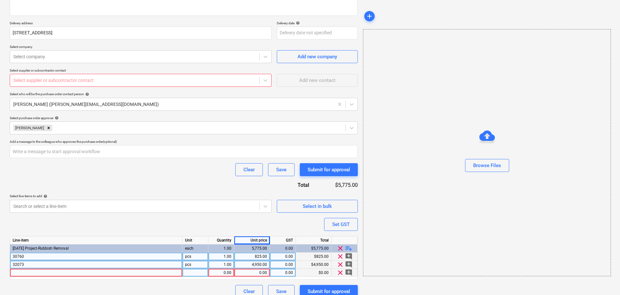
click at [28, 272] on div at bounding box center [96, 273] width 172 height 8
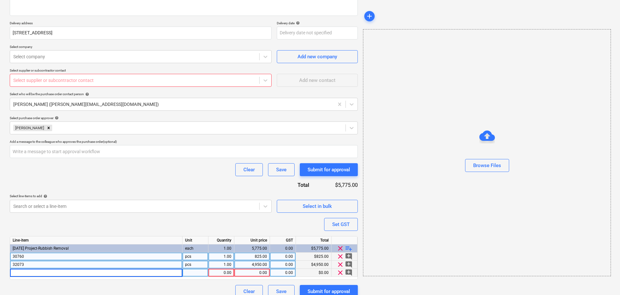
type textarea "x"
type input "32427"
click at [253, 274] on div "0.00" at bounding box center [252, 273] width 30 height 8
type textarea "x"
type input "2862"
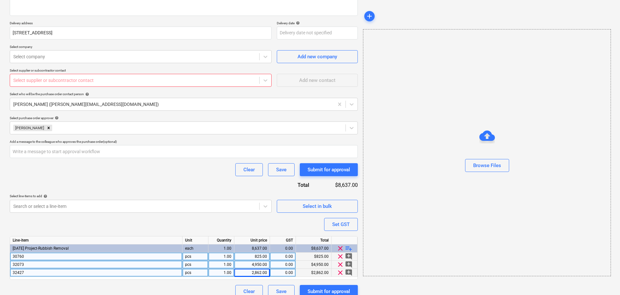
click at [213, 219] on div "Purchase order name help Ascot 250911 Purchase order reference number help S2-P…" at bounding box center [184, 125] width 348 height 345
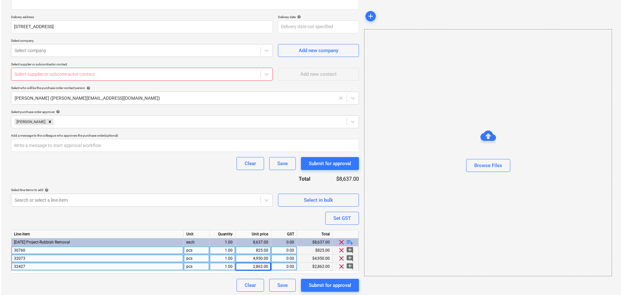
scroll to position [108, 0]
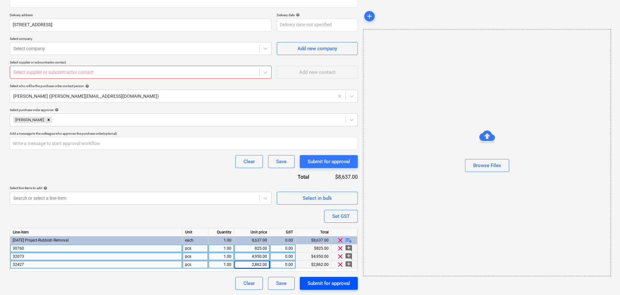
click at [335, 282] on div "Submit for approval" at bounding box center [328, 283] width 42 height 8
type textarea "x"
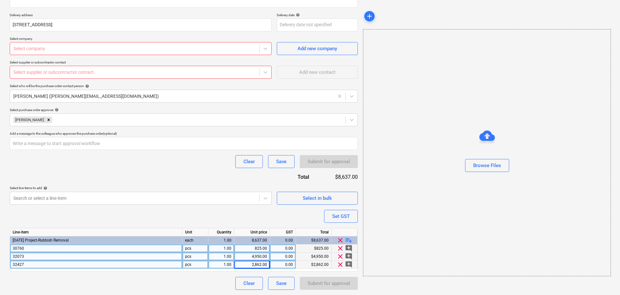
click at [135, 50] on div at bounding box center [134, 48] width 243 height 6
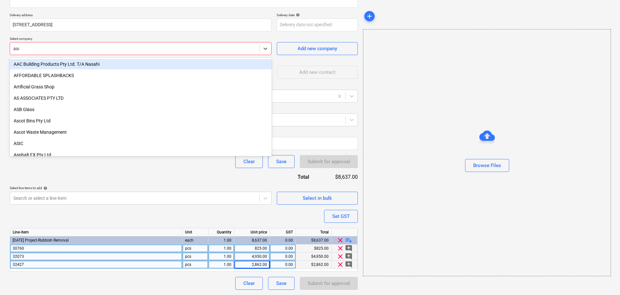
type input "asco"
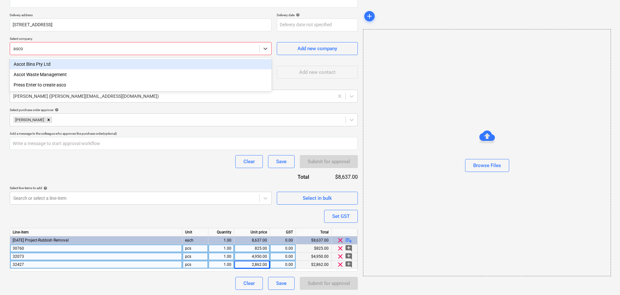
click at [137, 63] on div "Ascot Bins Pty Ltd" at bounding box center [141, 64] width 262 height 10
type textarea "x"
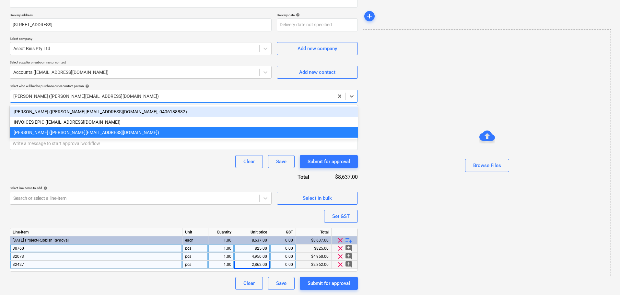
click at [138, 98] on div at bounding box center [171, 96] width 317 height 6
click at [143, 113] on div "Matt Lebon (matt@epicbuilds.com.au, 0406188882)" at bounding box center [184, 112] width 348 height 10
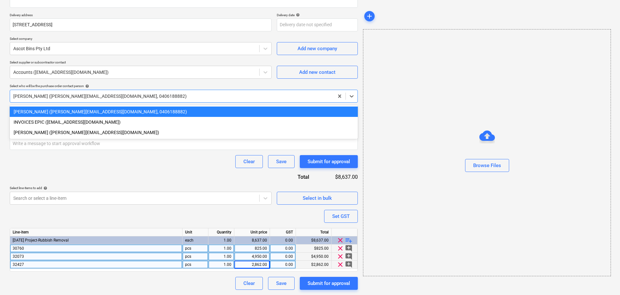
click at [138, 95] on div at bounding box center [171, 96] width 317 height 6
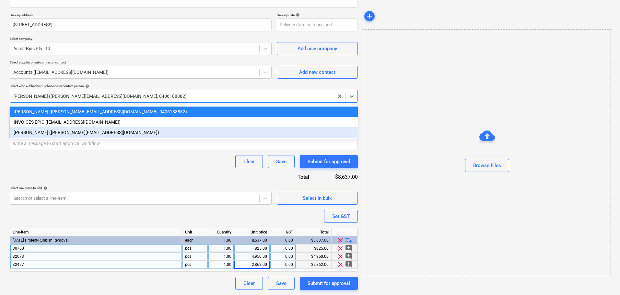
click at [120, 128] on div "[PERSON_NAME] ([PERSON_NAME][EMAIL_ADDRESS][DOMAIN_NAME])" at bounding box center [184, 132] width 348 height 10
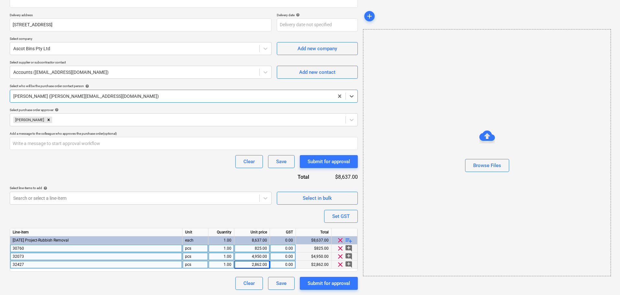
click at [133, 173] on div "Purchase order name help Ascot 250911 Purchase order reference number help S2-P…" at bounding box center [184, 117] width 348 height 345
click at [334, 284] on div "Submit for approval" at bounding box center [328, 283] width 42 height 8
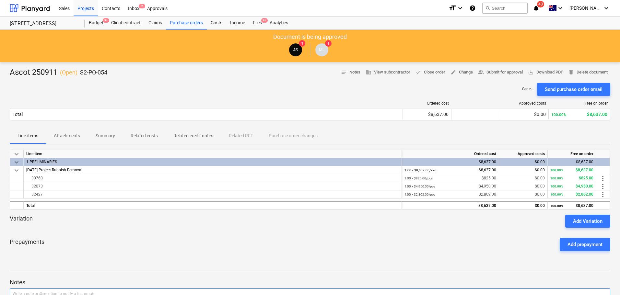
click at [483, 295] on p "Write a note or @mention to notify a teammate [PERSON_NAME]" at bounding box center [310, 294] width 595 height 6
click at [497, 222] on div "Variation Add Variation" at bounding box center [310, 221] width 600 height 13
click at [178, 18] on div "Purchase orders" at bounding box center [186, 23] width 41 height 13
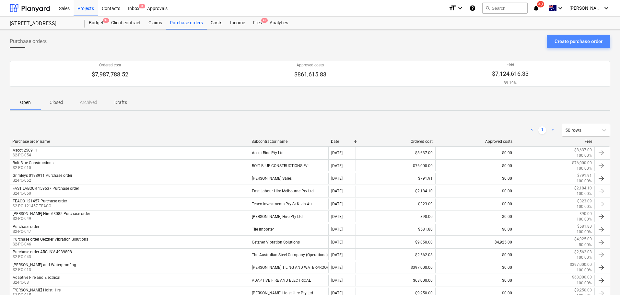
click at [575, 36] on button "Create purchase order" at bounding box center [579, 41] width 64 height 13
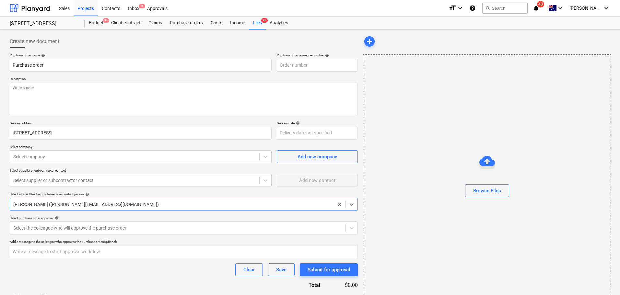
type textarea "x"
type input "S2-PO-055"
click at [127, 55] on div "Purchase order name help" at bounding box center [141, 55] width 262 height 4
click at [123, 63] on input "Purchase order" at bounding box center [141, 65] width 262 height 13
click at [13, 61] on input "Purchase order" at bounding box center [141, 65] width 262 height 13
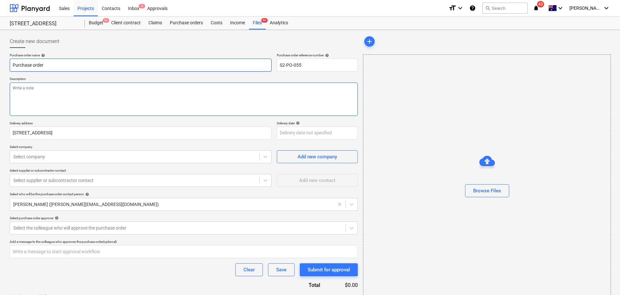
type textarea "x"
type input "APurchase order"
type textarea "x"
type input "ARPurchase order"
type textarea "x"
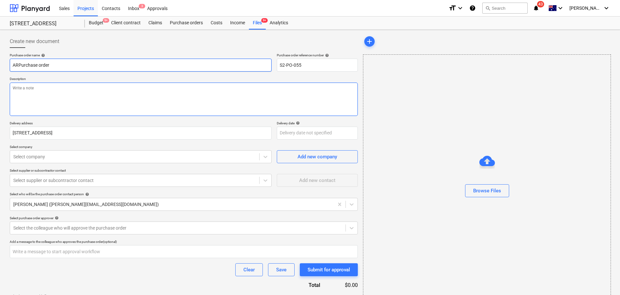
type input "ARCPurchase order"
type textarea "x"
type input "ARC Purchase order"
type textarea "x"
type input "ARC HPurchase order"
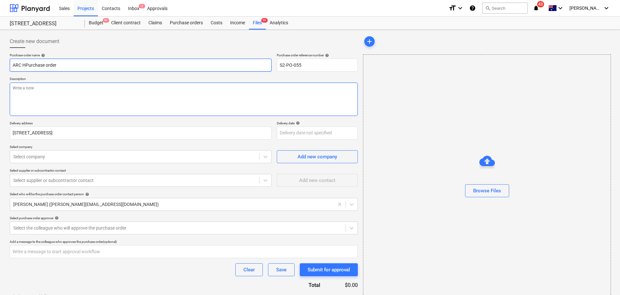
type textarea "x"
type input "ARC HPPurchase order"
type textarea "x"
type input "ARC HPSPurchase order"
type textarea "x"
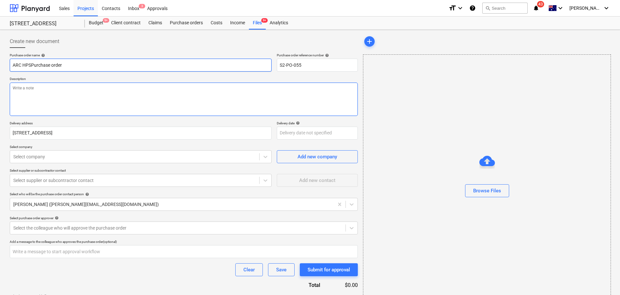
type input "ARC HPSoPurchase order"
type textarea "x"
type input "ARC HPSPurchase order"
type textarea "x"
type input "ARC HPS0Purchase order"
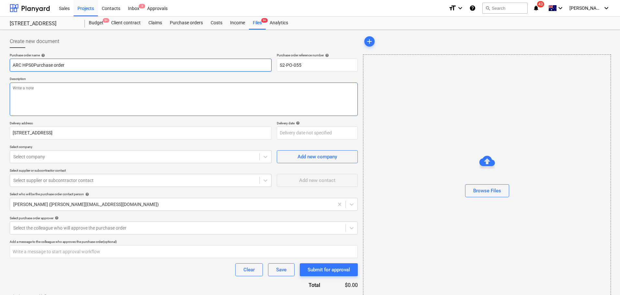
type textarea "x"
type input "ARC HPS01Purchase order"
type textarea "x"
type input "ARC HPS010Purchase order"
type textarea "x"
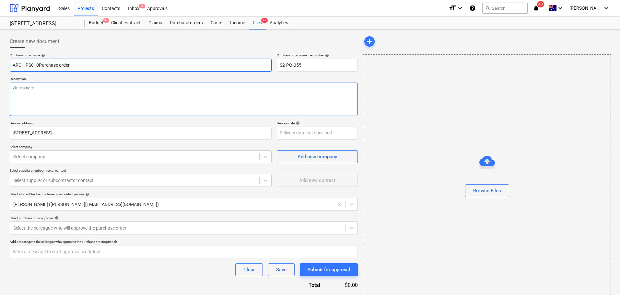
type input "ARC HPS0106Purchase order"
type textarea "x"
type input "ARC HPS0106 Purchase order"
type textarea "x"
type input "ARC HPS0106 aPurchase order"
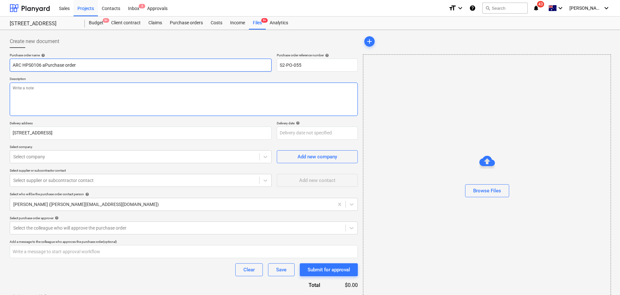
type textarea "x"
type input "ARC HPS0106 anPurchase order"
type textarea "x"
type input "ARC HPS0106 andPurchase order"
type textarea "x"
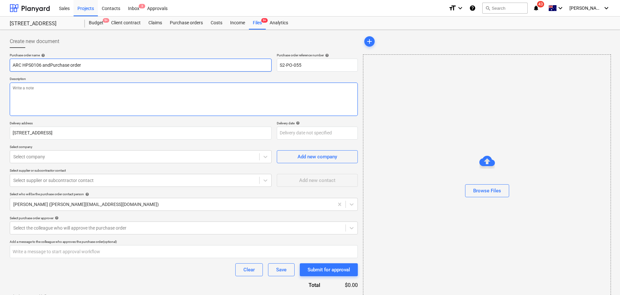
type input "ARC HPS0106 and Purchase order"
type textarea "x"
type input "ARC HPS0106 and 1Purchase order"
type textarea "x"
type input "ARC HPS0106 and 10Purchase order"
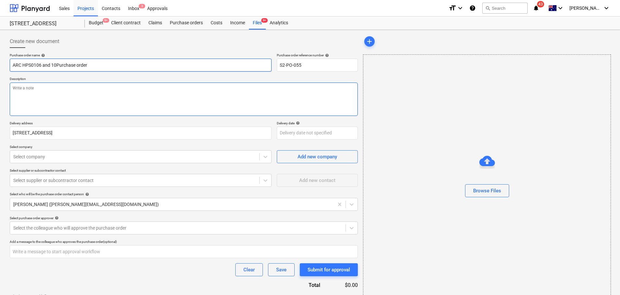
type textarea "x"
type input "ARC HPS0106 and 106Purchase order"
type textarea "x"
type input "ARC HPS0106 and 10Purchase order"
type textarea "x"
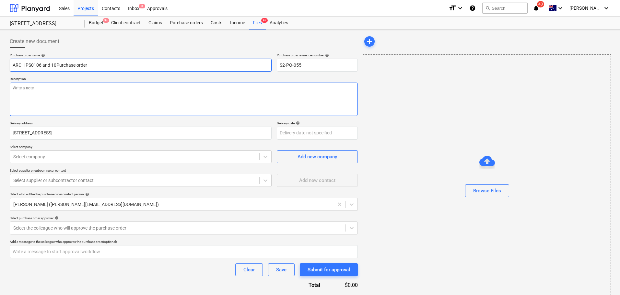
type input "ARC HPS0106 and 107Purchase order"
type textarea "x"
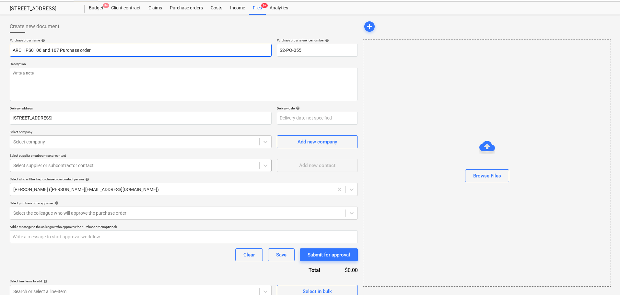
scroll to position [23, 0]
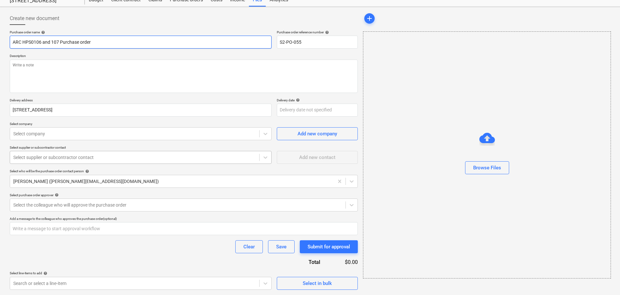
type input "ARC HPS0106 and 107 Purchase order"
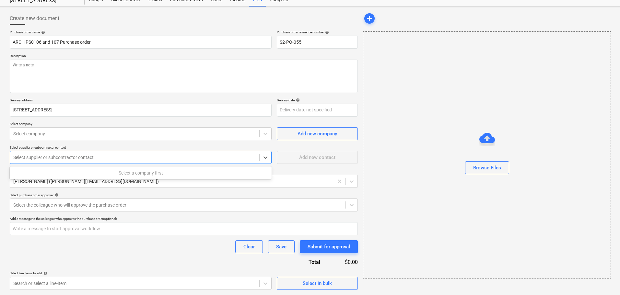
type textarea "x"
click at [105, 159] on div at bounding box center [134, 157] width 243 height 6
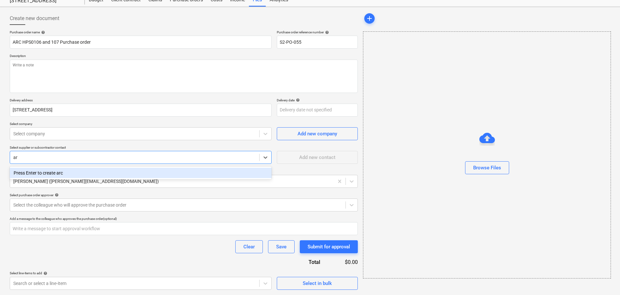
type input "a"
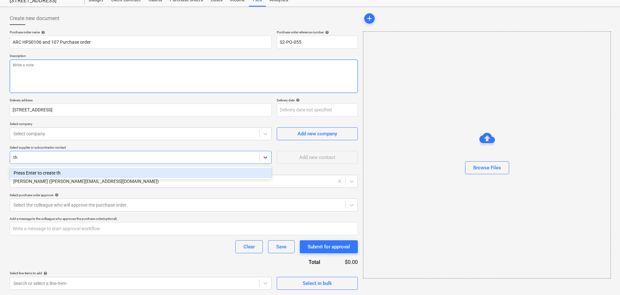
type input "t"
type input "a"
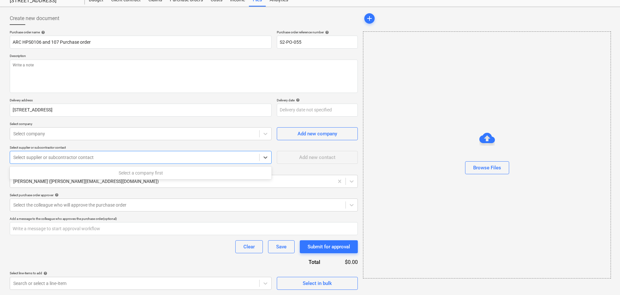
type textarea "x"
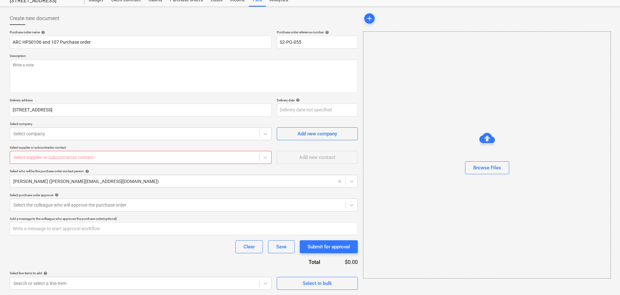
click at [398, 203] on div "Browse Files" at bounding box center [487, 154] width 248 height 247
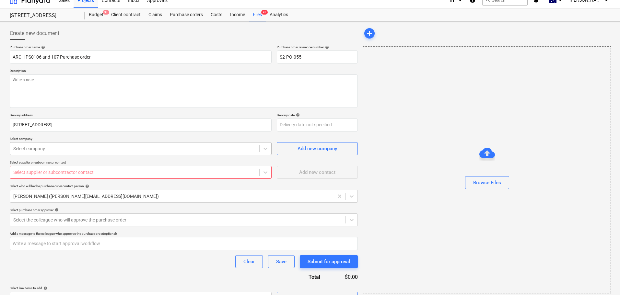
scroll to position [0, 0]
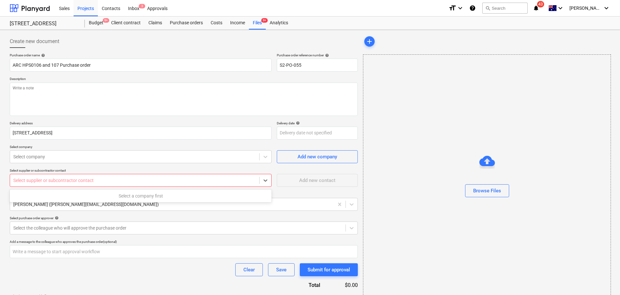
click at [59, 177] on div at bounding box center [134, 180] width 243 height 6
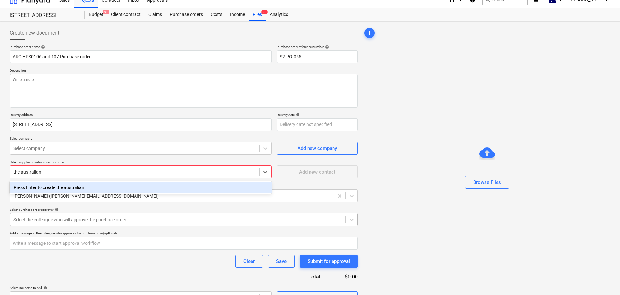
scroll to position [23, 0]
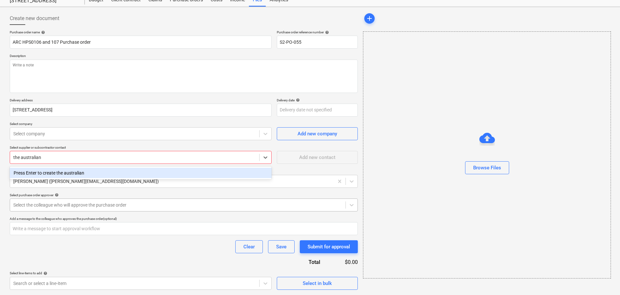
type input "the australian"
type textarea "x"
click at [138, 201] on div "Select the colleague who will approve the purchase order" at bounding box center [177, 205] width 335 height 9
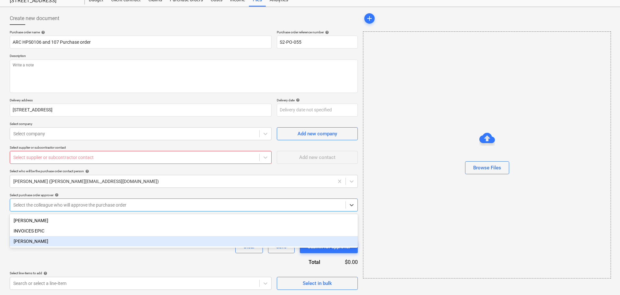
click at [65, 240] on div "[PERSON_NAME]" at bounding box center [184, 241] width 348 height 10
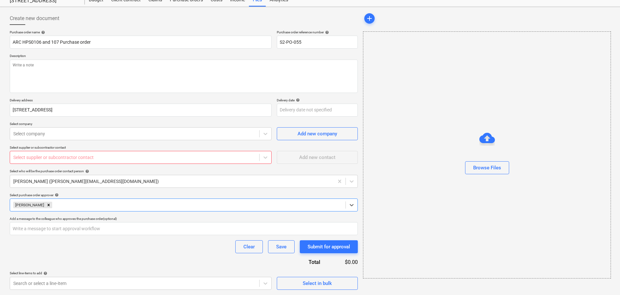
click at [57, 204] on div at bounding box center [197, 205] width 289 height 6
click at [57, 209] on div "[PERSON_NAME]" at bounding box center [177, 205] width 335 height 9
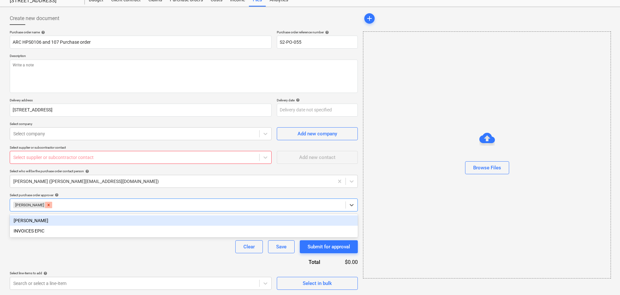
click at [45, 208] on div "Remove Jacob Salta" at bounding box center [48, 205] width 7 height 6
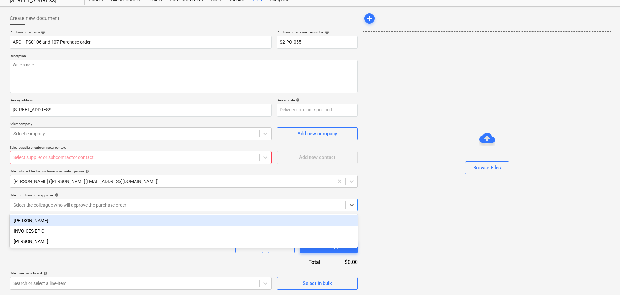
drag, startPoint x: 53, startPoint y: 223, endPoint x: 60, endPoint y: 229, distance: 8.5
click at [53, 224] on div "[PERSON_NAME]" at bounding box center [184, 220] width 348 height 10
type textarea "x"
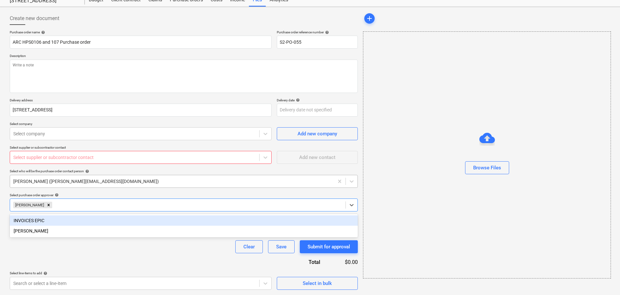
click at [124, 181] on div at bounding box center [171, 181] width 317 height 6
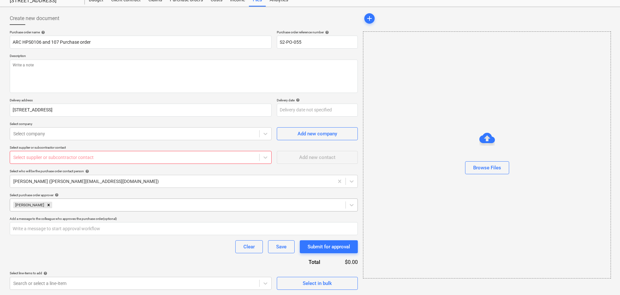
click at [125, 169] on div "Select who will be the purchase order contact person help" at bounding box center [184, 171] width 348 height 4
click at [265, 138] on div at bounding box center [266, 134] width 12 height 12
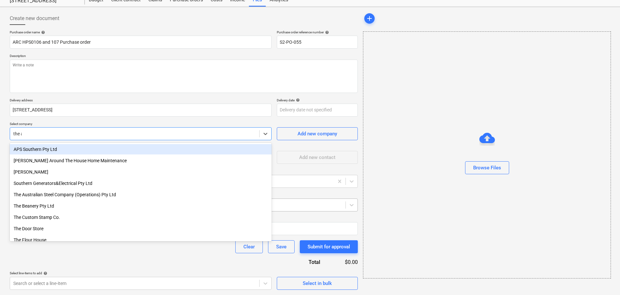
type input "the au"
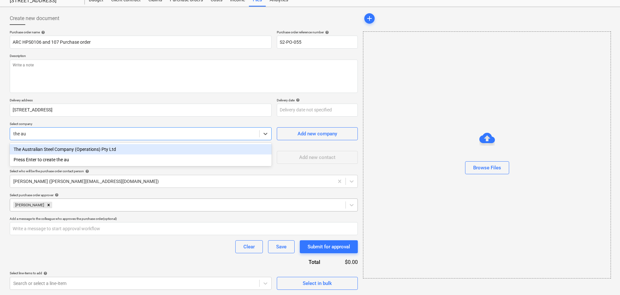
click at [264, 144] on div "The Australian Steel Company (Operations) Pty Ltd" at bounding box center [141, 149] width 262 height 10
type textarea "x"
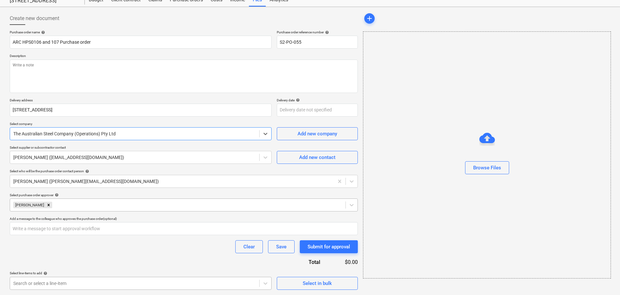
type textarea "x"
click at [158, 272] on body "Sales Projects Contacts Inbox 3 Approvals format_size keyboard_arrow_down help …" at bounding box center [310, 124] width 620 height 295
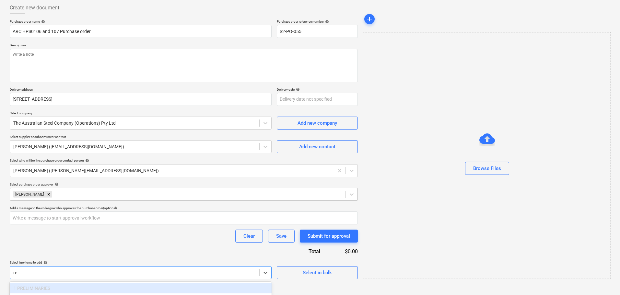
scroll to position [112, 0]
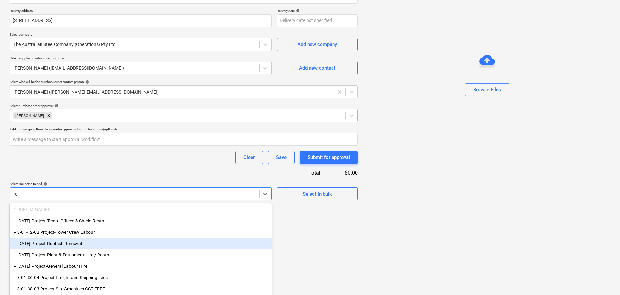
type input "rein"
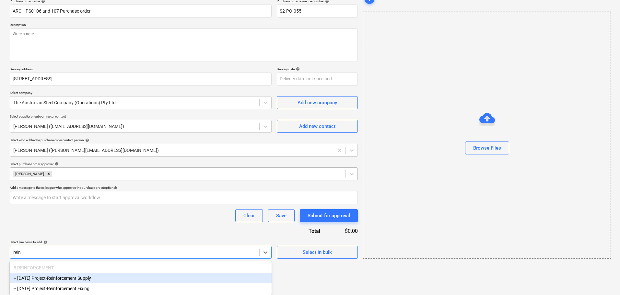
click at [152, 279] on div "-- 3-08-01 Project-Reinforcement Supply" at bounding box center [141, 278] width 262 height 10
type textarea "x"
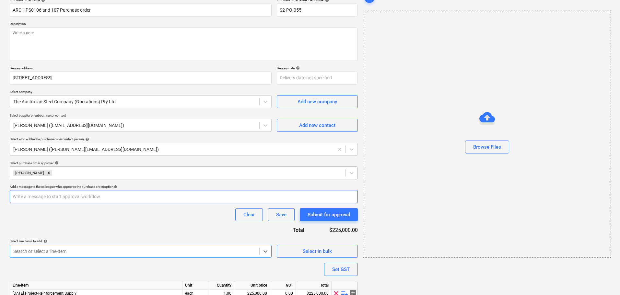
scroll to position [84, 0]
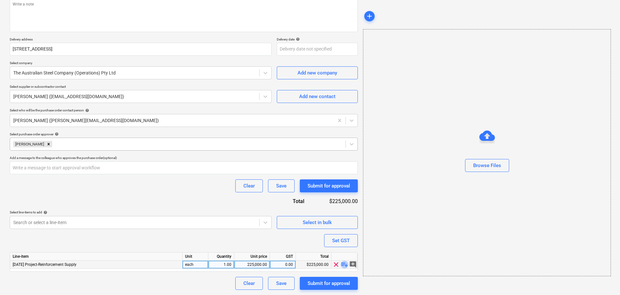
click at [344, 265] on span "playlist_add" at bounding box center [345, 265] width 8 height 8
type textarea "x"
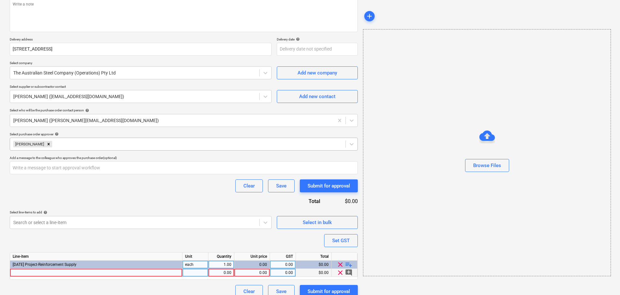
click at [253, 274] on div "0.00" at bounding box center [252, 273] width 30 height 8
type input "2562.08"
click at [244, 246] on div "Purchase order name help ARC HPS0106 and 107 Purchase order Purchase order refe…" at bounding box center [184, 133] width 348 height 329
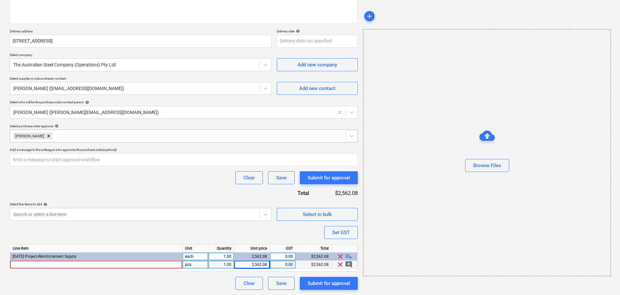
click at [176, 194] on div "Purchase order name help ARC HPS0106 and 107 Purchase order Purchase order refe…" at bounding box center [184, 125] width 348 height 329
type textarea "x"
click at [57, 265] on div at bounding box center [96, 265] width 172 height 8
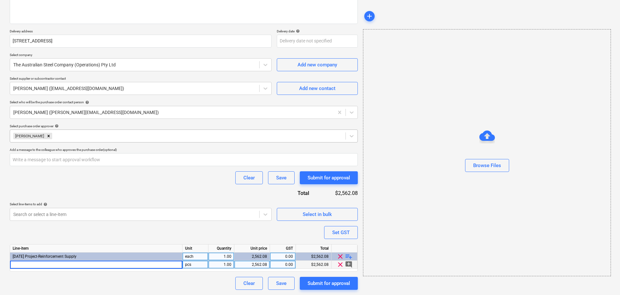
type input "4939808"
click at [88, 198] on div "Purchase order name help ARC HPS0106 and 107 Purchase order Purchase order refe…" at bounding box center [184, 125] width 348 height 329
click at [147, 196] on div "Purchase order name help ARC HPS0106 and 107 Purchase order Purchase order refe…" at bounding box center [184, 126] width 348 height 329
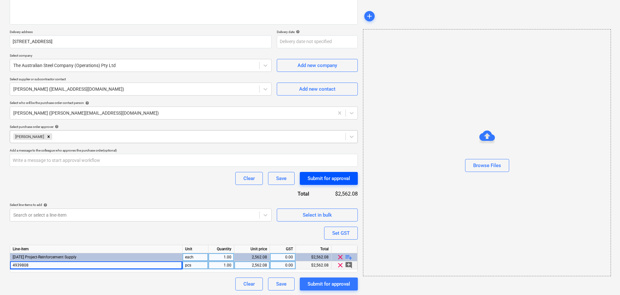
click at [332, 179] on div "Submit for approval" at bounding box center [328, 178] width 42 height 8
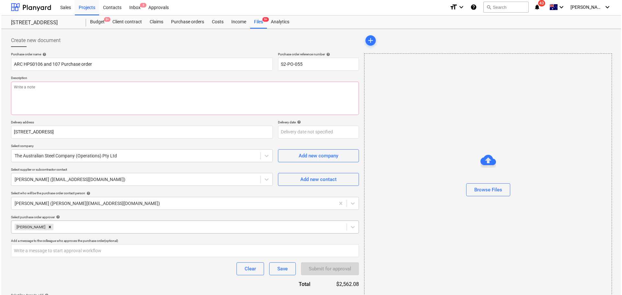
scroll to position [1, 0]
click at [130, 73] on div "Purchase order name help ARC HPS0106 and 107 Purchase order Purchase order refe…" at bounding box center [184, 216] width 348 height 329
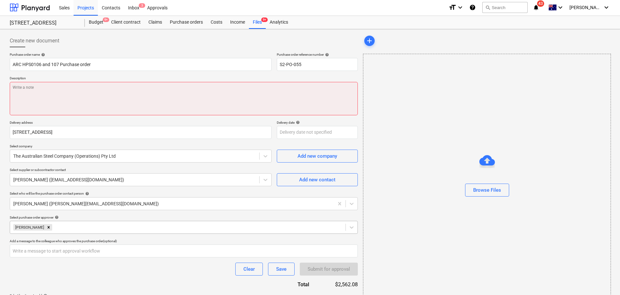
click at [138, 90] on textarea at bounding box center [184, 98] width 348 height 33
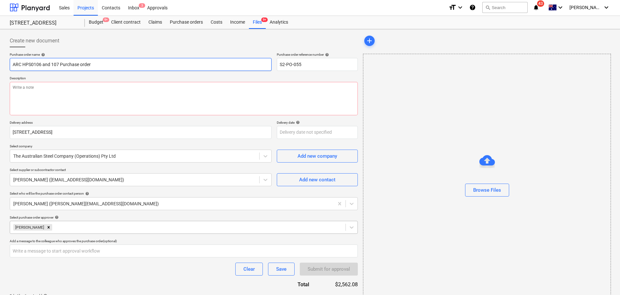
click at [101, 63] on input "ARC HPS0106 and 107 Purchase order" at bounding box center [141, 64] width 262 height 13
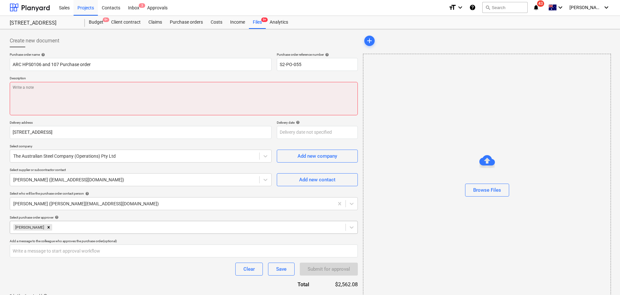
click at [110, 110] on textarea at bounding box center [184, 98] width 348 height 33
paste textarea "ARC HPS0106 and 107 Purchase order"
type textarea "x"
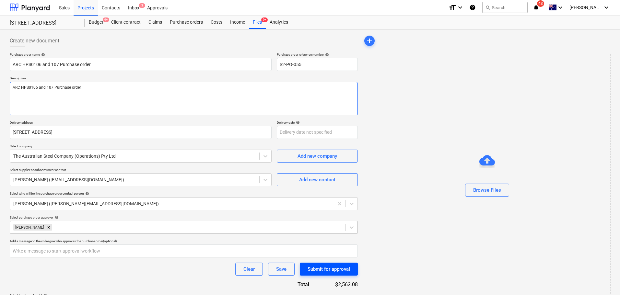
type textarea "ARC HPS0106 and 107 Purchase order"
click at [350, 271] on div "Submit for approval" at bounding box center [328, 269] width 42 height 8
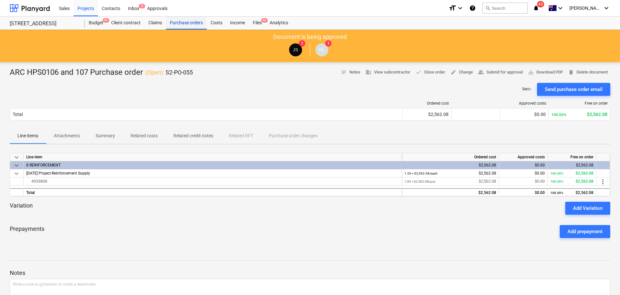
click at [181, 22] on div "Purchase orders" at bounding box center [186, 23] width 41 height 13
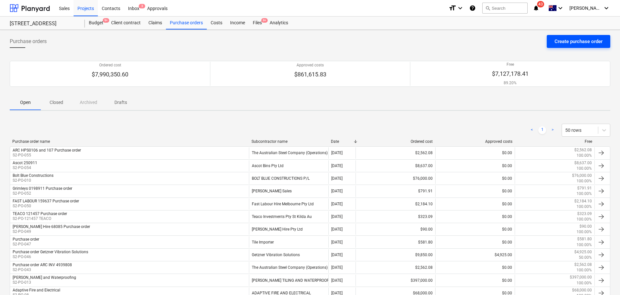
click at [582, 39] on div "Create purchase order" at bounding box center [578, 41] width 48 height 8
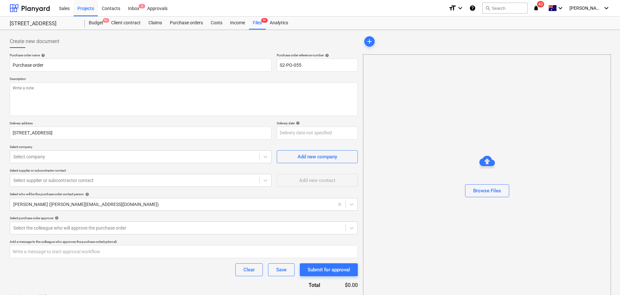
type textarea "x"
